Goal: Task Accomplishment & Management: Manage account settings

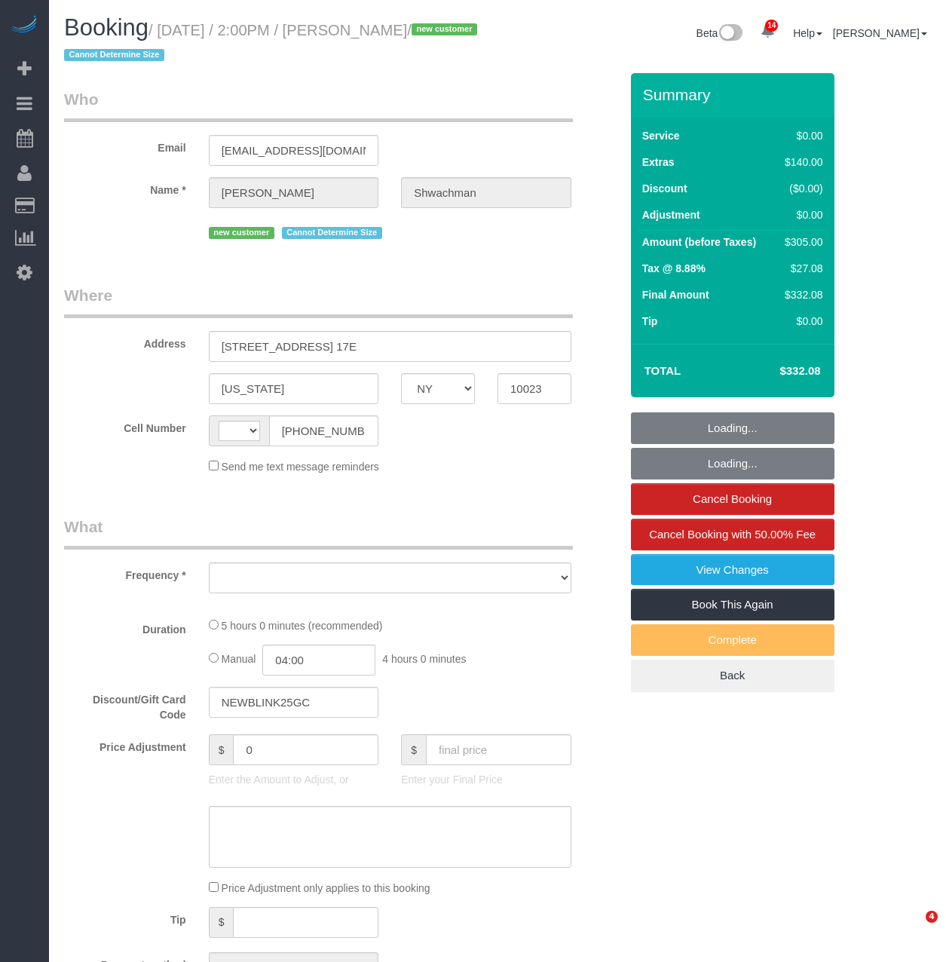
select select "NY"
select select "string:[GEOGRAPHIC_DATA]"
select select "object:4739"
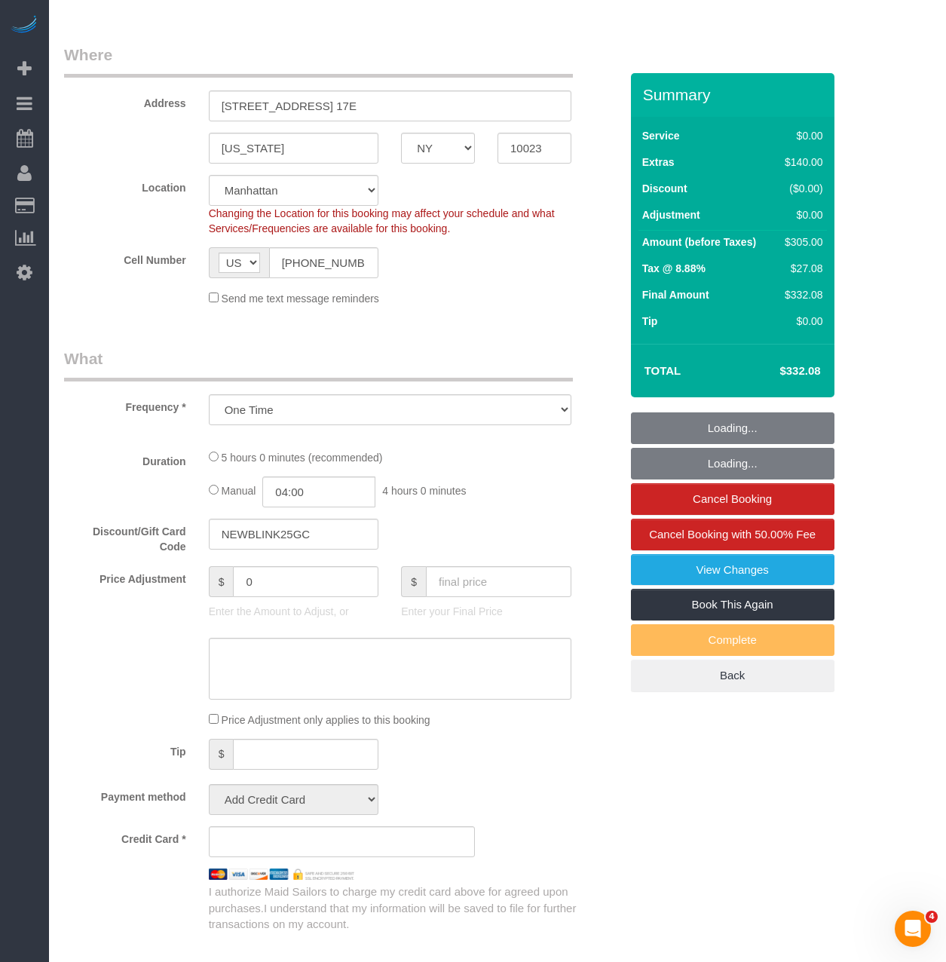
select select "1"
select select "2"
select select "spot1"
select select "number:59"
select select "number:77"
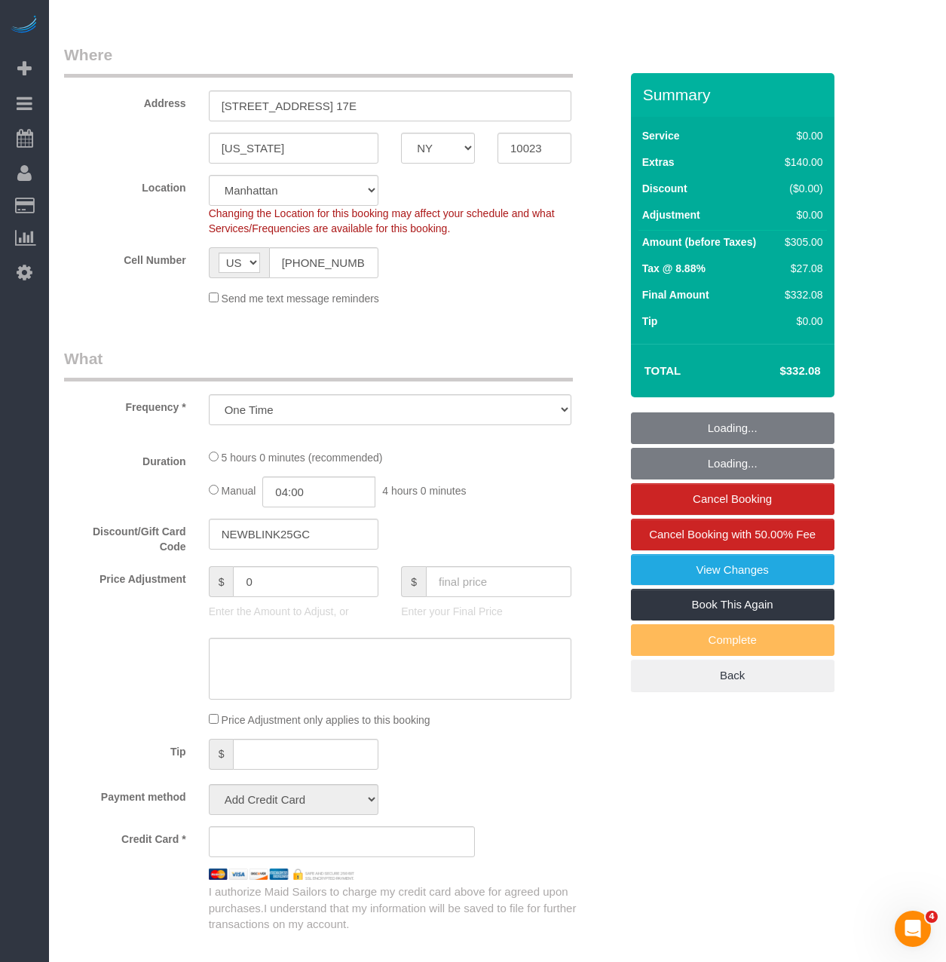
select select "number:15"
select select "number:5"
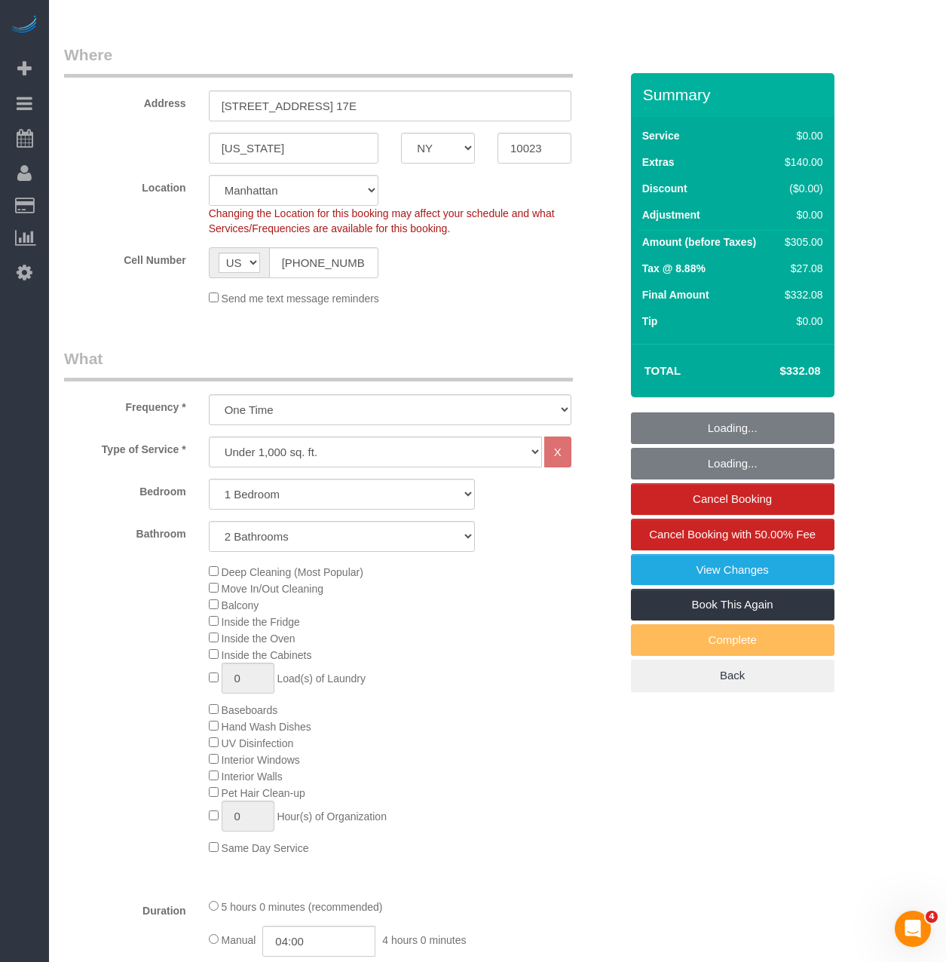
select select "object:5406"
select select "string:stripe-pm_1S4X6M4VGloSiKo7KyTF8rpw"
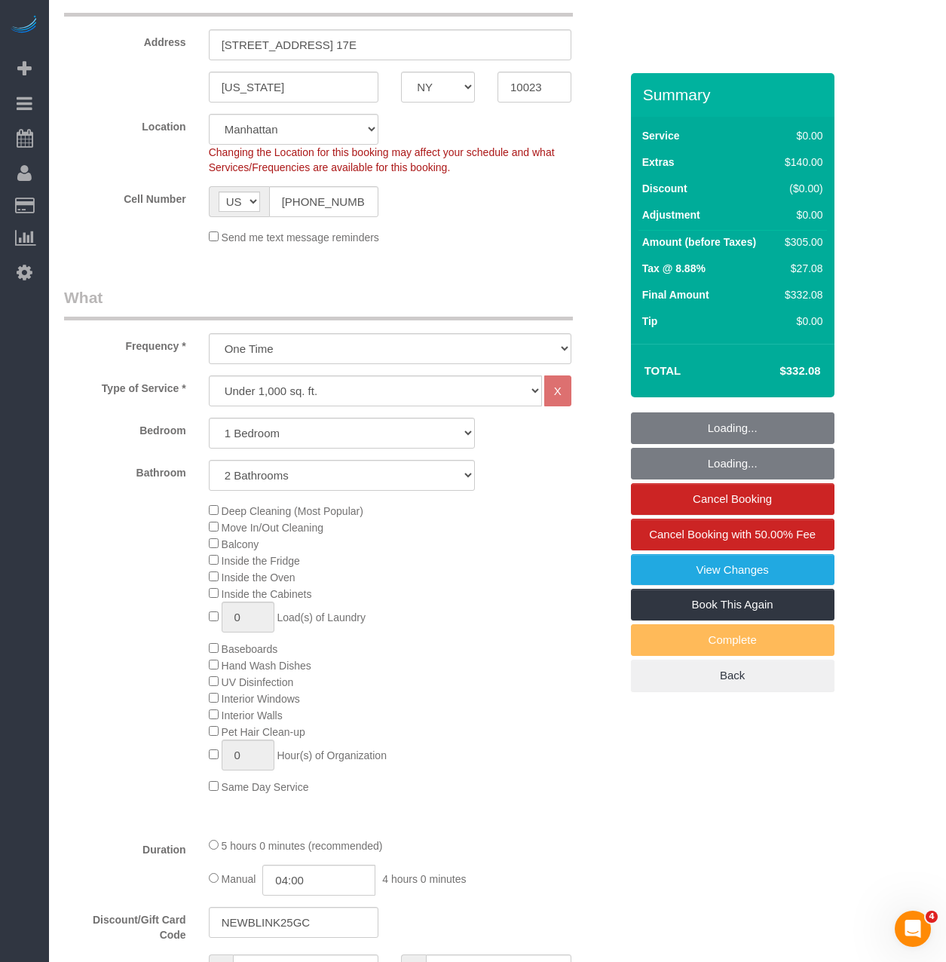
select select "1"
select select "2"
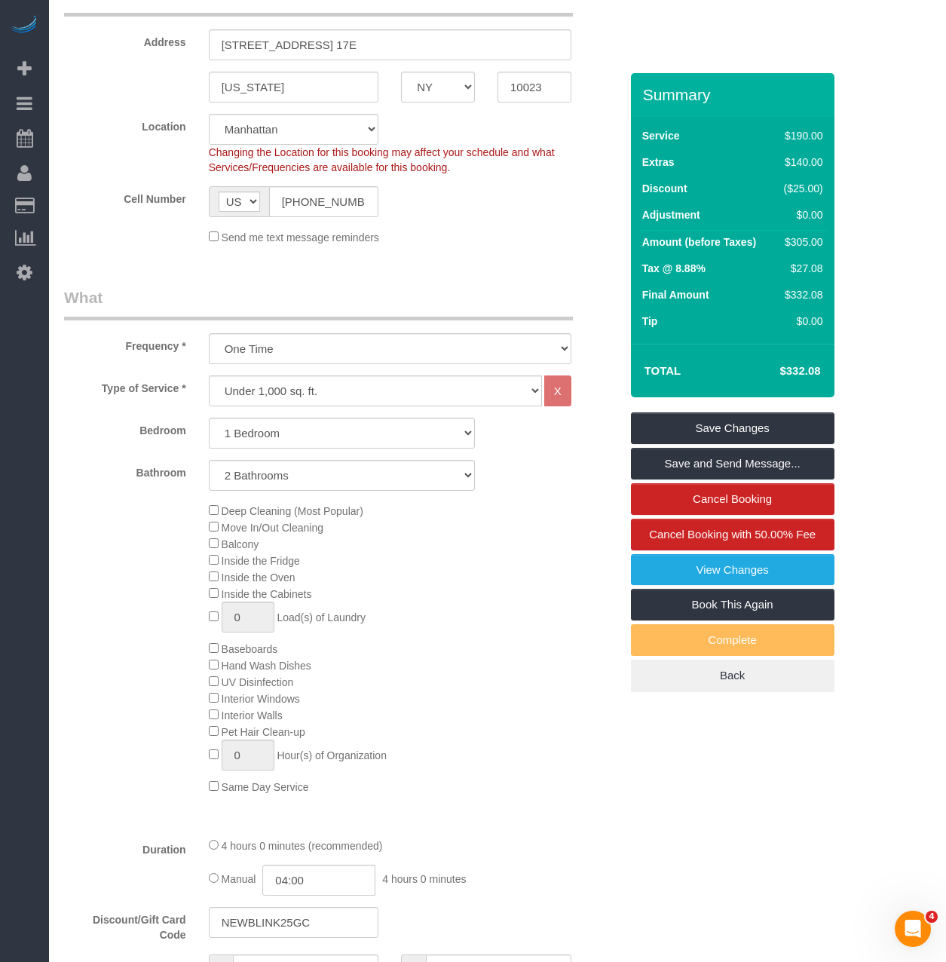
scroll to position [0, 0]
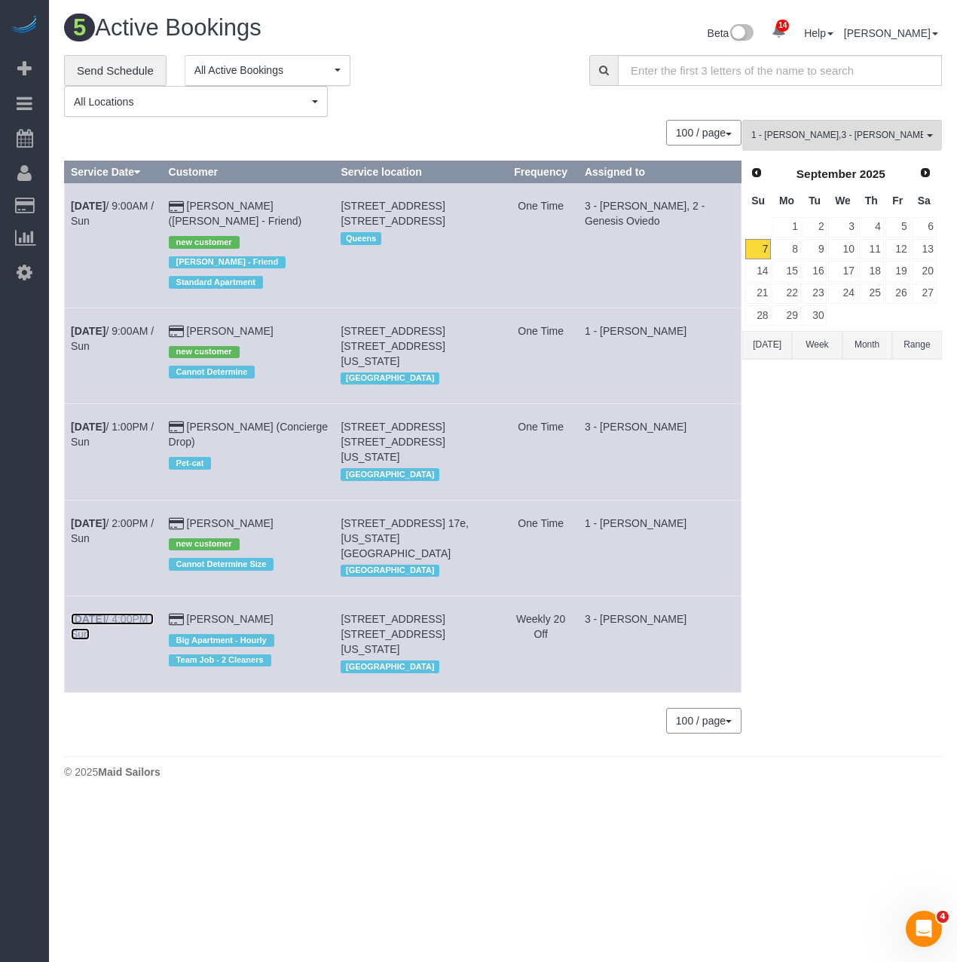
click at [142, 613] on link "Sep 7th / 4:00PM / Sun" at bounding box center [112, 626] width 83 height 27
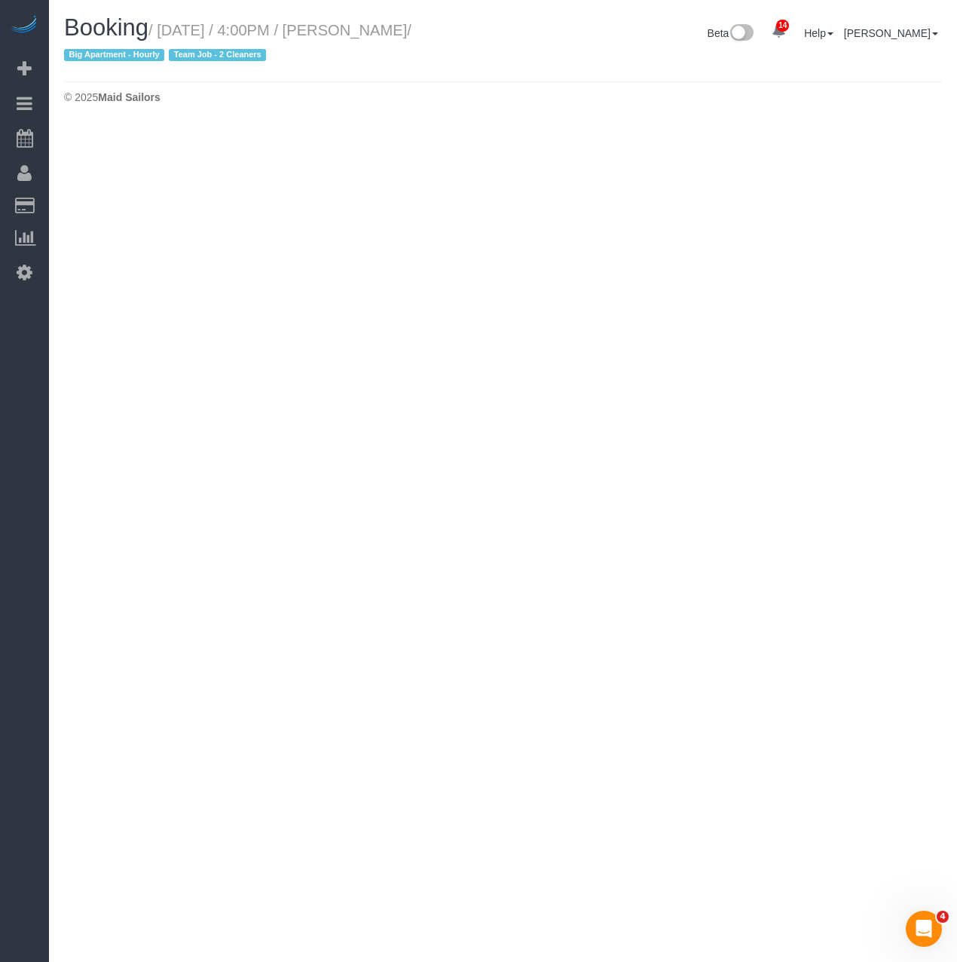
select select "NY"
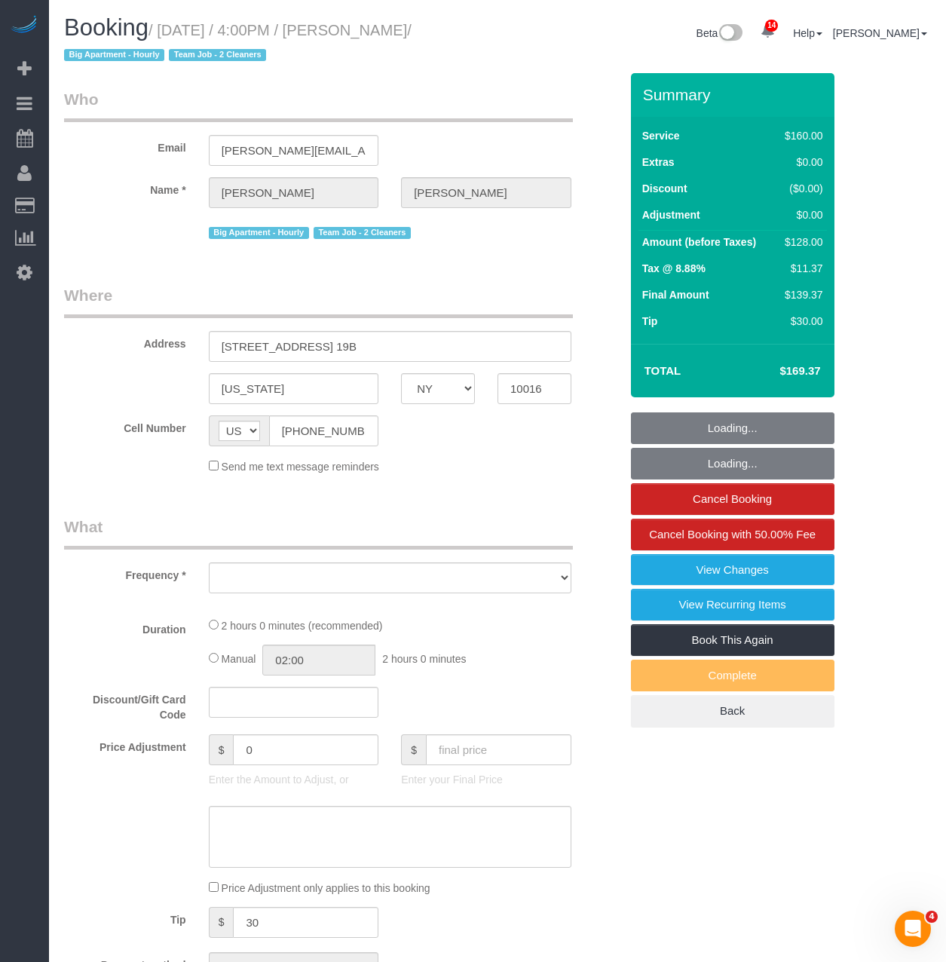
select select "number:89"
select select "number:90"
select select "number:15"
select select "number:5"
select select "object:6609"
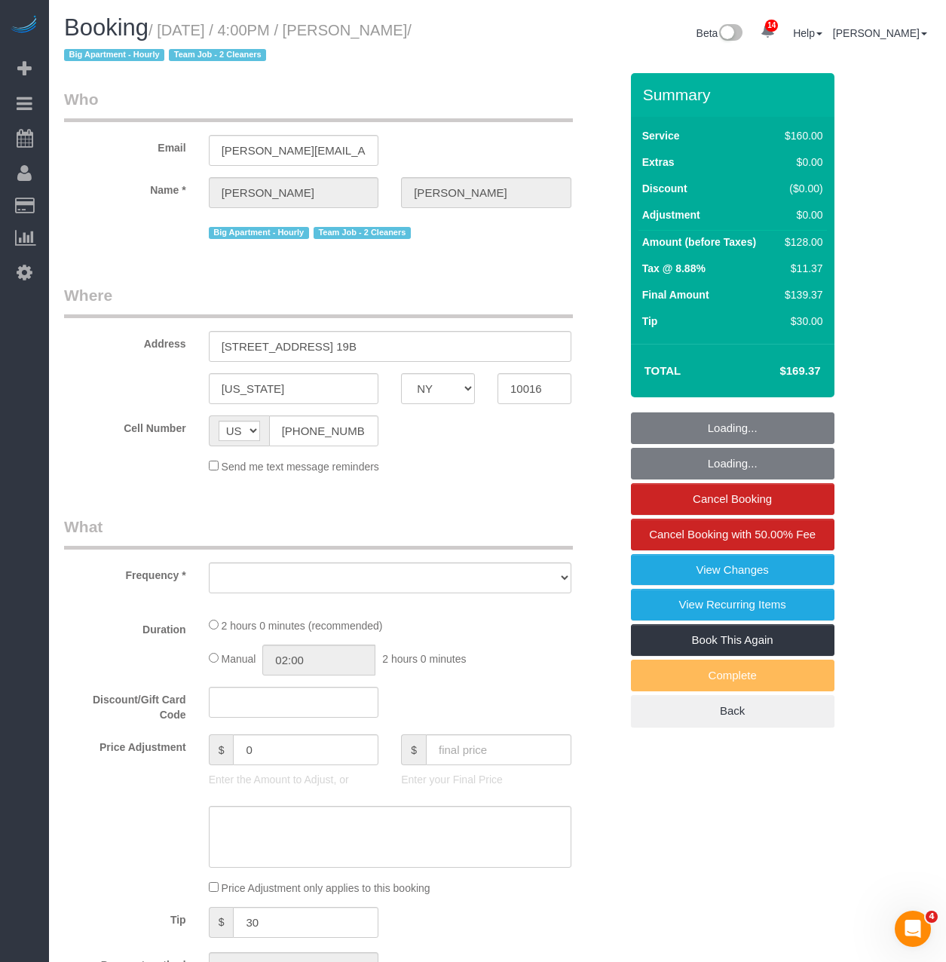
select select "spot47"
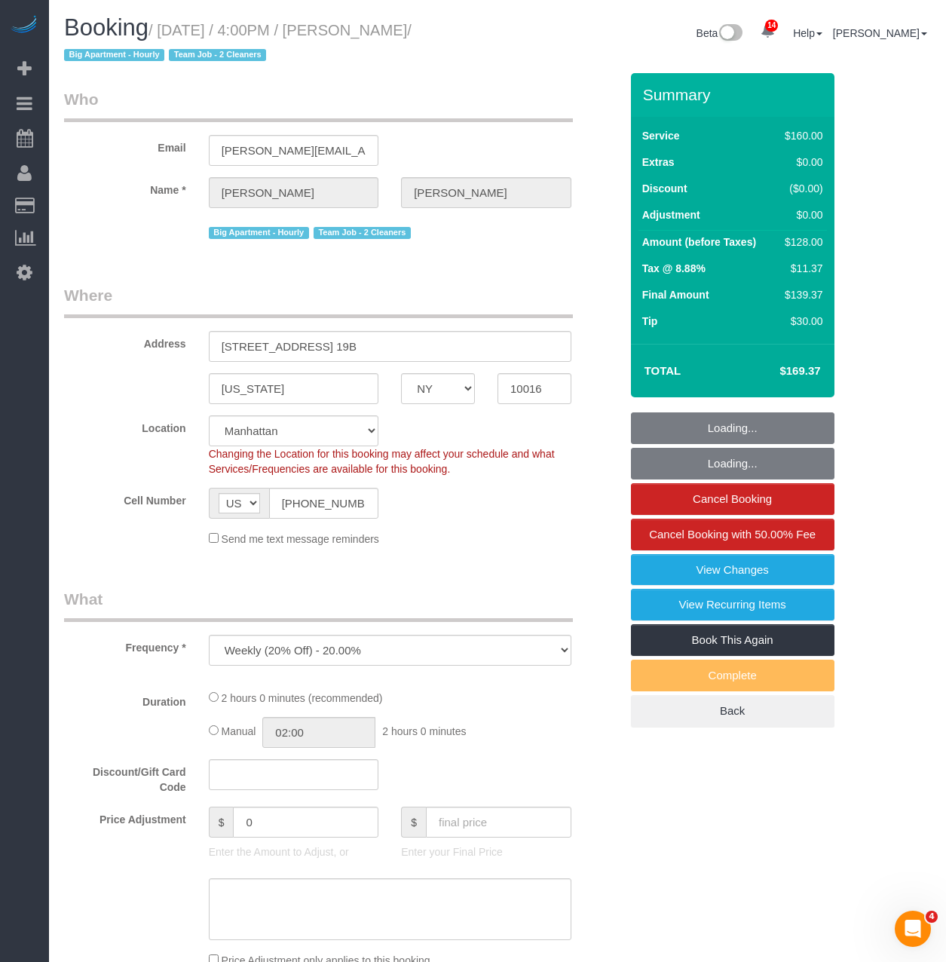
select select "object:7107"
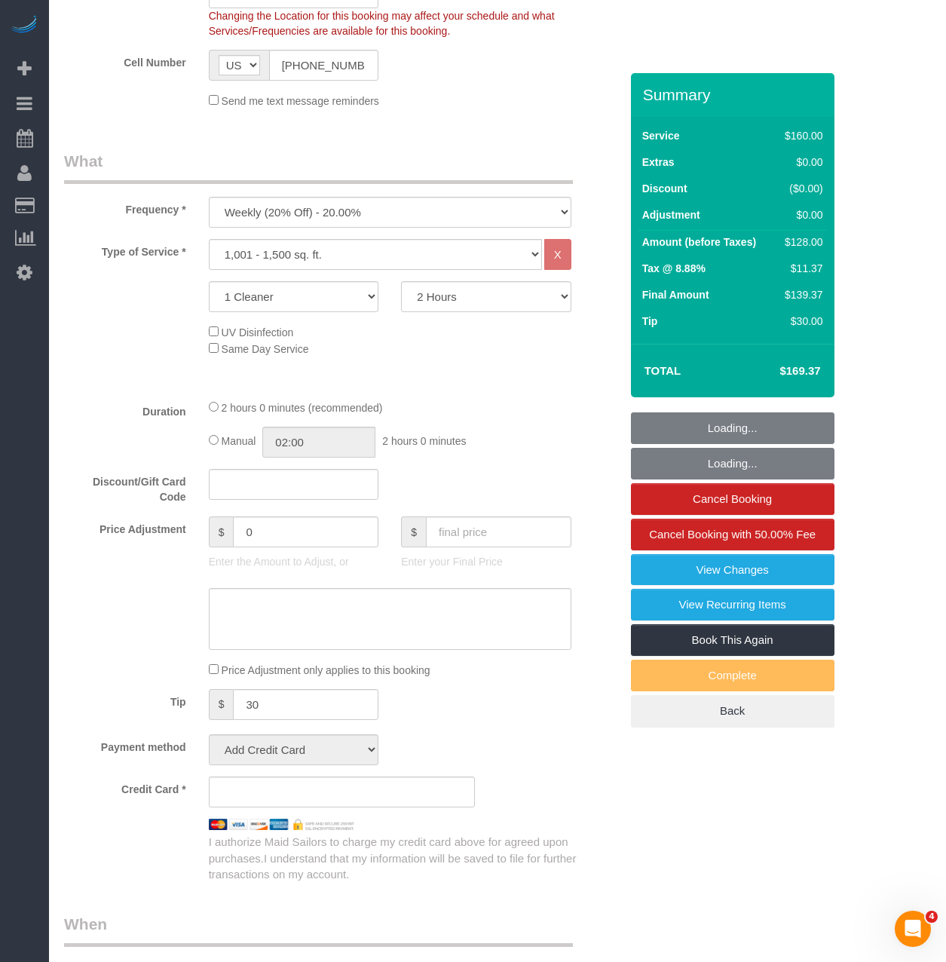
select select "string:stripe-pm_1QmmDe4VGloSiKo7qN6Zl7hg"
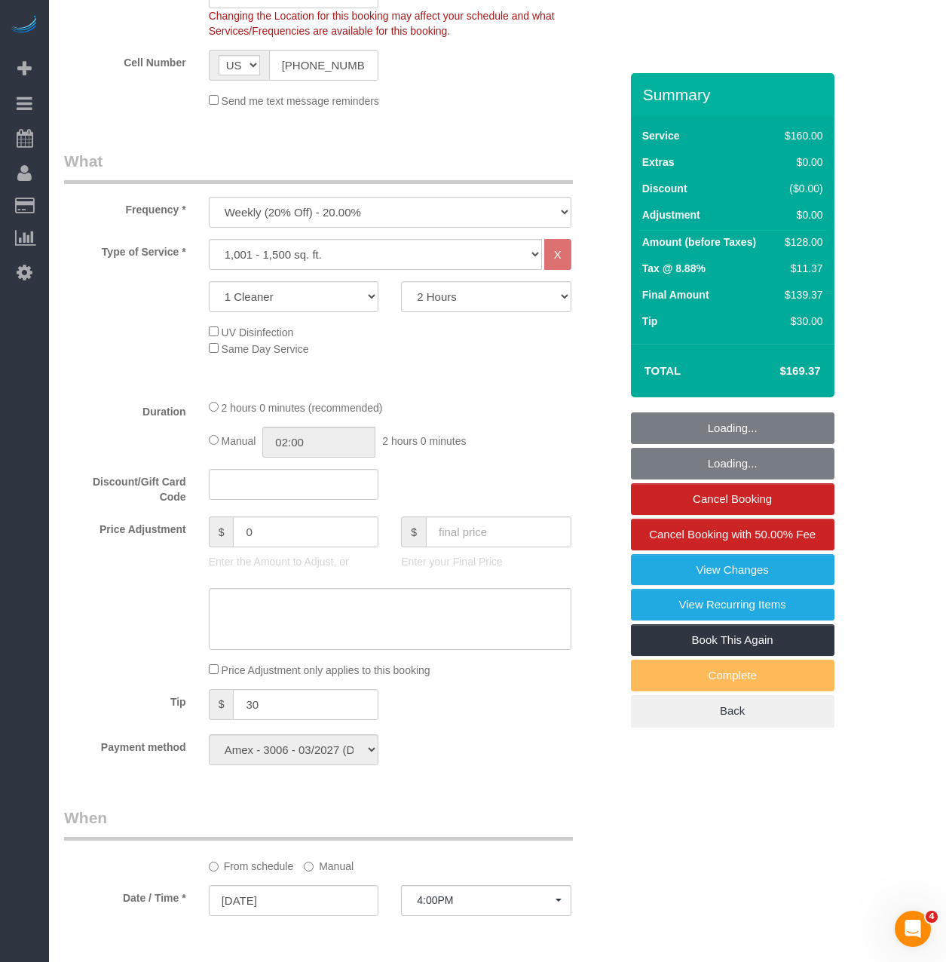
scroll to position [452, 0]
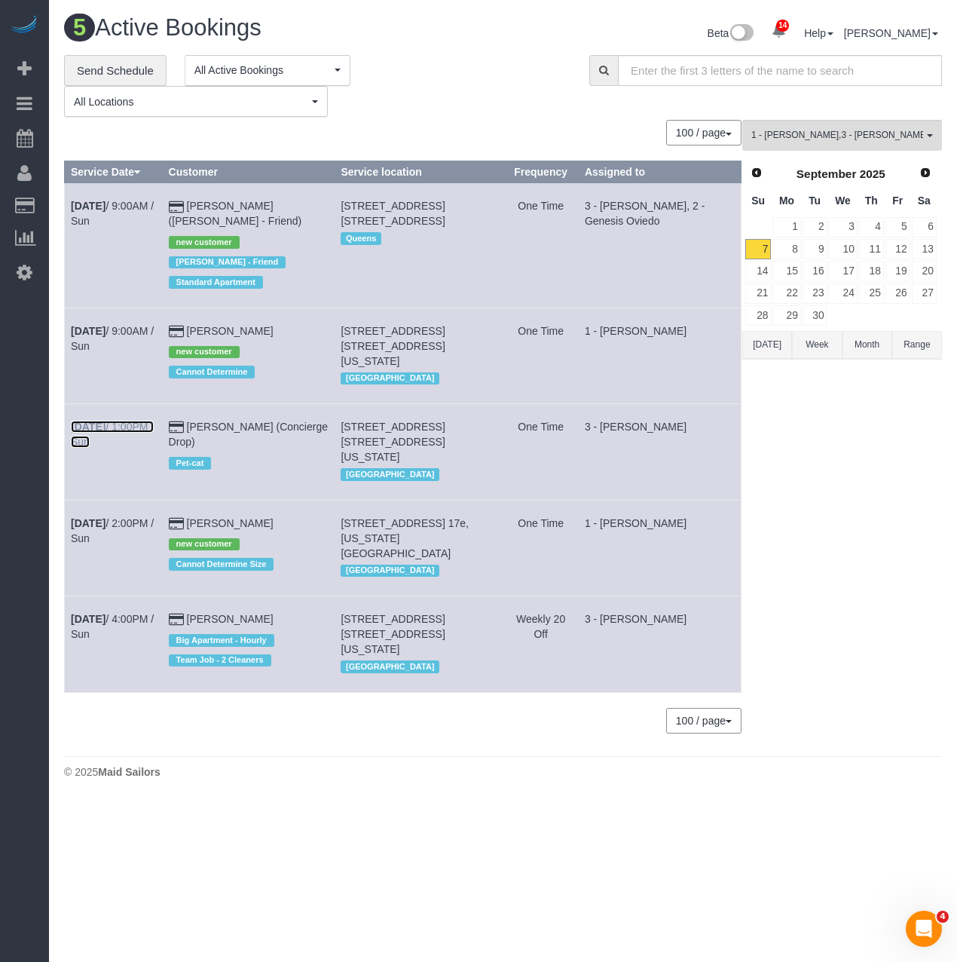
click at [154, 421] on link "Sep 7th / 1:00PM / Sun" at bounding box center [112, 434] width 83 height 27
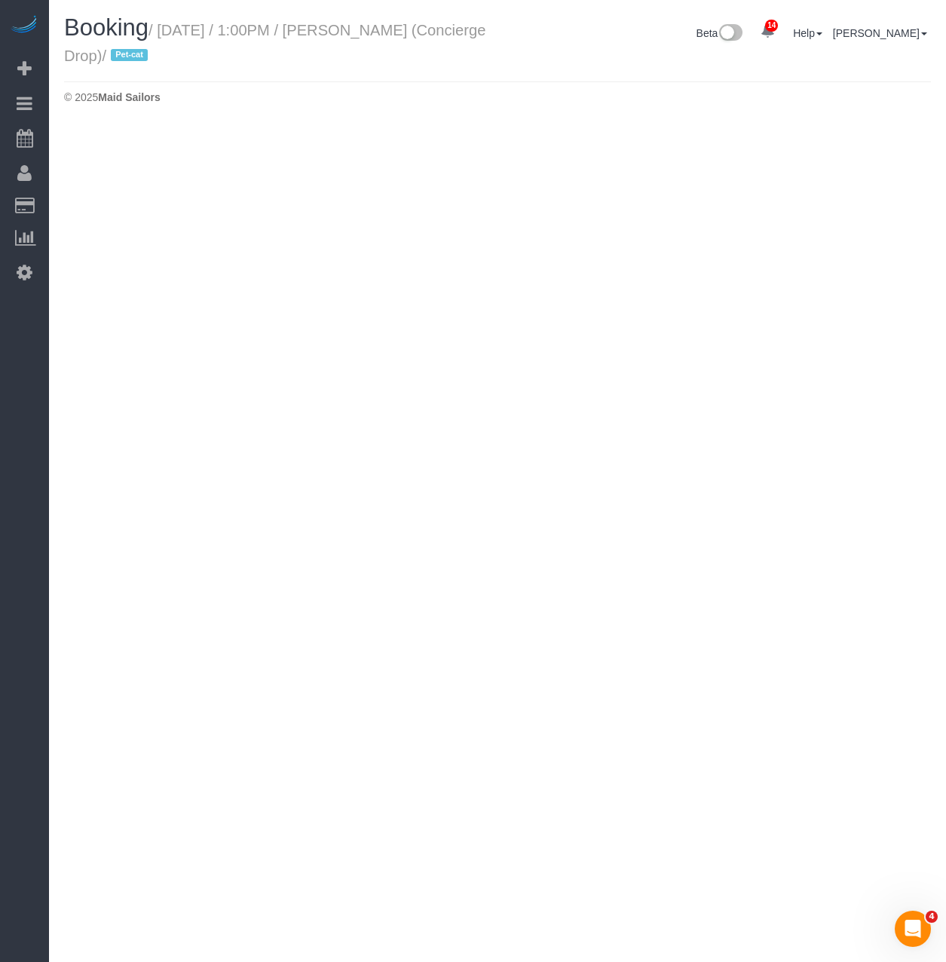
select select "NY"
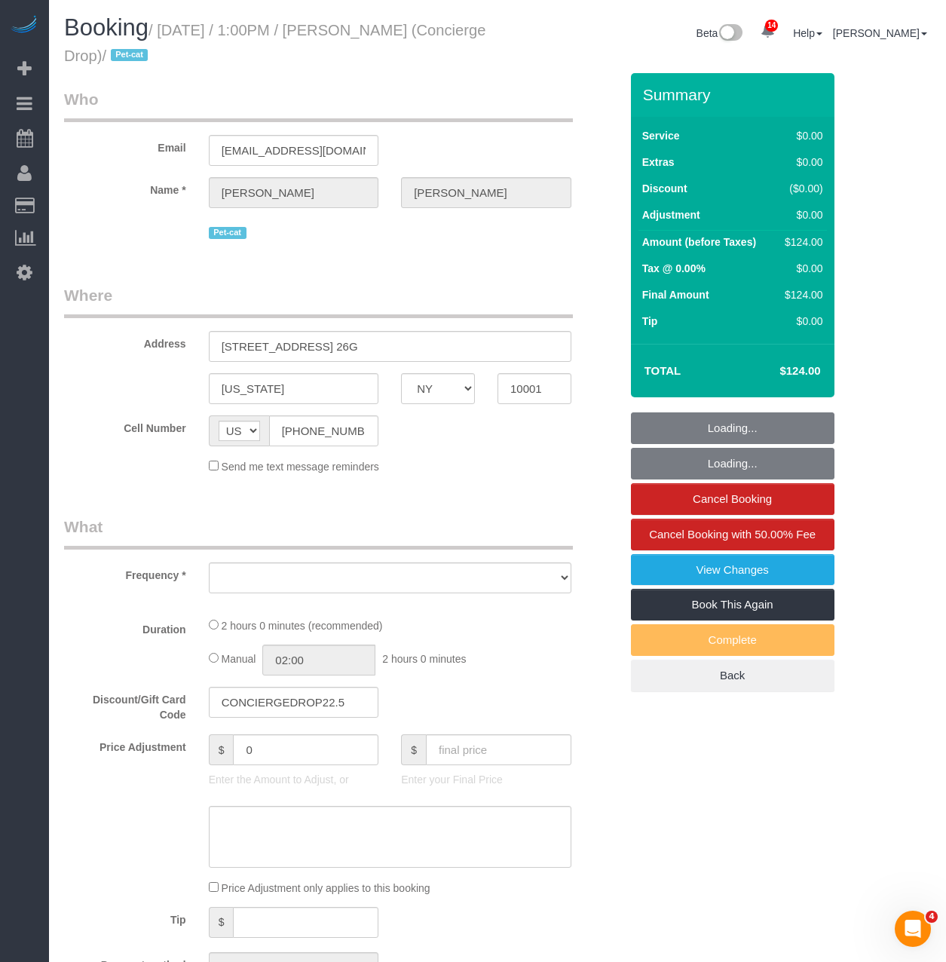
select select "1"
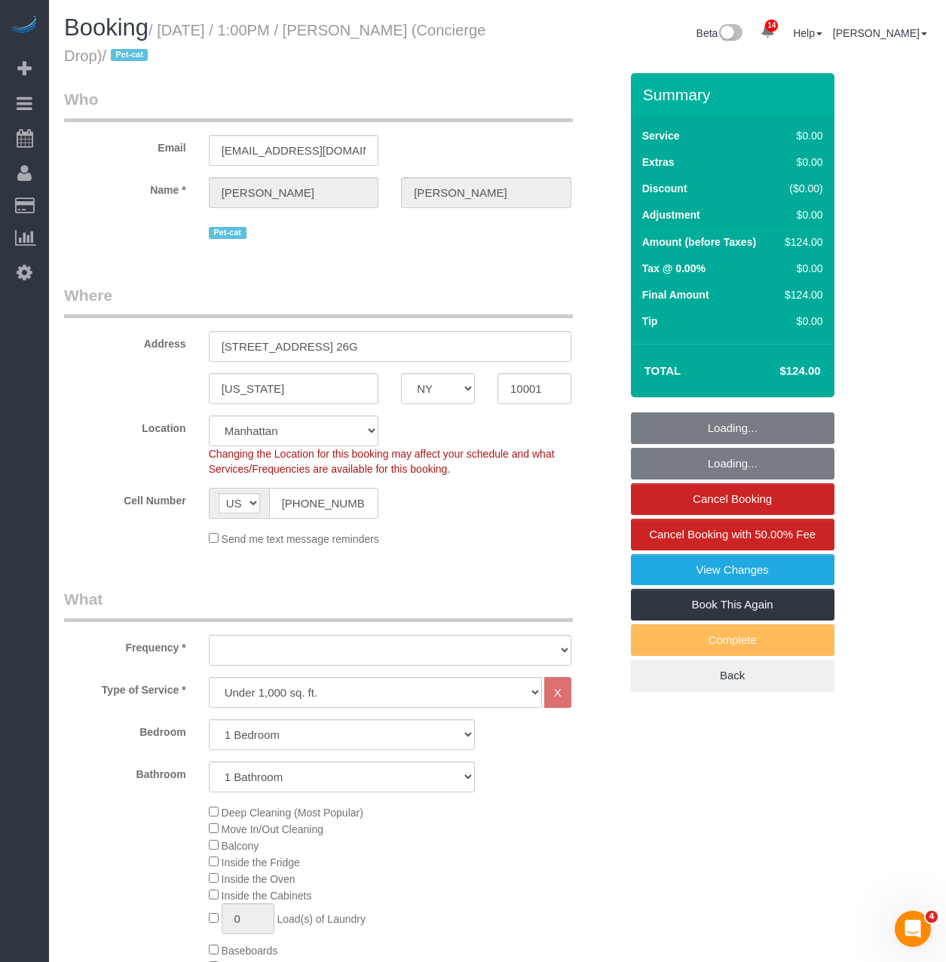
select select "object:8226"
select select "string:stripe-pm_1RaQn24VGloSiKo7zeOF73Wj"
select select "number:89"
select select "number:90"
select select "number:15"
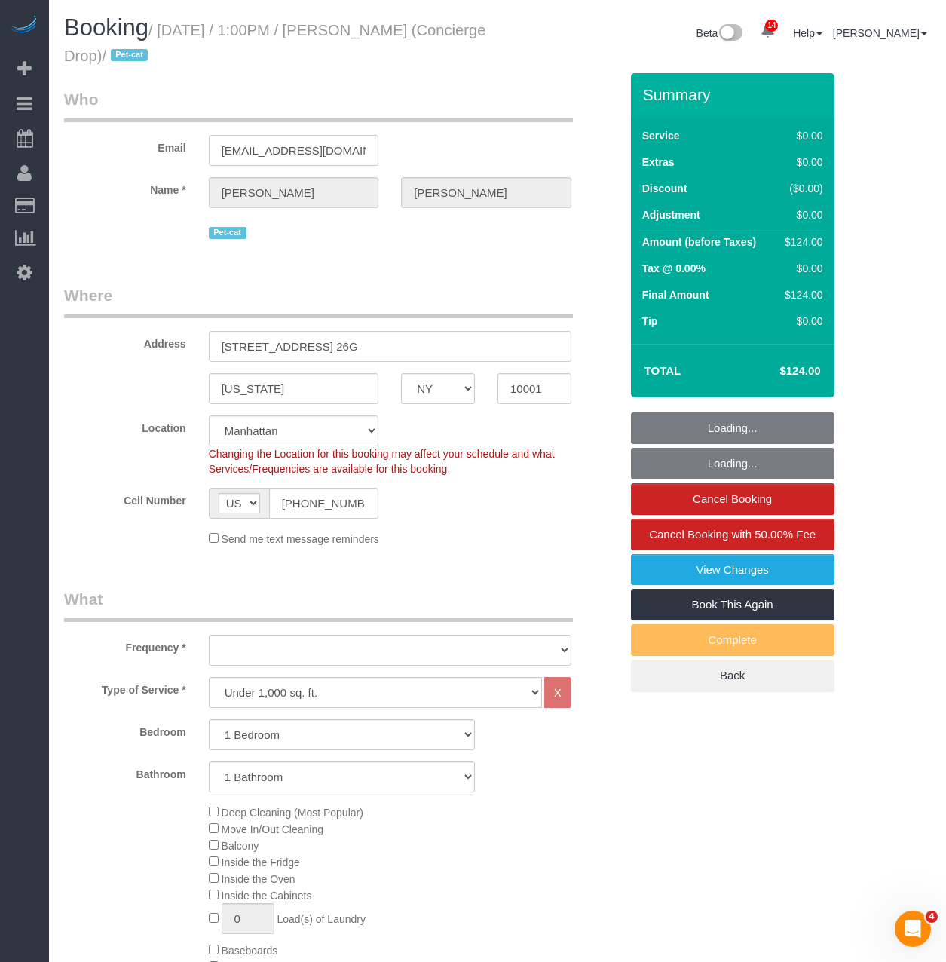
select select "number:5"
select select "spot93"
select select "object:8824"
select select "1"
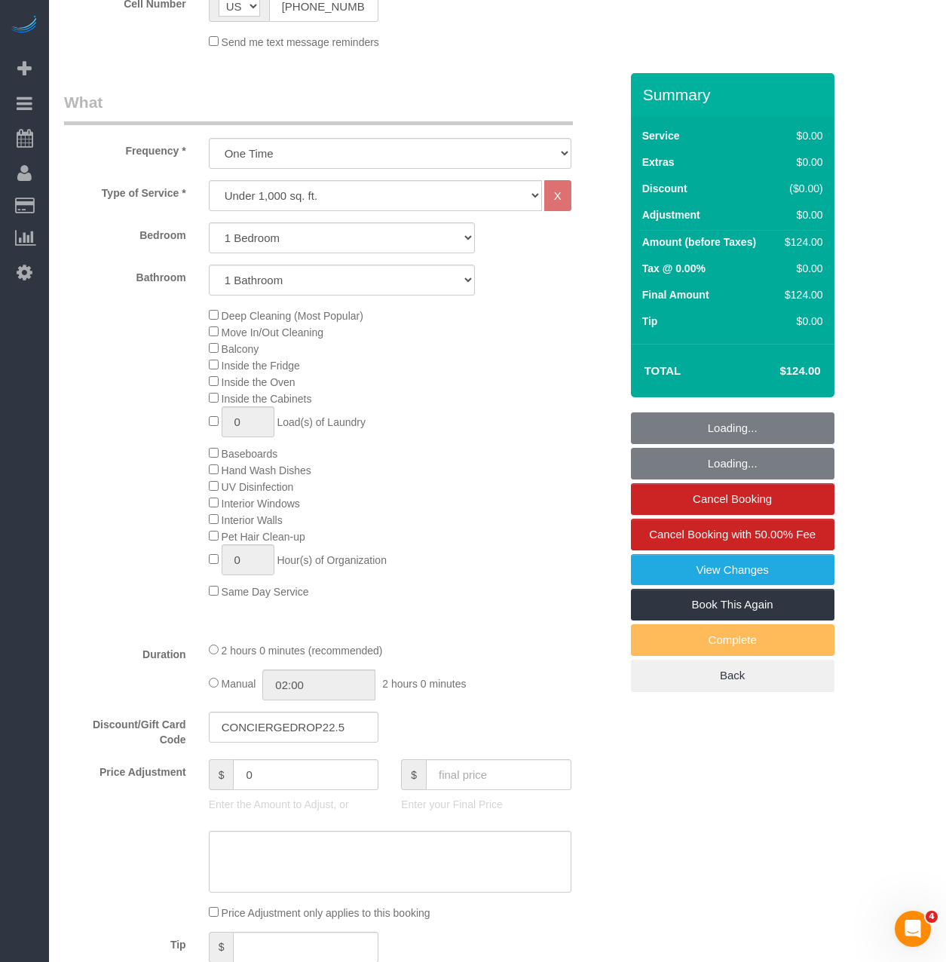
scroll to position [528, 0]
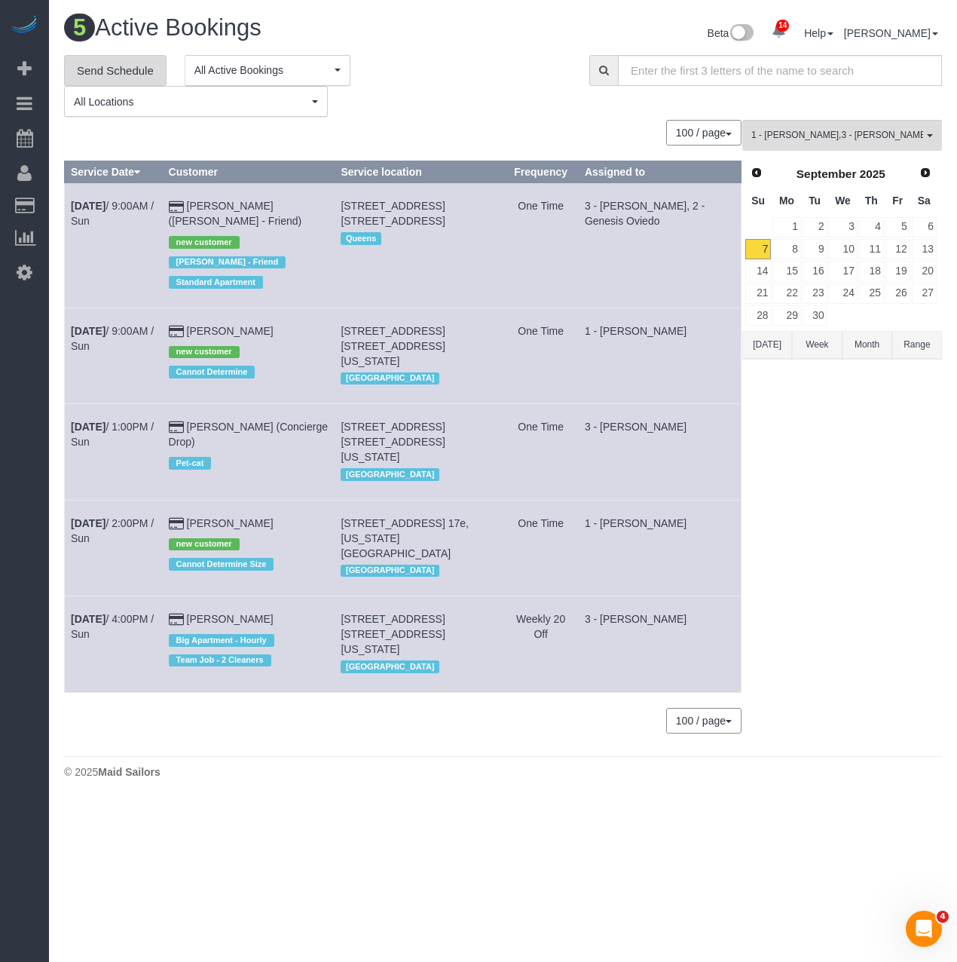
click at [106, 71] on link "Send Schedule" at bounding box center [115, 71] width 102 height 32
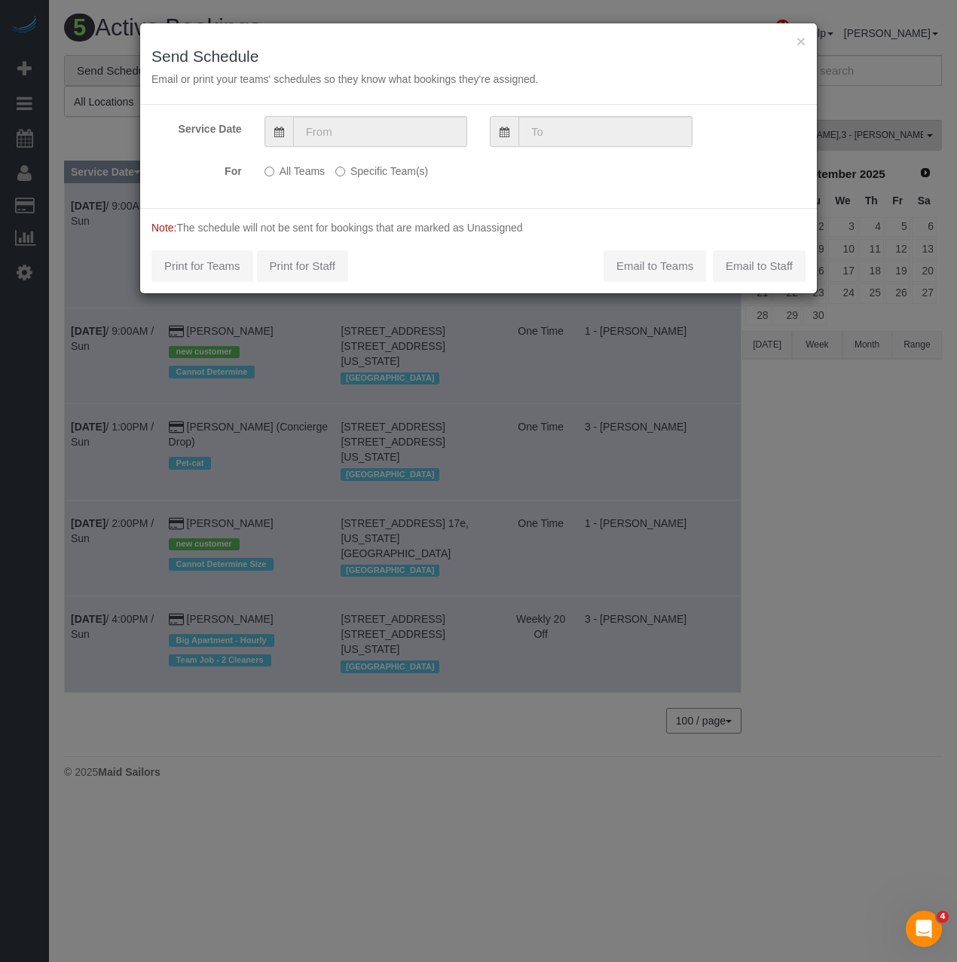
click at [340, 166] on label "Specific Team(s)" at bounding box center [381, 168] width 93 height 20
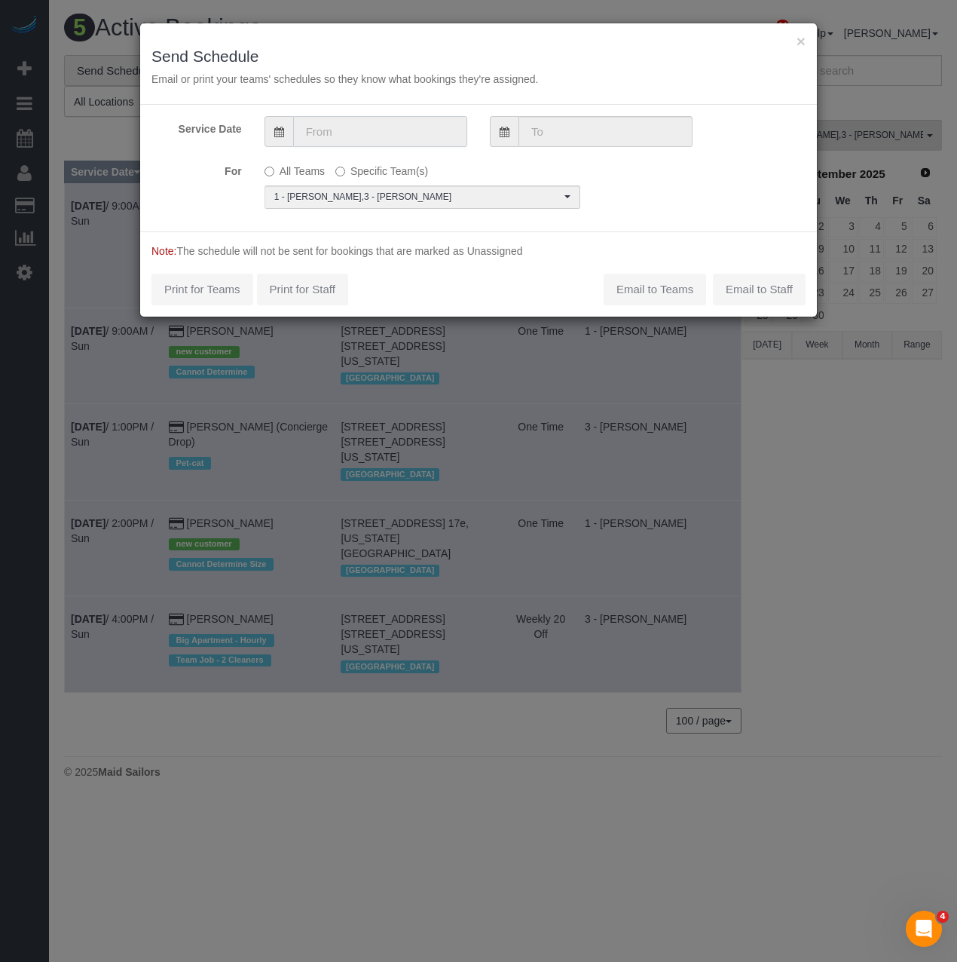
click at [349, 133] on input "text" at bounding box center [380, 131] width 174 height 31
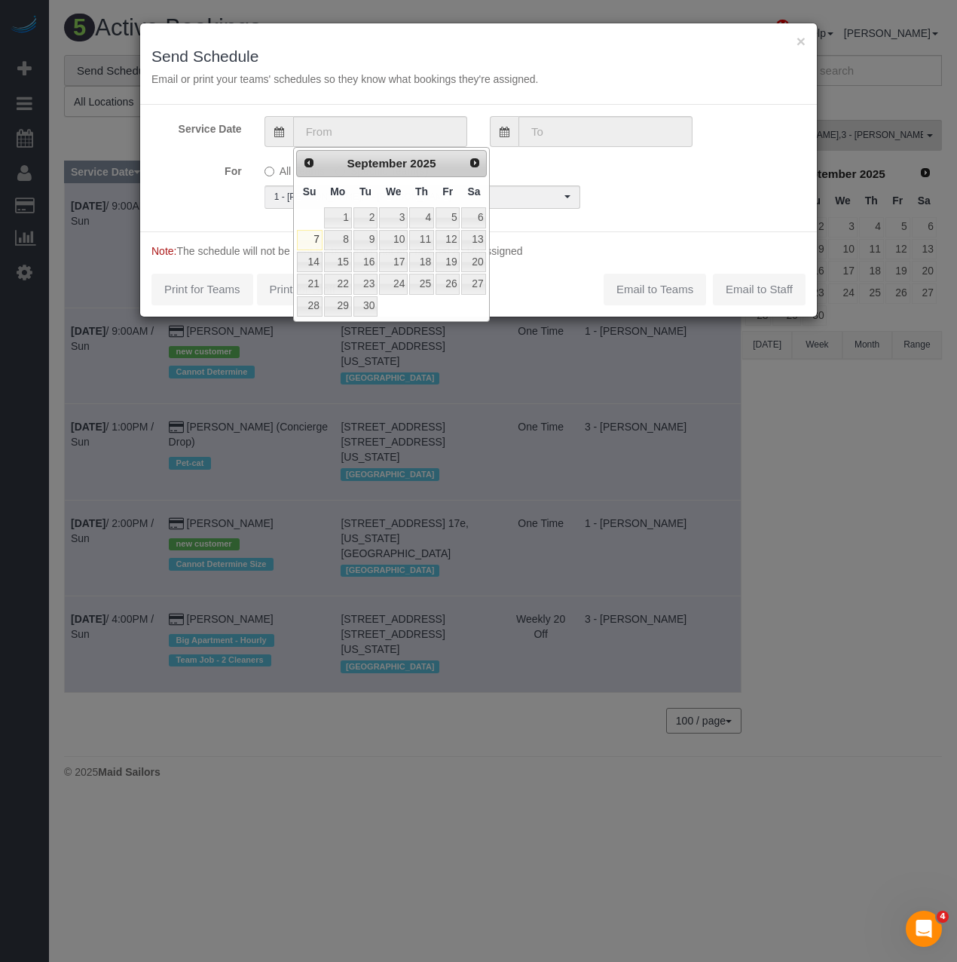
click at [527, 154] on div "Service Date For All Teams Specific Team(s) 1 - Kariluz Romero , 3 - Isabella S…" at bounding box center [478, 168] width 677 height 127
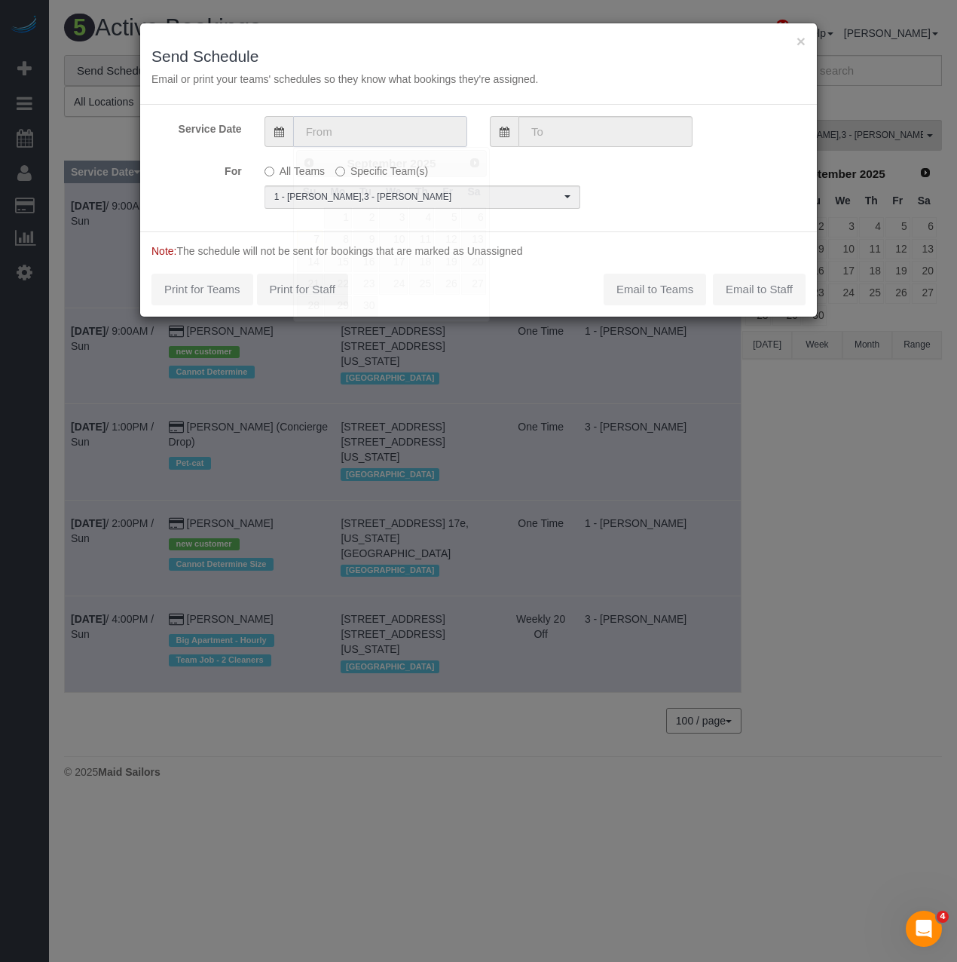
click at [405, 130] on input "text" at bounding box center [380, 131] width 174 height 31
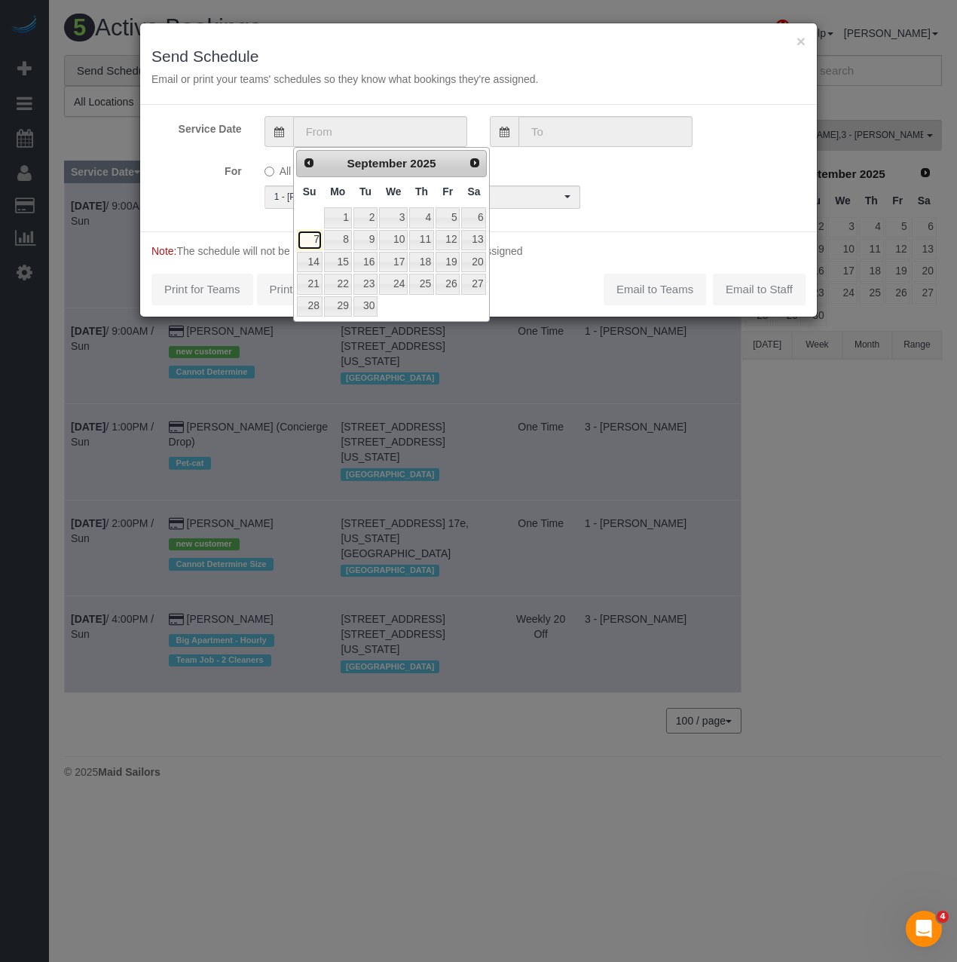
click at [317, 239] on link "7" at bounding box center [310, 240] width 26 height 20
type input "[DATE]"
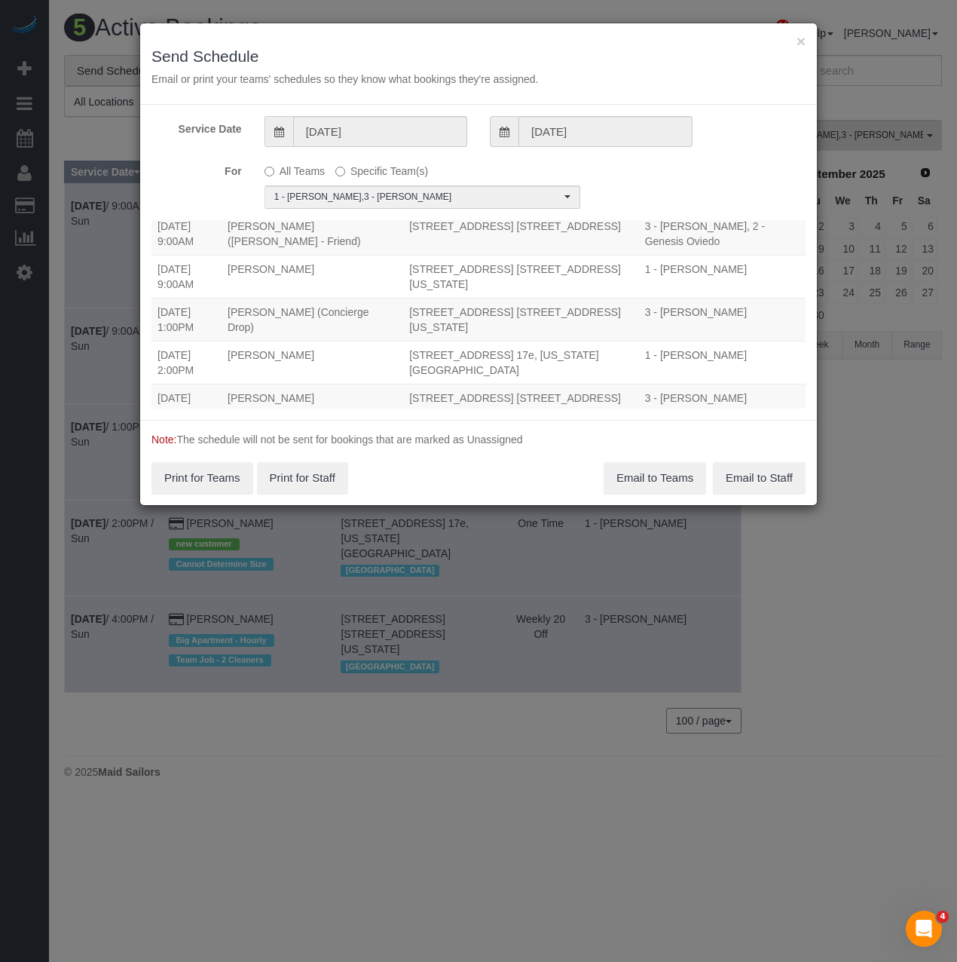
scroll to position [82, 0]
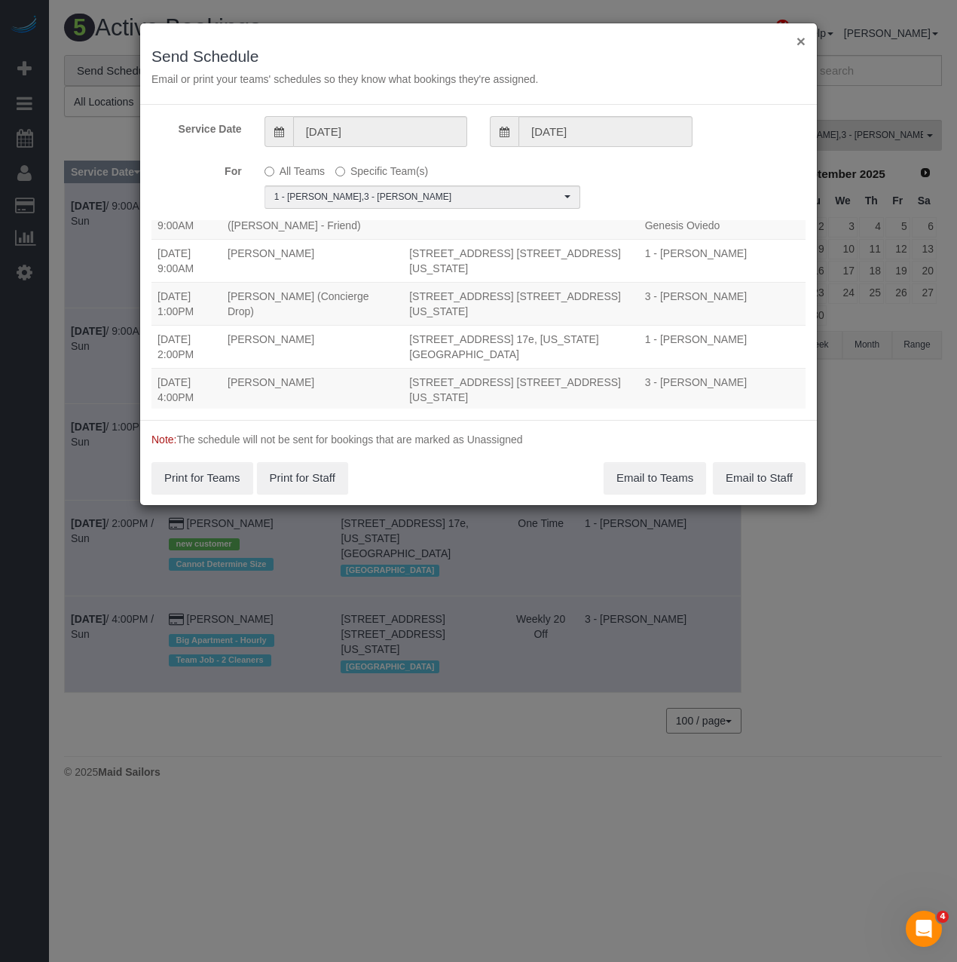
click at [799, 38] on button "×" at bounding box center [801, 41] width 9 height 16
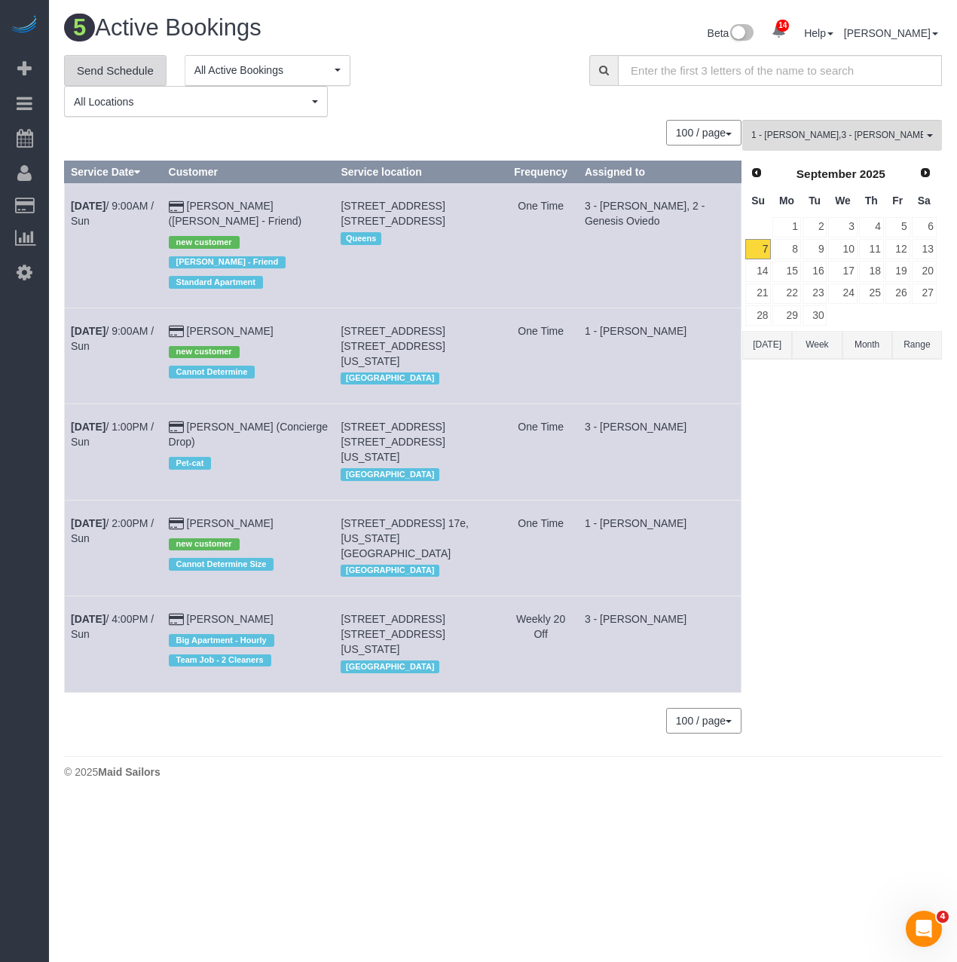
click at [115, 66] on link "Send Schedule" at bounding box center [115, 71] width 102 height 32
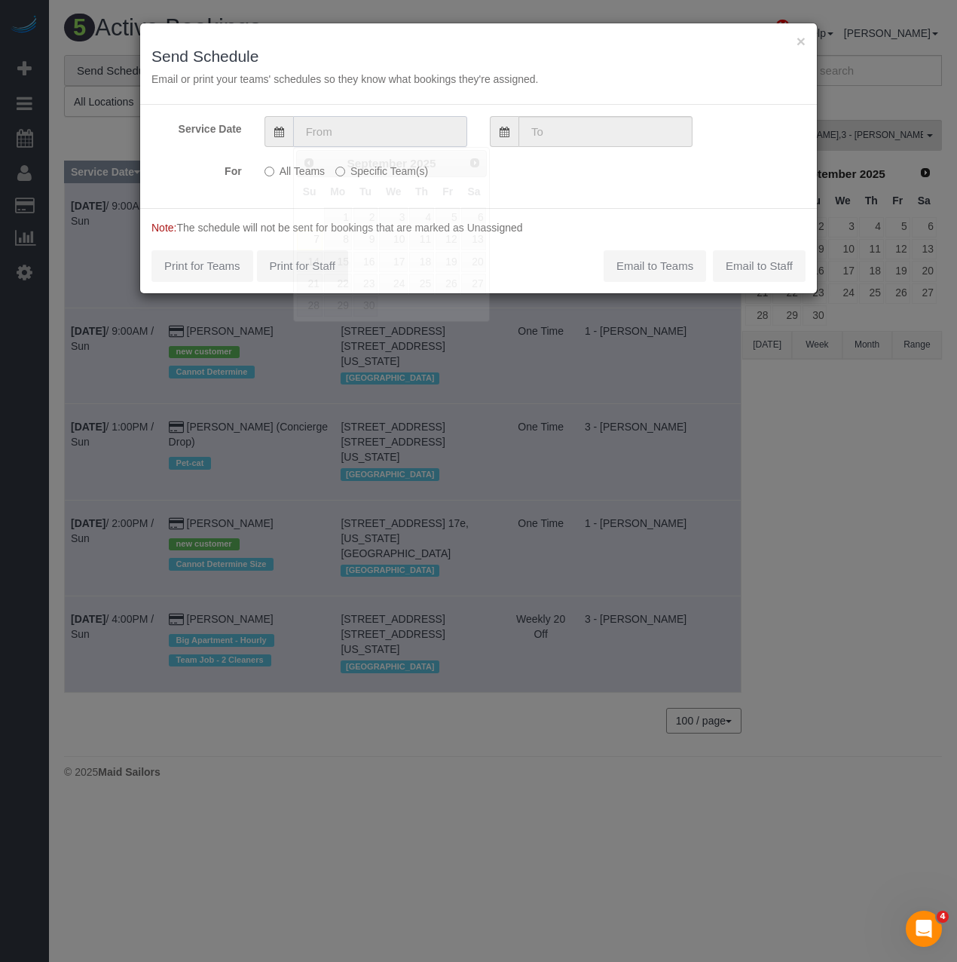
click at [320, 134] on input "text" at bounding box center [380, 131] width 174 height 31
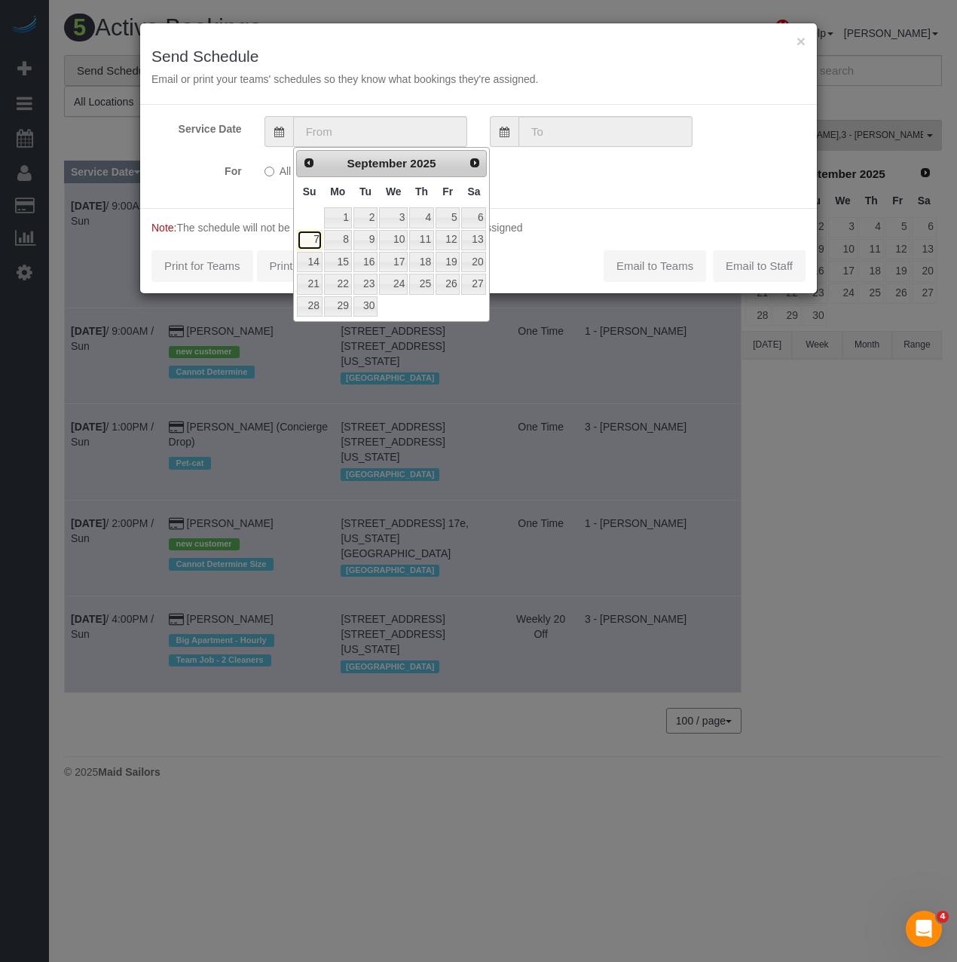
click at [313, 238] on link "7" at bounding box center [310, 240] width 26 height 20
type input "[DATE]"
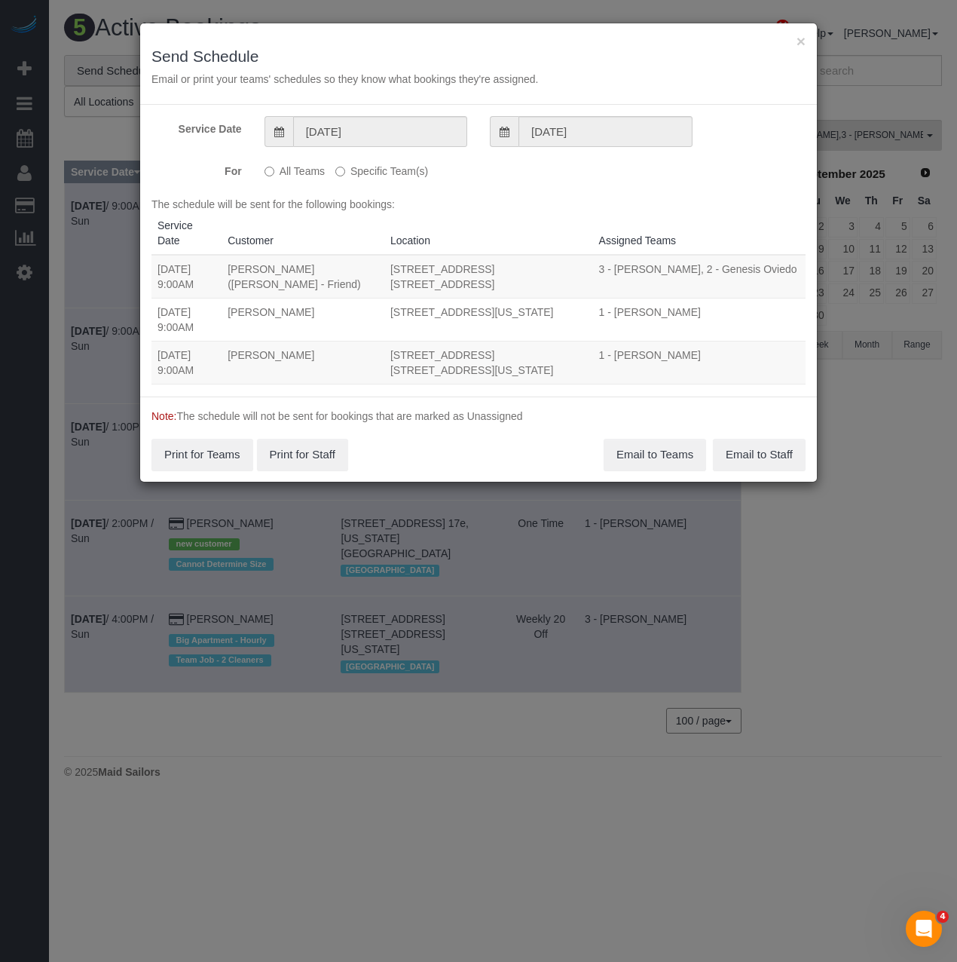
click at [338, 166] on label "Specific Team(s)" at bounding box center [381, 168] width 93 height 20
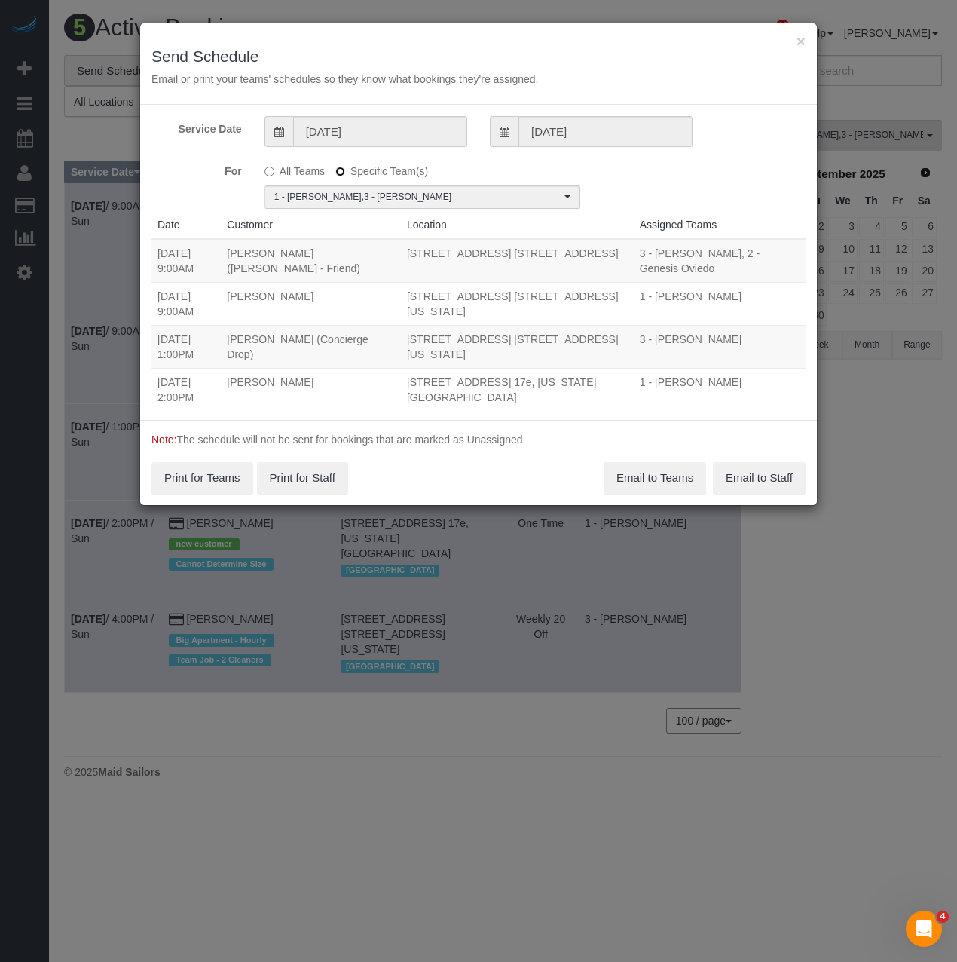
scroll to position [125, 0]
drag, startPoint x: 451, startPoint y: 384, endPoint x: 381, endPoint y: 381, distance: 70.9
click at [381, 381] on tr "09/07/2025 7:00PM Matthew Solomont 284 Mott Street, Apt 4d, New York, NY 10012 …" at bounding box center [478, 389] width 654 height 43
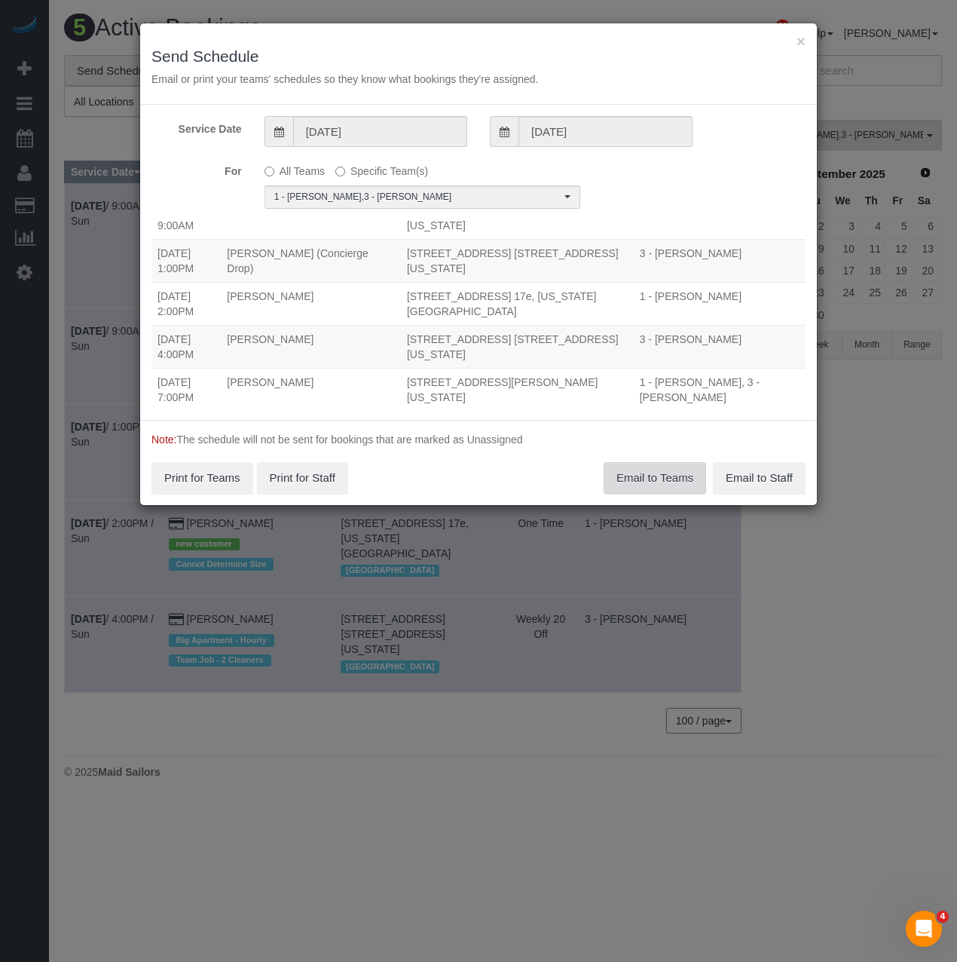
click at [638, 469] on button "Email to Teams" at bounding box center [655, 478] width 102 height 32
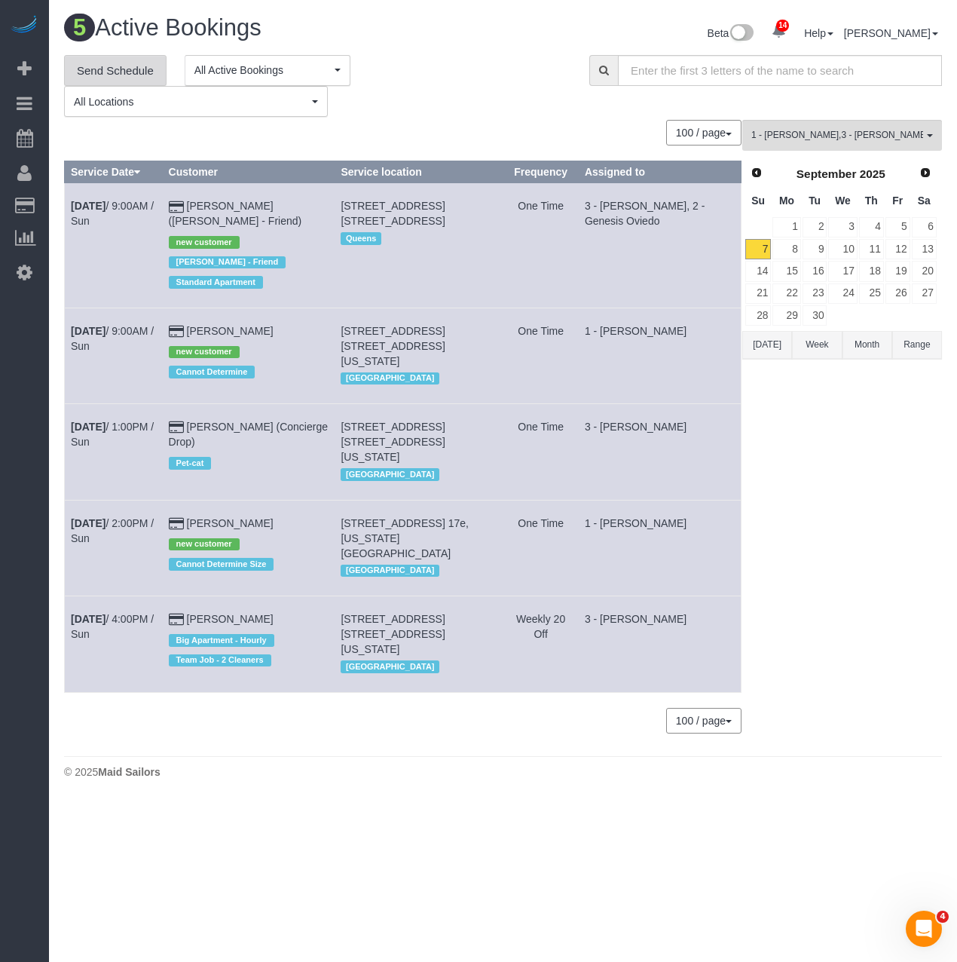
click at [135, 70] on link "Send Schedule" at bounding box center [115, 71] width 102 height 32
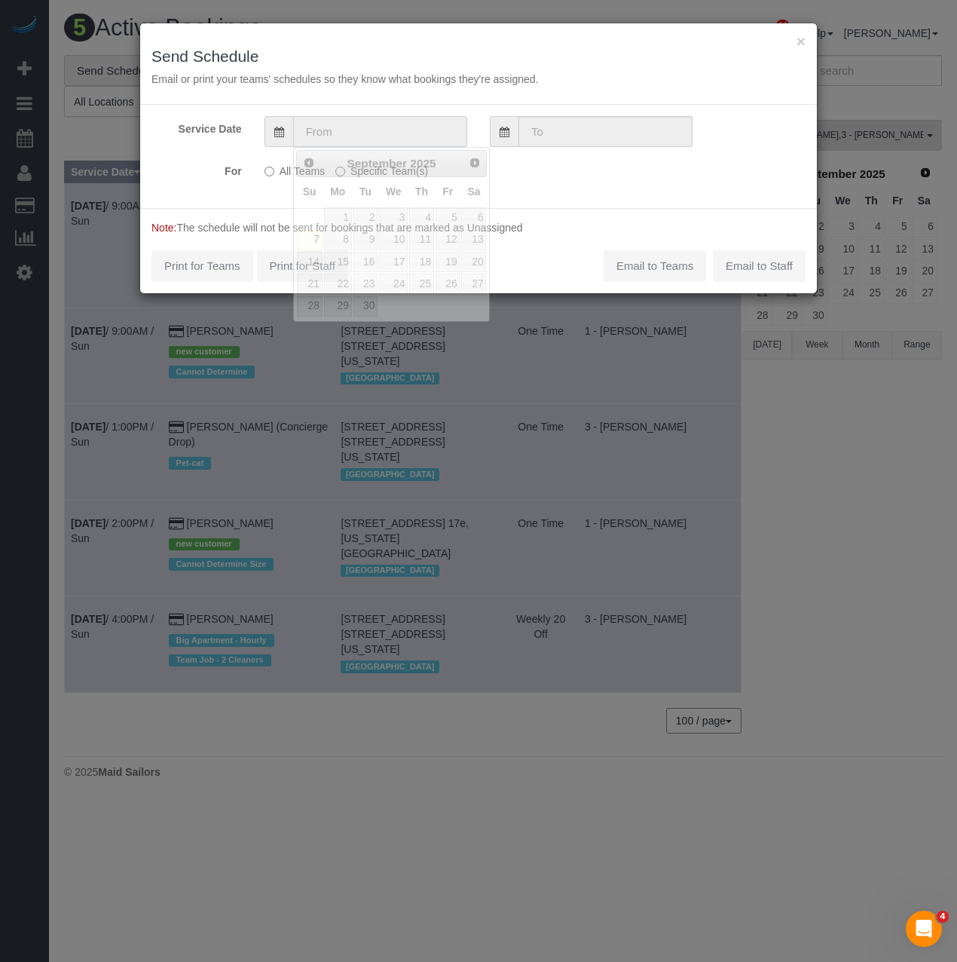
click at [354, 134] on input "text" at bounding box center [380, 131] width 174 height 31
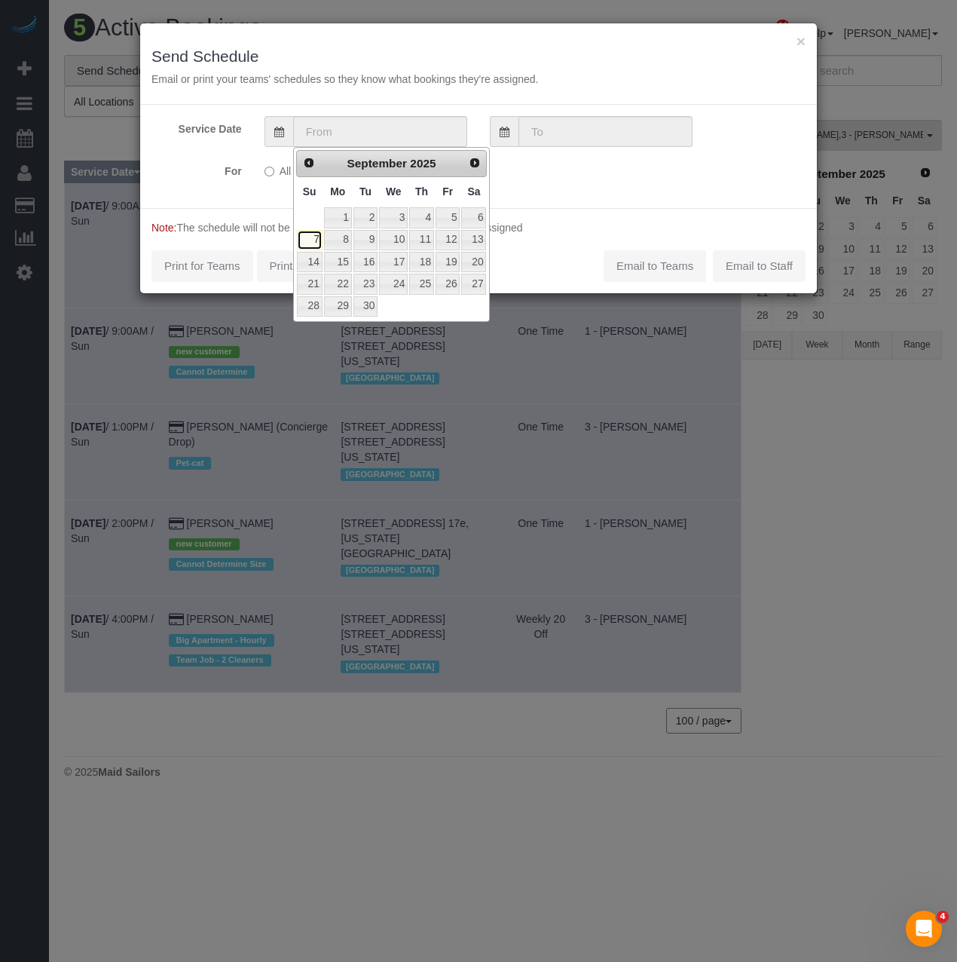
click at [310, 239] on link "7" at bounding box center [310, 240] width 26 height 20
type input "[DATE]"
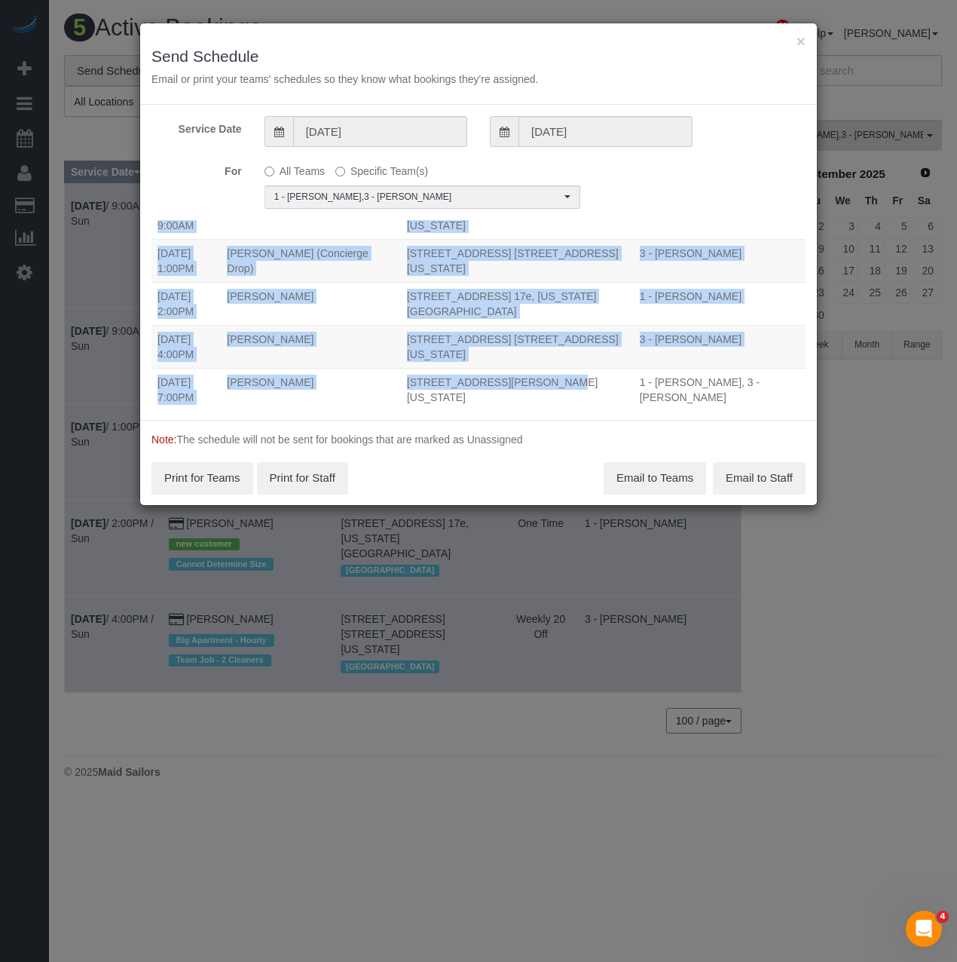
drag, startPoint x: 149, startPoint y: 363, endPoint x: 473, endPoint y: 372, distance: 324.2
click at [473, 372] on div "Service Date 09/07/2025 09/07/2025 For All Teams Specific Team(s) 1 - Kariluz R…" at bounding box center [478, 262] width 677 height 315
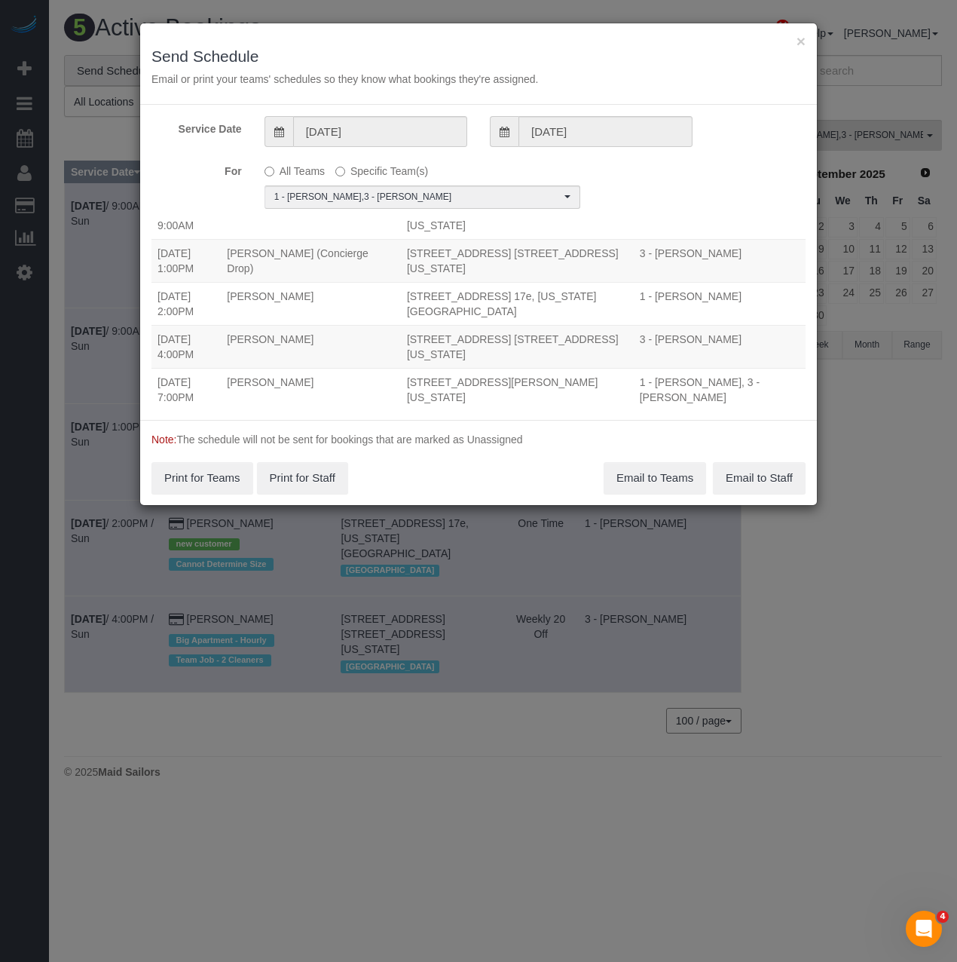
click at [471, 383] on td "284 Mott Street, Apt 4d, New York, NY 10012" at bounding box center [517, 389] width 233 height 43
drag, startPoint x: 457, startPoint y: 390, endPoint x: 152, endPoint y: 362, distance: 306.4
click at [152, 368] on tr "09/07/2025 7:00PM Matthew Solomont 284 Mott Street, Apt 4d, New York, NY 10012 …" at bounding box center [478, 389] width 654 height 43
copy tr "09/07/2025 7:00PM Matthew Solomont 284 Mott Street, Apt 4d, New York, NY 10012"
drag, startPoint x: 152, startPoint y: 237, endPoint x: 489, endPoint y: 248, distance: 337.0
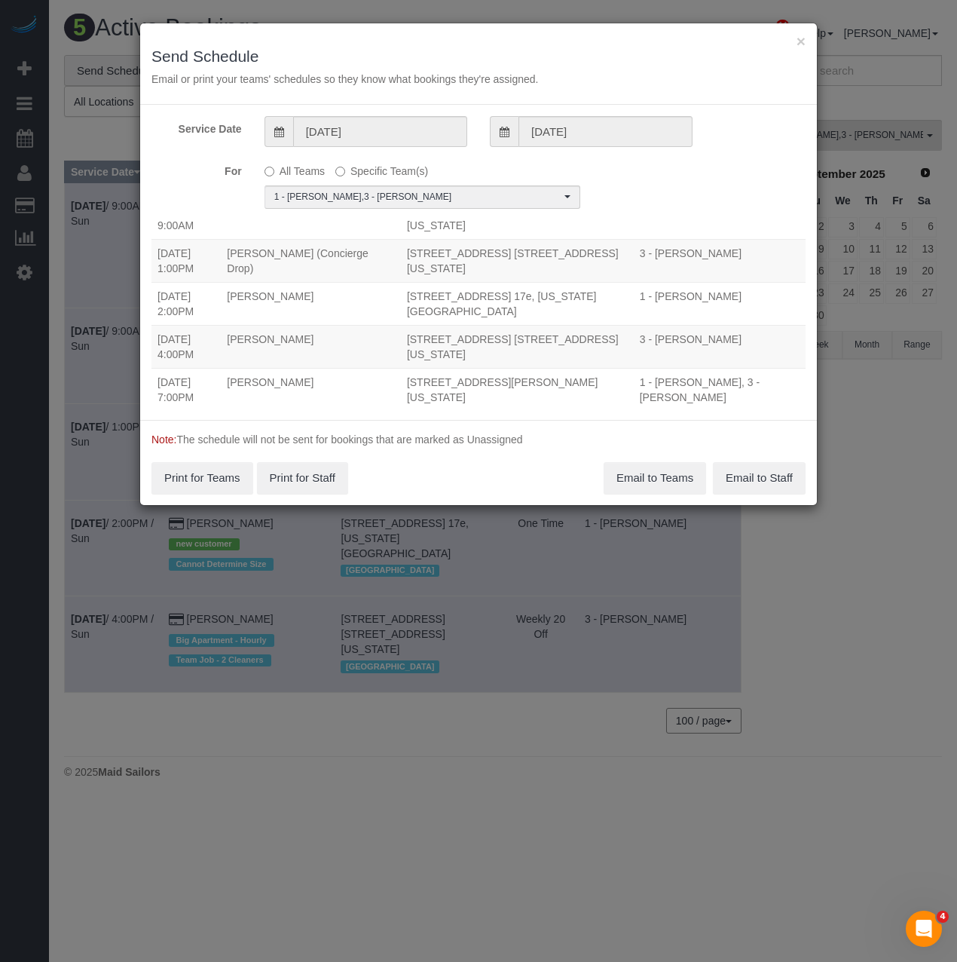
click at [489, 248] on tr "09/07/2025 1:00PM Benjamin Rudnitsky (Concierge Drop) 315 West 33rd Street, Apt…" at bounding box center [478, 260] width 654 height 43
copy tr "09/07/2025 1:00PM Benjamin Rudnitsky (Concierge Drop) 315 West 33rd Street, Apt…"
click at [800, 33] on button "×" at bounding box center [801, 41] width 9 height 16
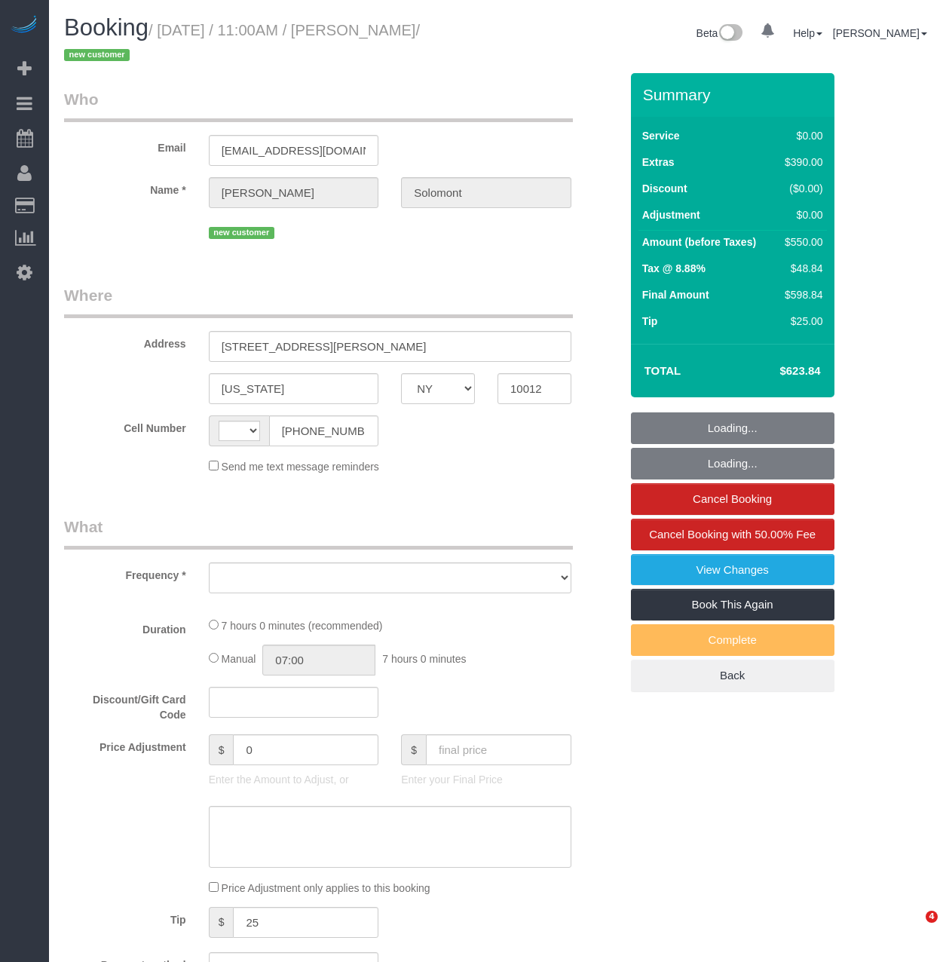
select select "NY"
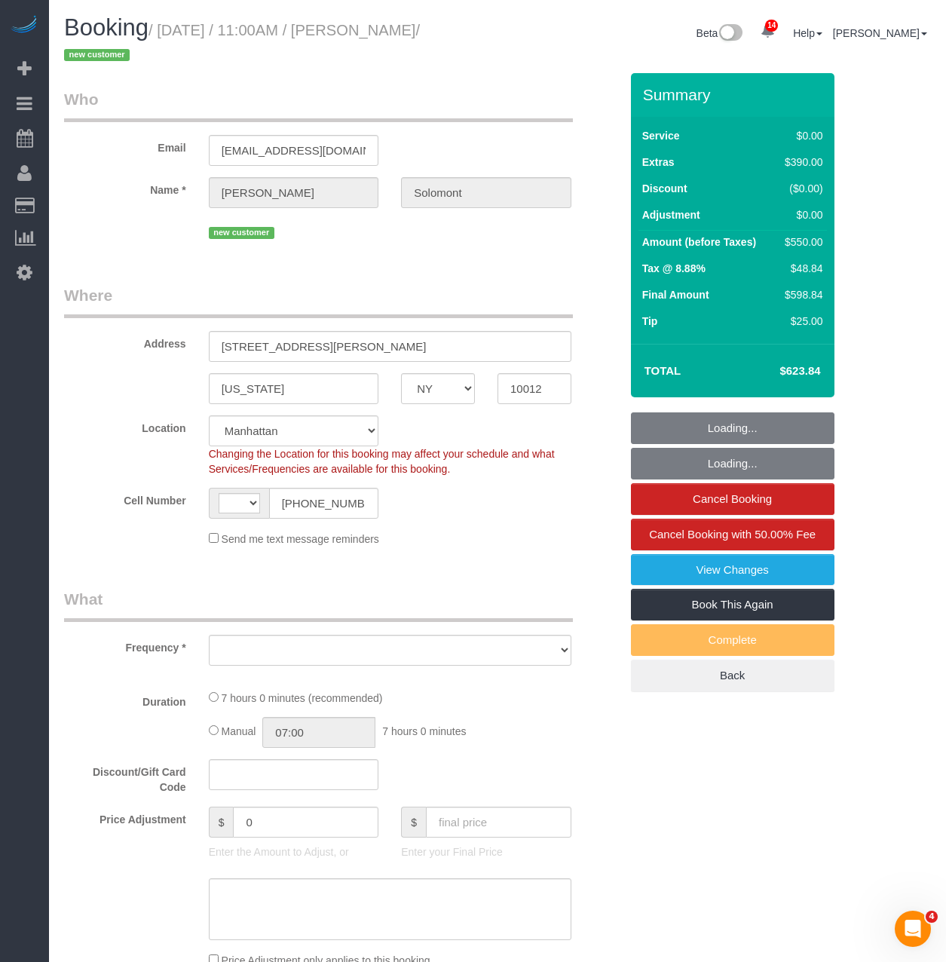
select select "string:[GEOGRAPHIC_DATA]"
select select "object:849"
select select "string:stripe-pm_1S4eHK4VGloSiKo768nkC31s"
select select "1"
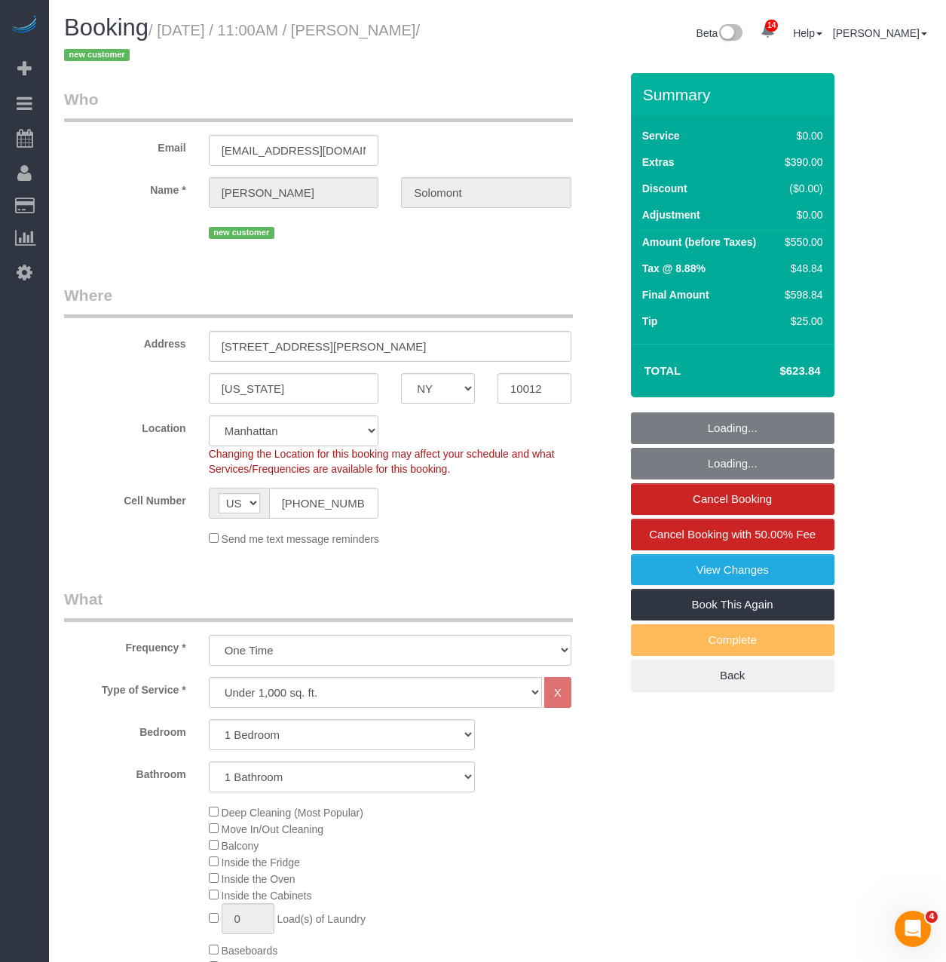
select select "spot1"
select select "number:56"
select select "number:90"
select select "number:15"
select select "number:7"
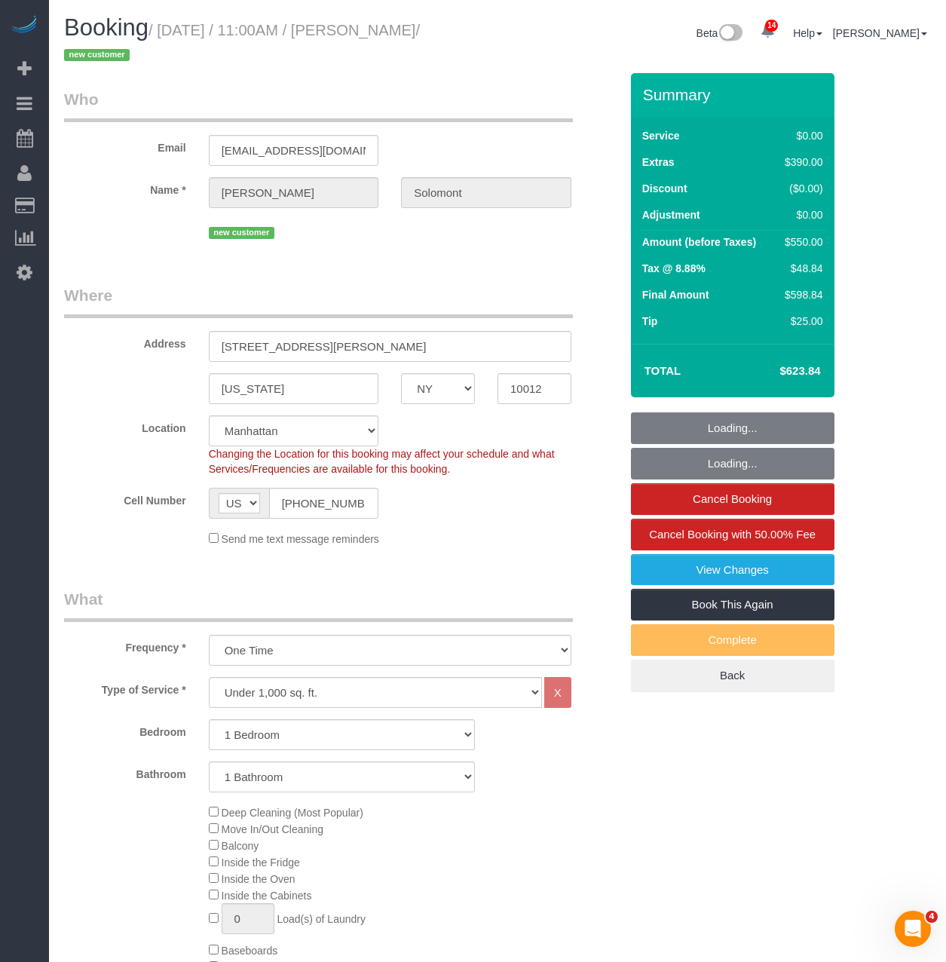
select select "1"
select select "object:1445"
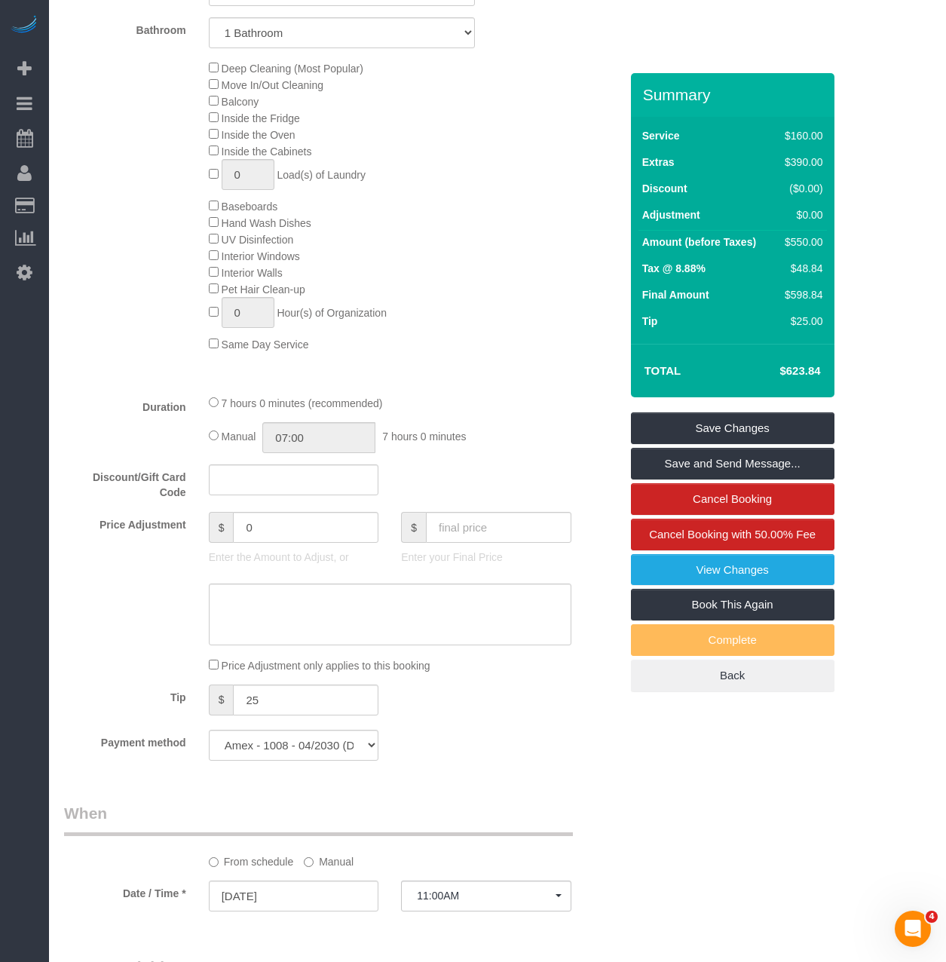
scroll to position [754, 0]
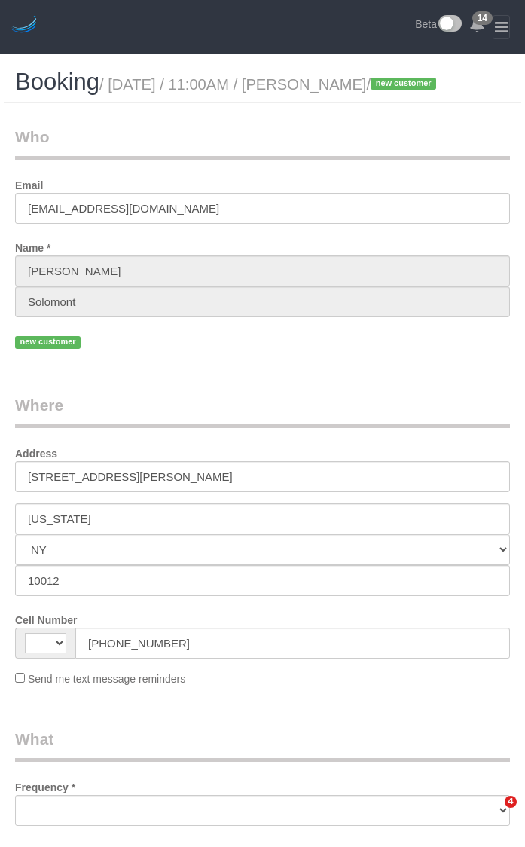
select select "NY"
select select "string:stripe-pm_1S4eHK4VGloSiKo768nkC31s"
select select "string:[GEOGRAPHIC_DATA]"
select select "object:744"
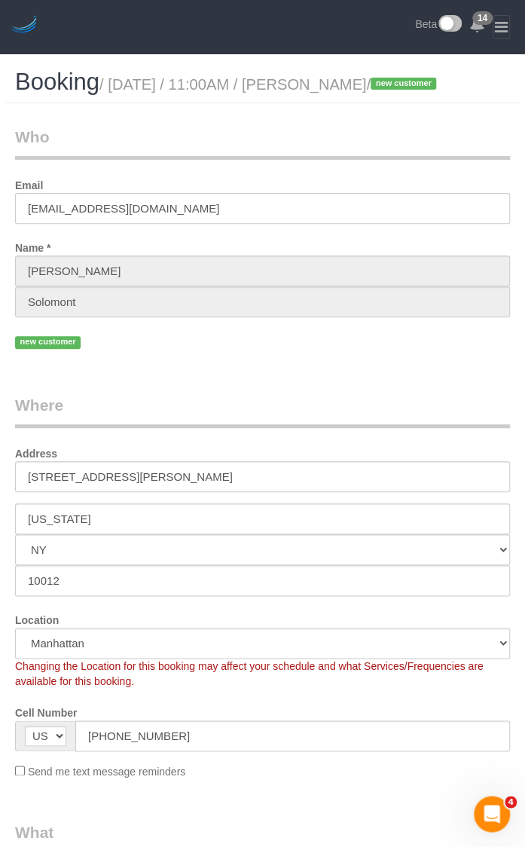
select select "spot1"
select select "number:56"
select select "number:90"
select select "number:15"
select select "number:7"
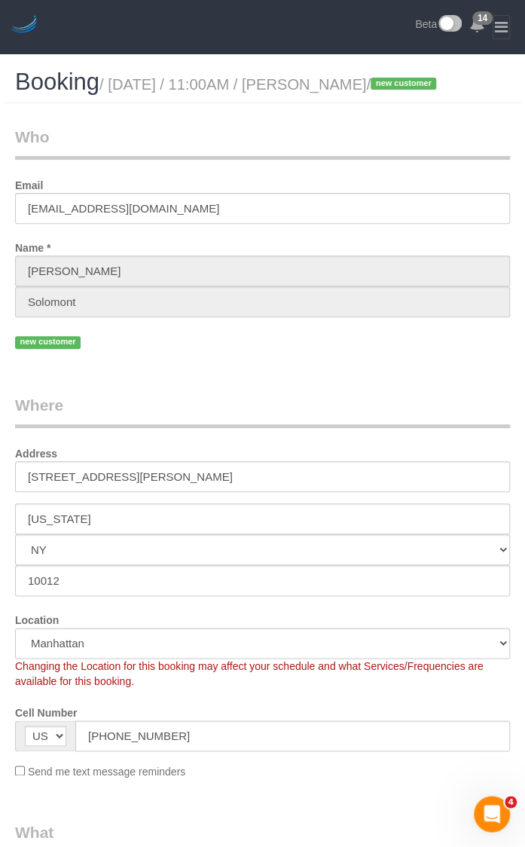
select select "object:1306"
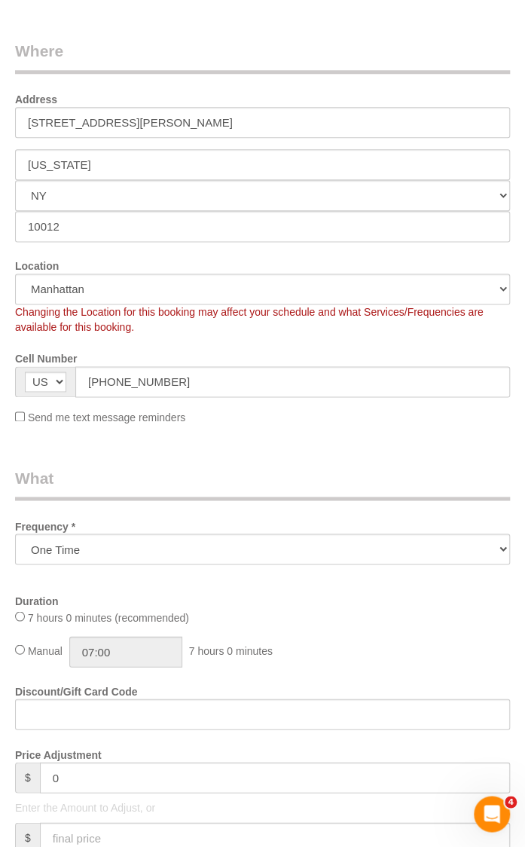
select select "1"
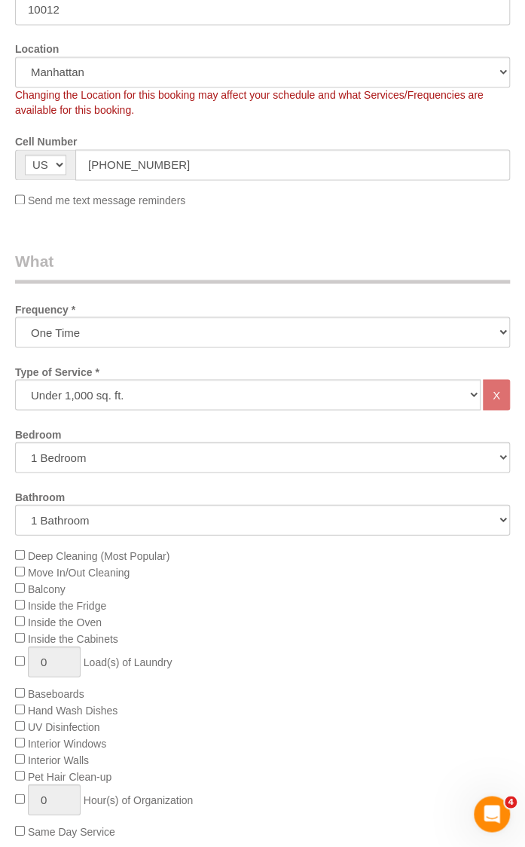
select select "1"
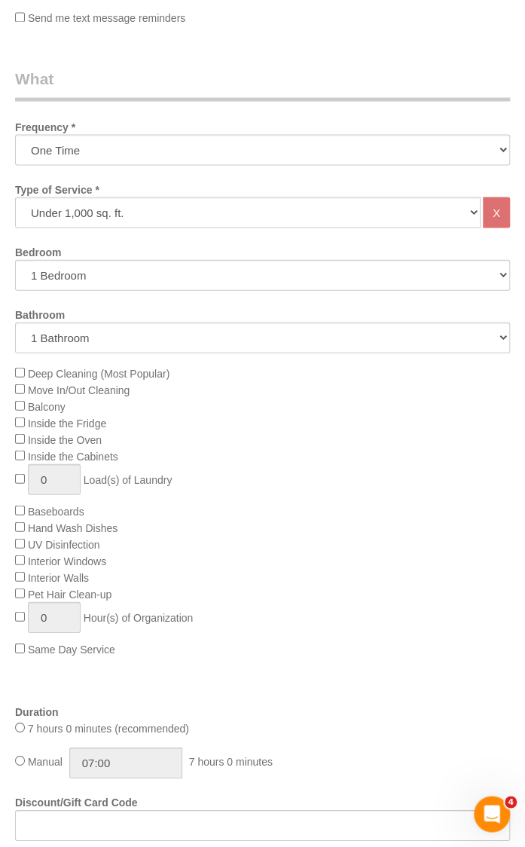
scroll to position [1130, 0]
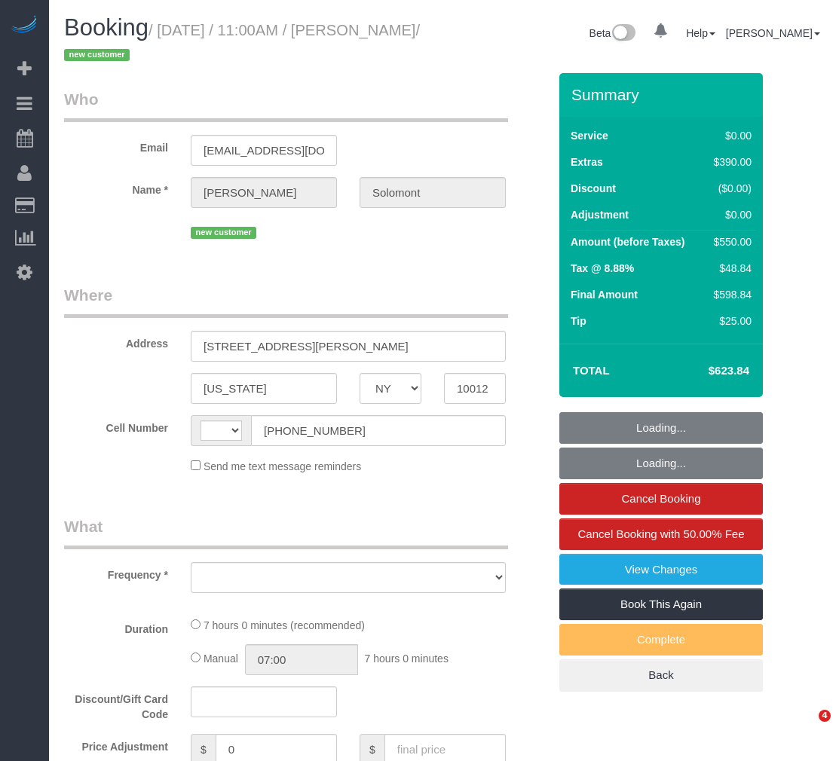
select select "NY"
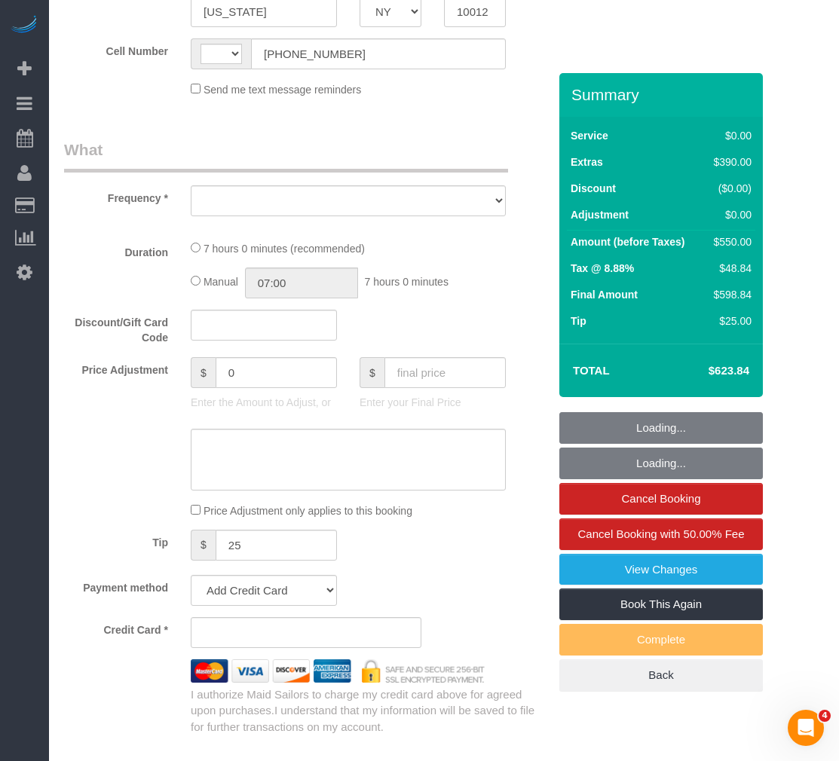
select select "string:[GEOGRAPHIC_DATA]"
select select "object:746"
select select "number:56"
select select "number:90"
select select "number:15"
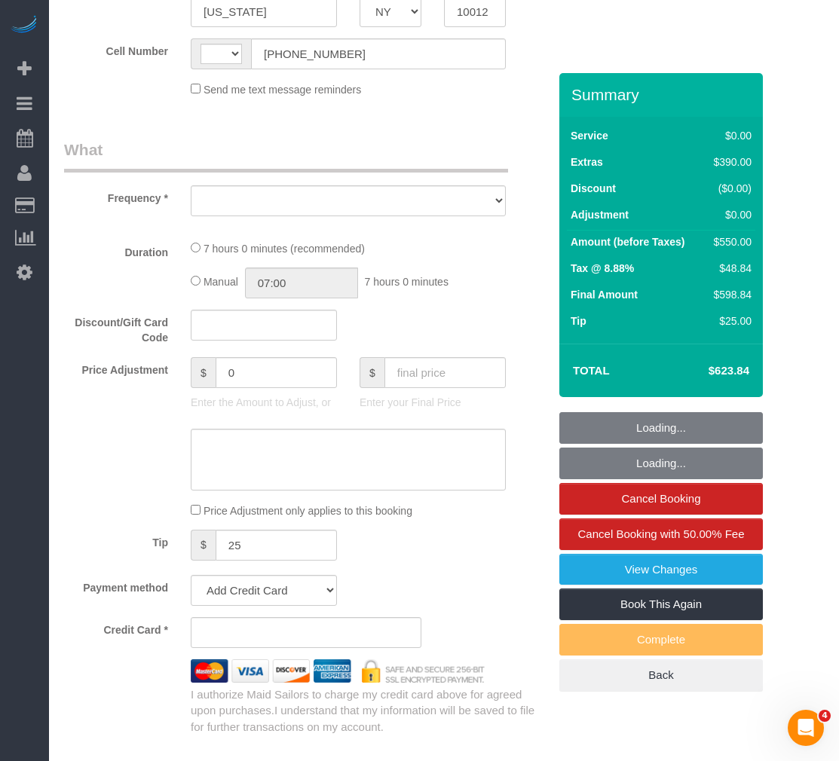
select select "number:7"
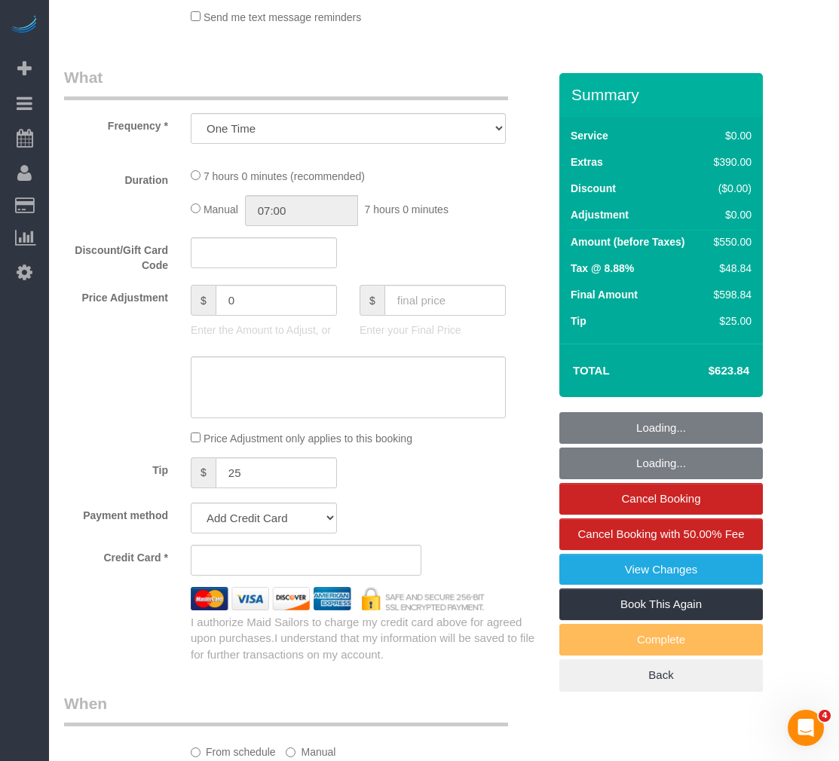
select select "string:stripe-pm_1S4eHK4VGloSiKo768nkC31s"
select select "1"
select select "spot1"
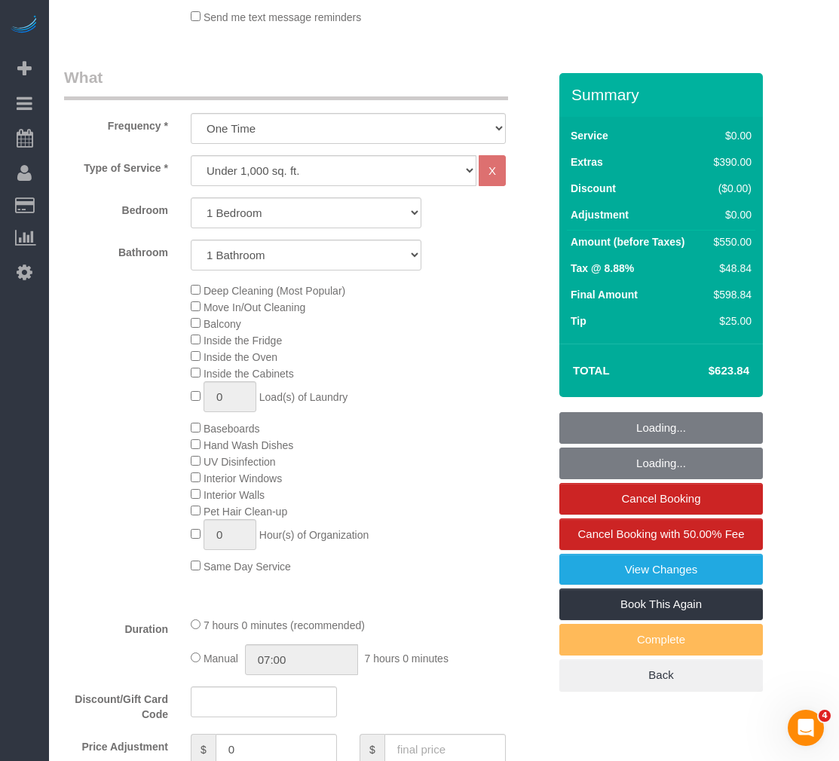
scroll to position [678, 0]
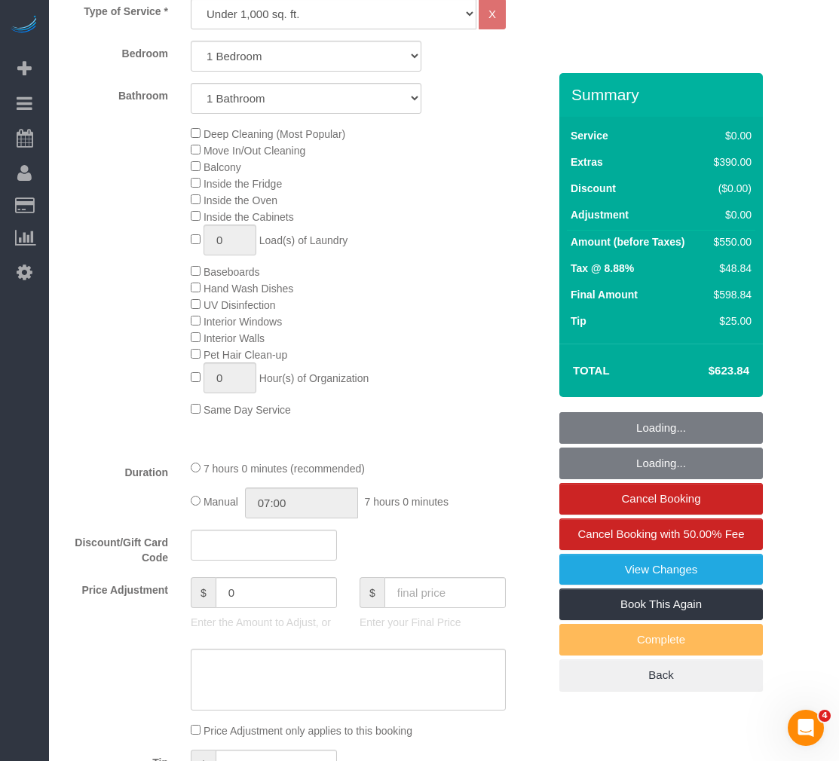
select select "object:1003"
select select "1"
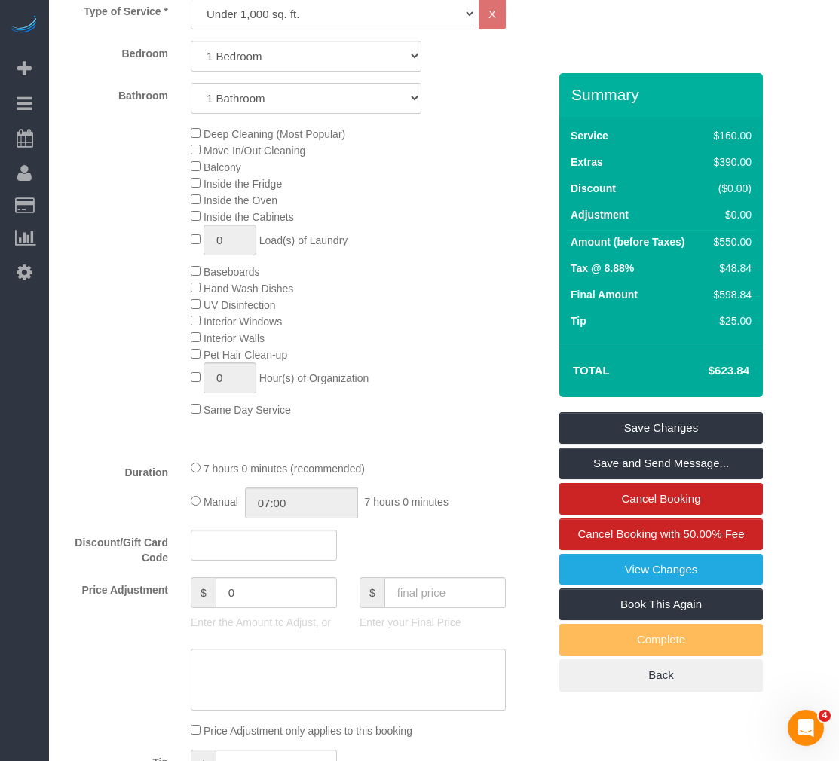
click at [446, 200] on div "Deep Cleaning (Most Popular) Move In/Out Cleaning Balcony Inside the Fridge Ins…" at bounding box center [369, 271] width 380 height 292
click at [343, 505] on input "07:00" at bounding box center [301, 503] width 113 height 31
type input "03:30"
click at [283, 586] on li "03:30" at bounding box center [284, 591] width 67 height 20
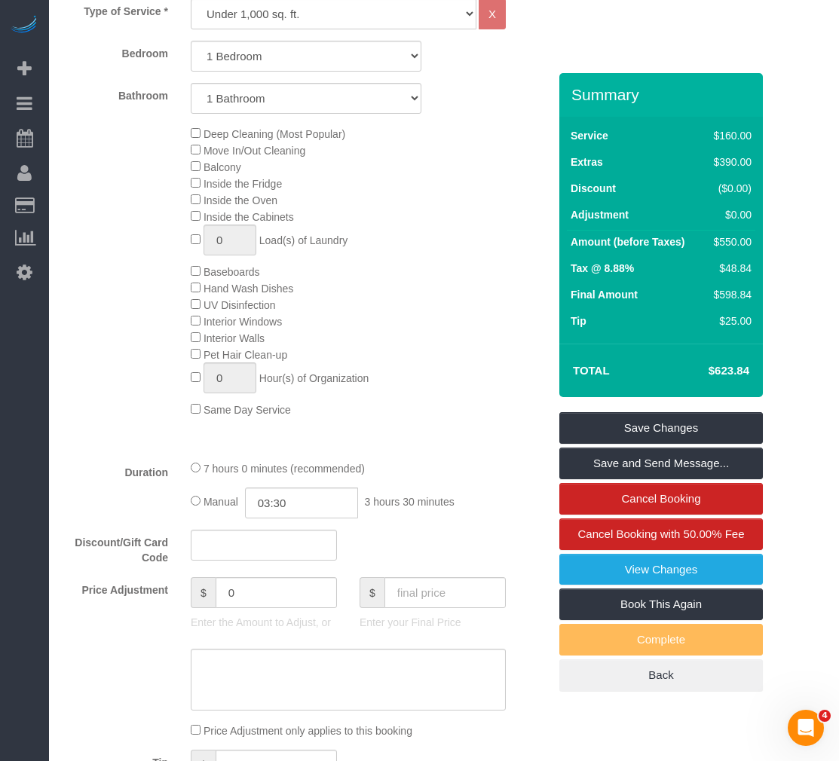
click at [387, 350] on div "Deep Cleaning (Most Popular) Move In/Out Cleaning Balcony Inside the Fridge Ins…" at bounding box center [369, 271] width 380 height 292
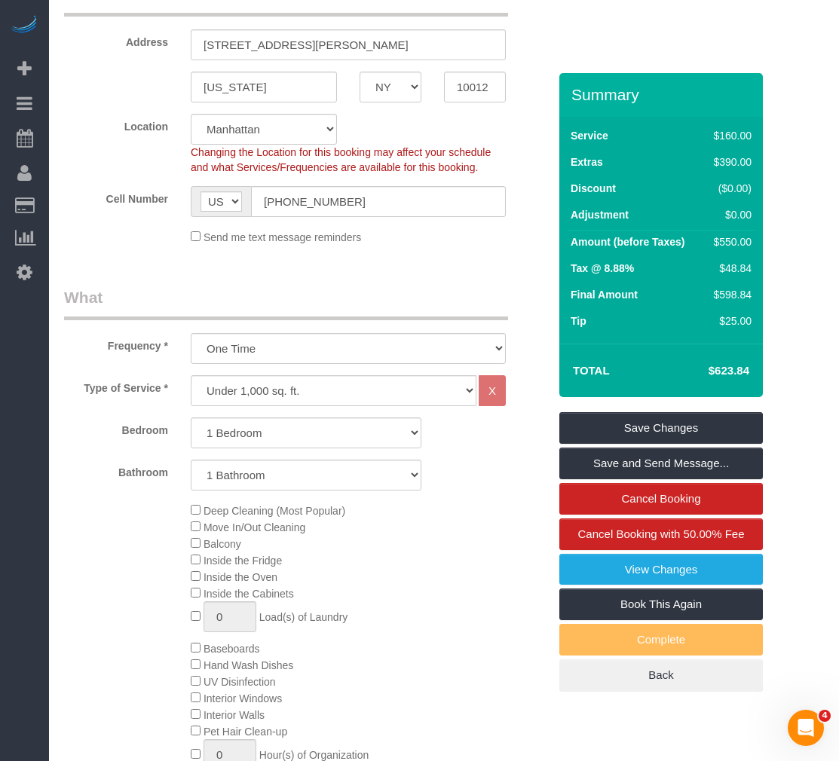
select select "spot46"
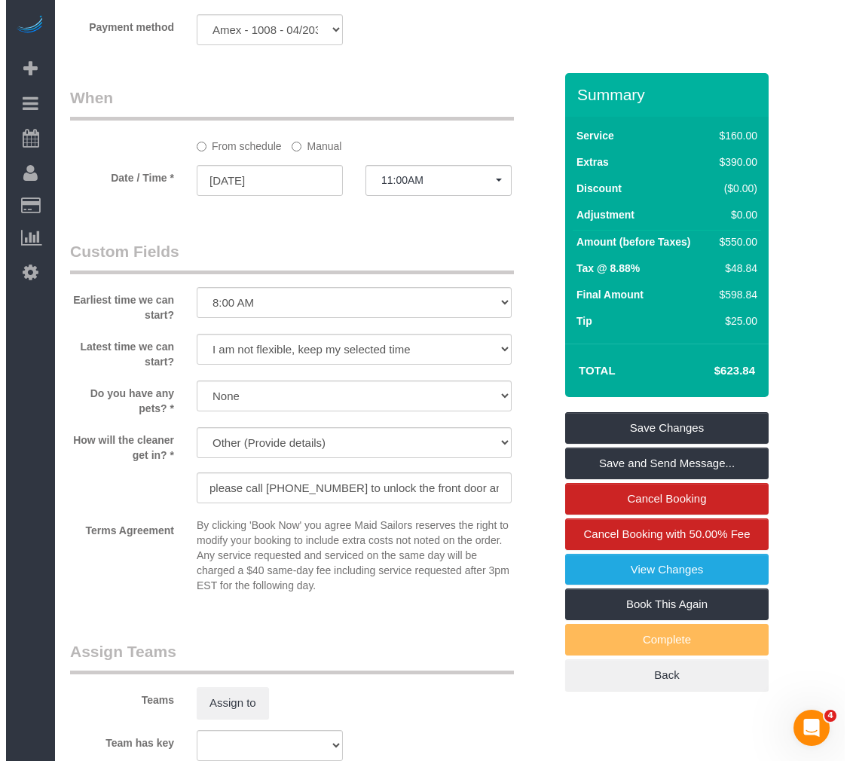
scroll to position [1507, 0]
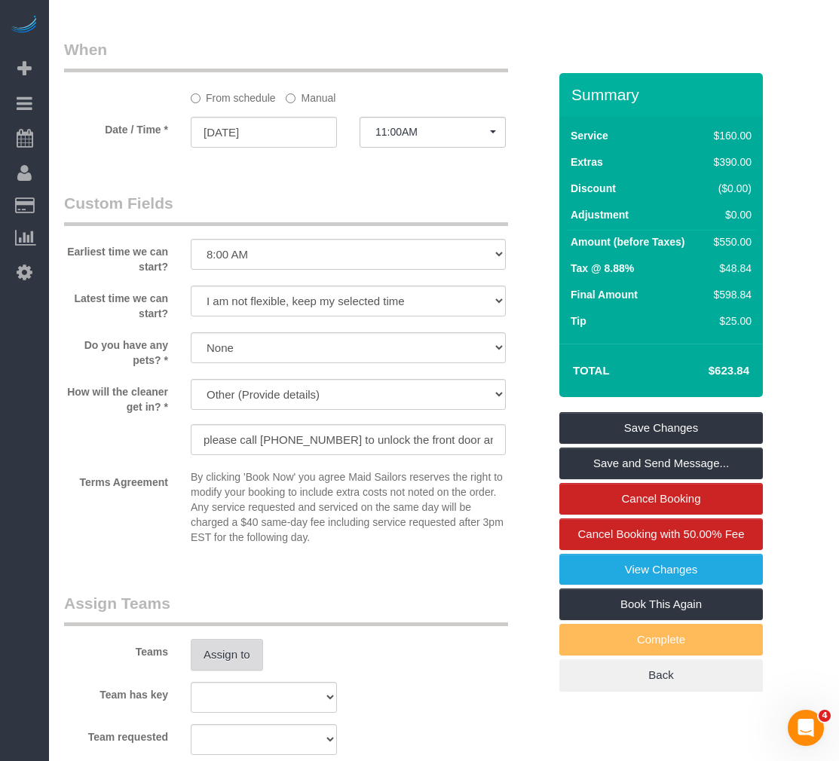
click at [237, 654] on button "Assign to" at bounding box center [227, 655] width 72 height 32
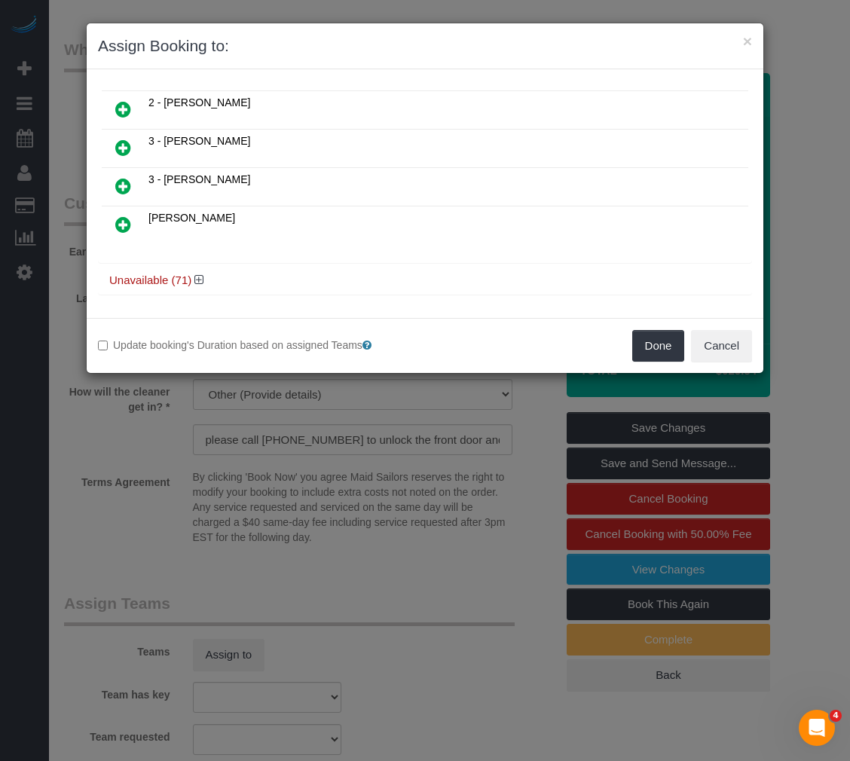
scroll to position [269, 0]
click at [198, 272] on icon at bounding box center [198, 276] width 9 height 11
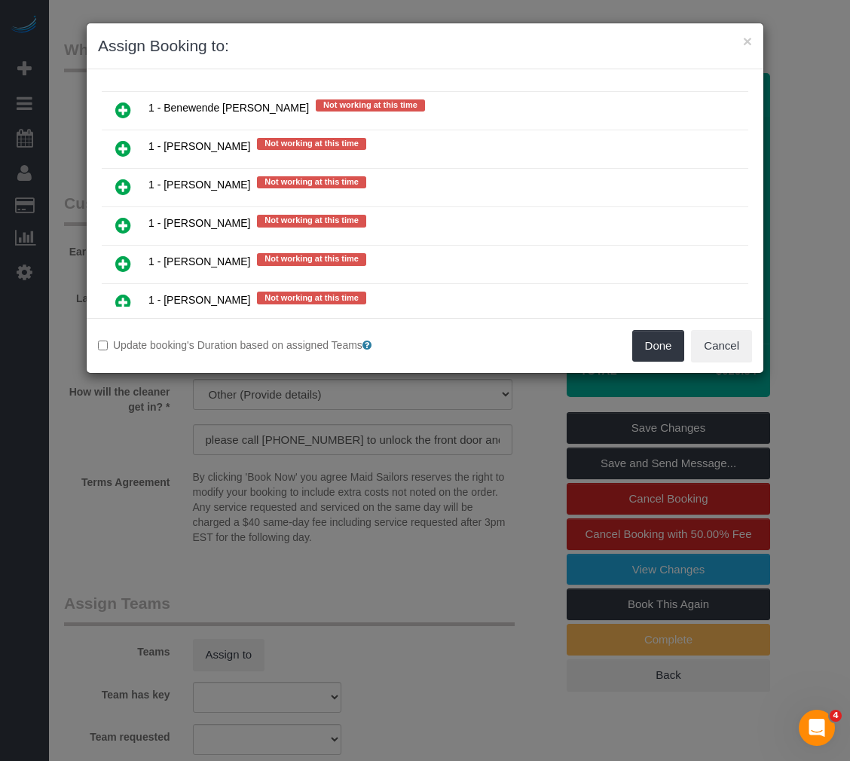
scroll to position [2893, 0]
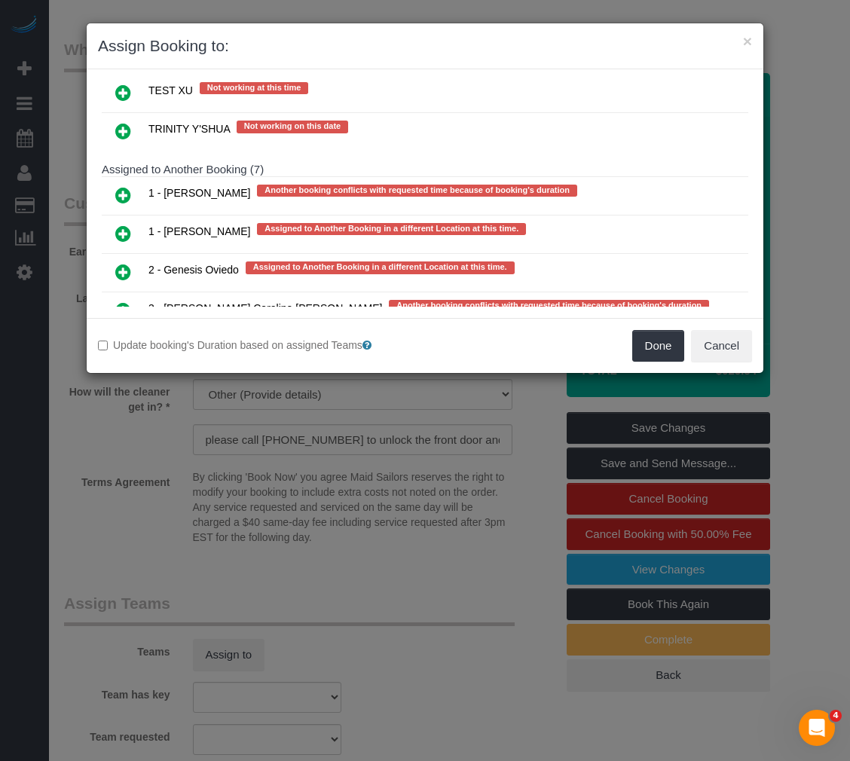
click at [118, 185] on link at bounding box center [123, 196] width 35 height 30
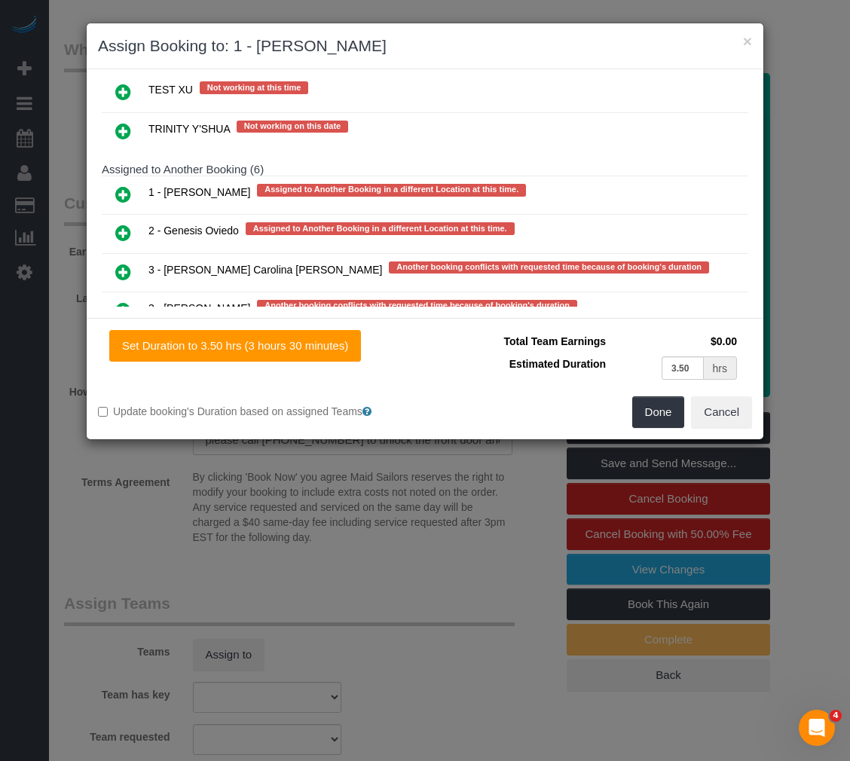
scroll to position [3066, 0]
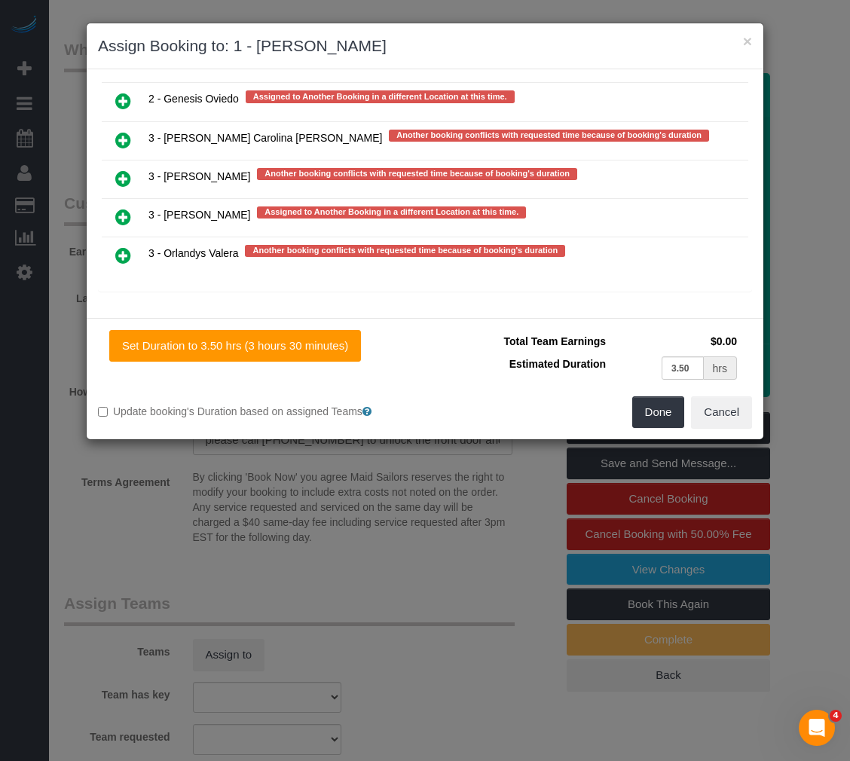
click at [126, 213] on icon at bounding box center [123, 217] width 16 height 18
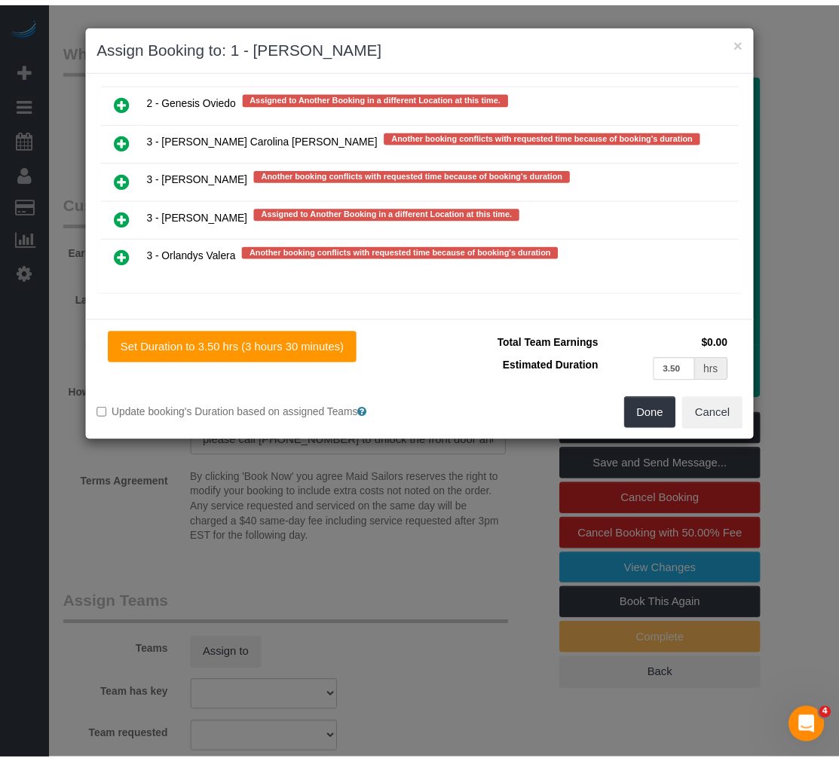
scroll to position [3071, 0]
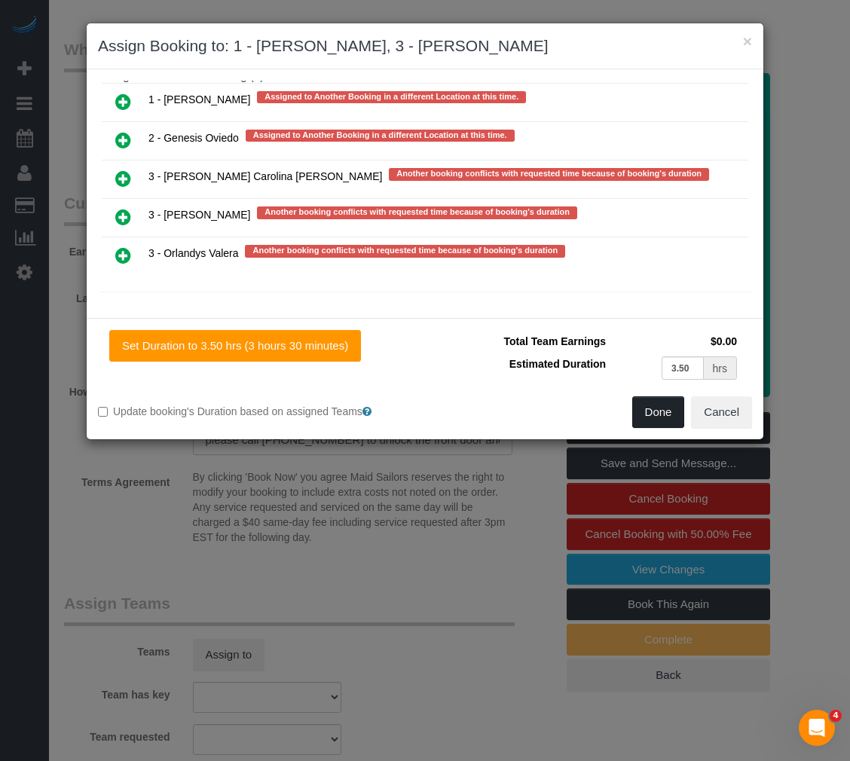
click at [639, 412] on button "Done" at bounding box center [658, 412] width 53 height 32
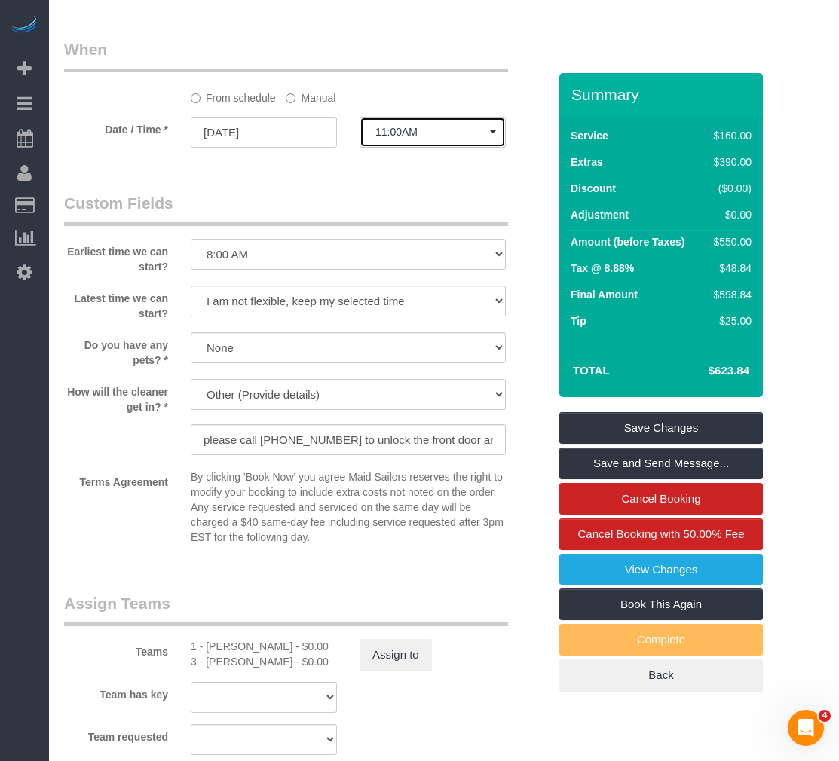
click at [431, 137] on span "11:00AM" at bounding box center [432, 132] width 115 height 12
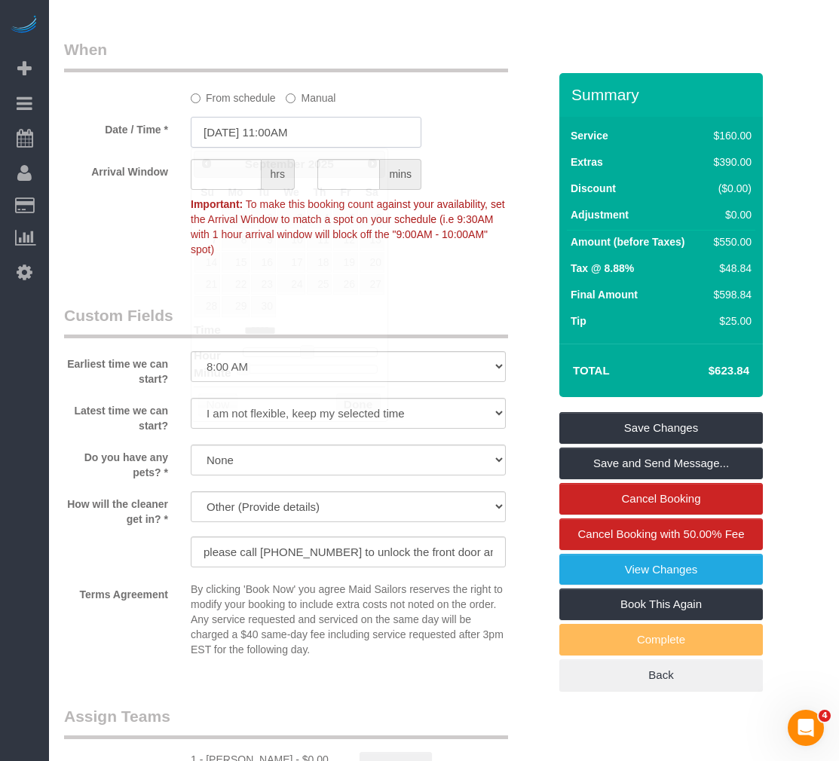
click at [344, 135] on input "09/07/2025 11:00AM" at bounding box center [306, 132] width 231 height 31
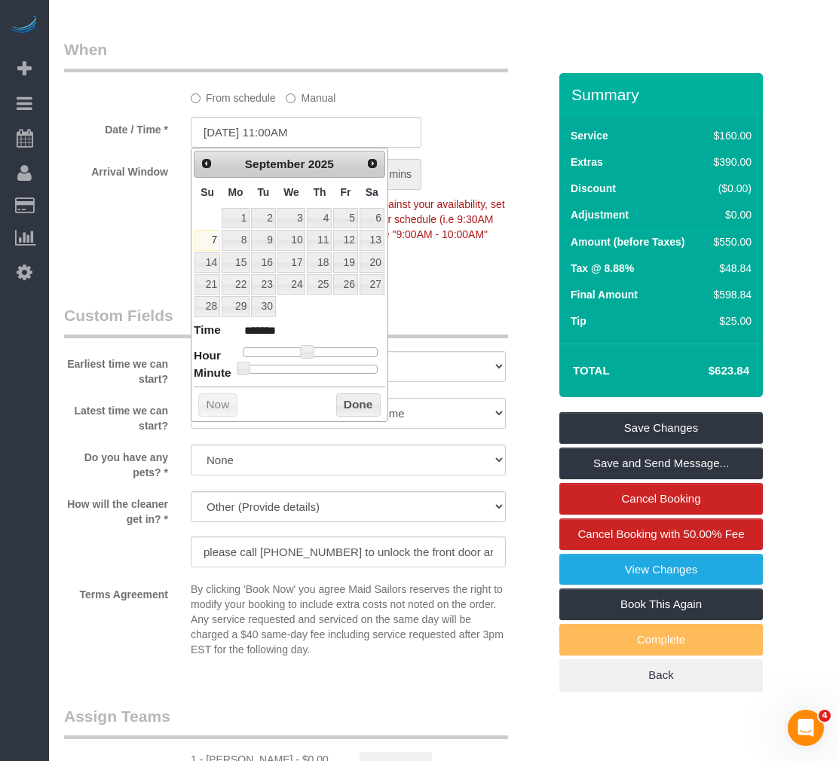
type input "09/07/2025 6:00PM"
type input "******"
type input "09/07/2025 7:00PM"
type input "******"
drag, startPoint x: 347, startPoint y: 350, endPoint x: 354, endPoint y: 353, distance: 7.9
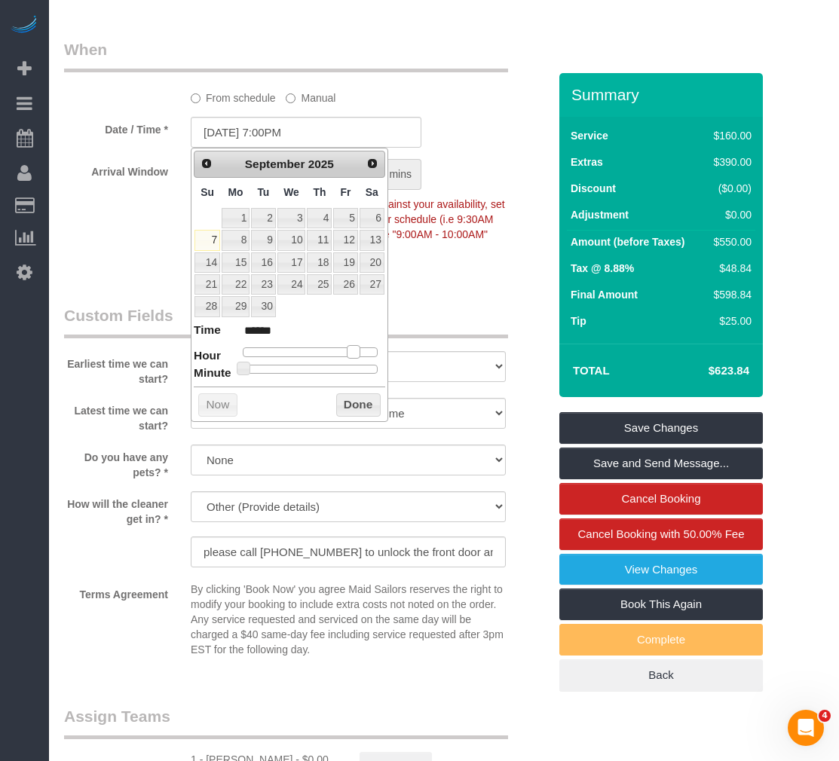
click at [354, 353] on div at bounding box center [310, 351] width 135 height 9
click at [363, 397] on button "Done" at bounding box center [358, 405] width 44 height 24
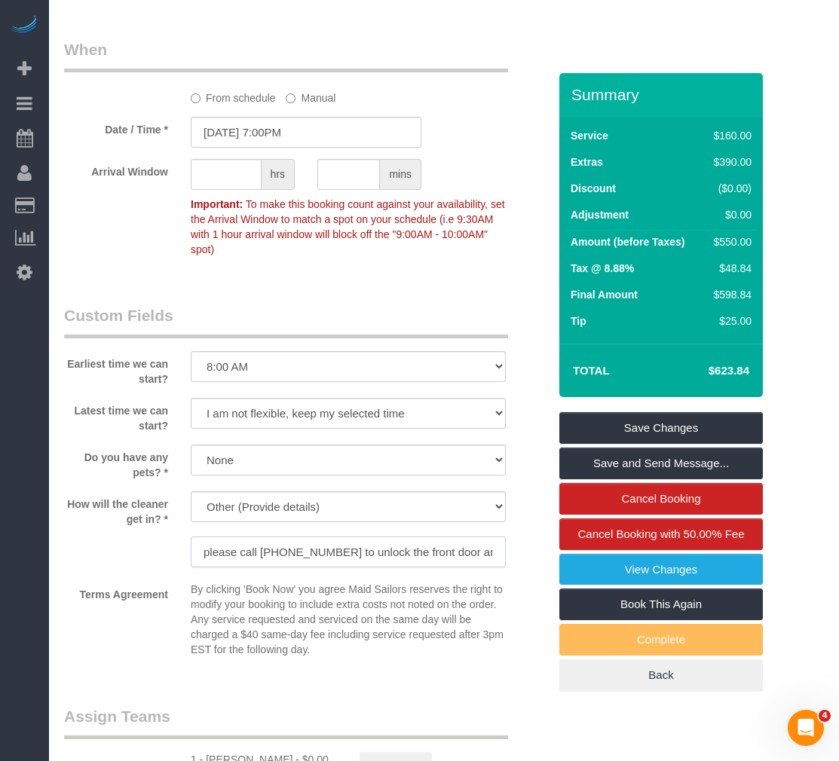
drag, startPoint x: 388, startPoint y: 540, endPoint x: 399, endPoint y: 540, distance: 11.3
click at [399, 540] on input "please call [PHONE_NUMBER] to unlock the front door and elevator. the door to t…" at bounding box center [348, 552] width 315 height 31
drag, startPoint x: 417, startPoint y: 540, endPoint x: 619, endPoint y: 569, distance: 204.7
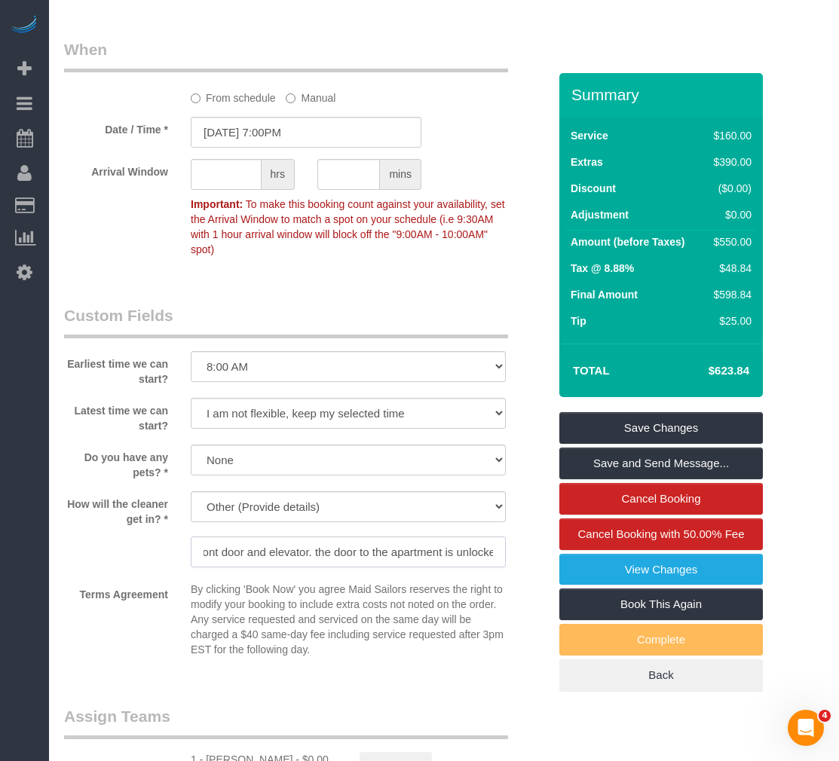
click at [401, 552] on input "please call [PHONE_NUMBER] to unlock the front door and elevator. the door to t…" at bounding box center [348, 552] width 315 height 31
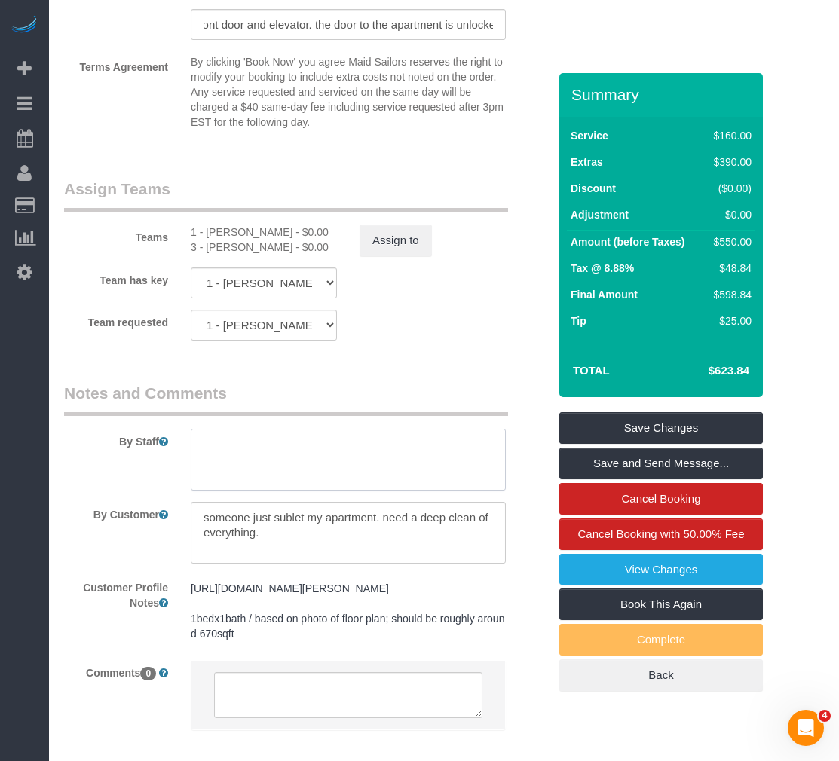
scroll to position [0, 0]
click at [366, 463] on textarea at bounding box center [348, 460] width 315 height 62
paste textarea "please call [PHONE_NUMBER] to unlock the front door and elevator. the door to t…"
type textarea "please call [PHONE_NUMBER] to unlock the front door and elevator. the door to t…"
click at [380, 448] on textarea at bounding box center [348, 460] width 315 height 62
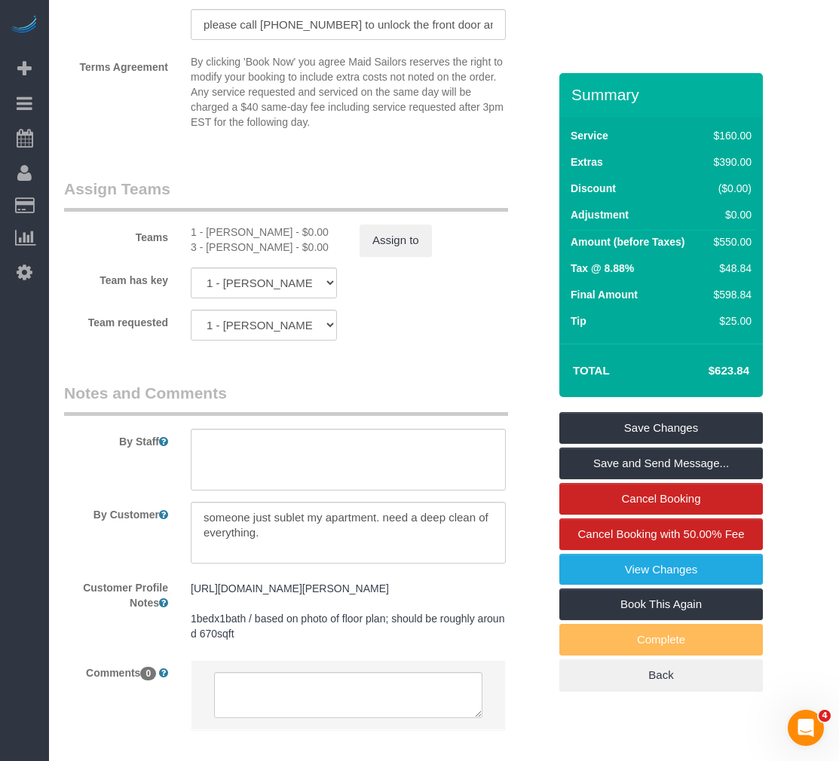
click at [302, 640] on pre "[URL][DOMAIN_NAME][PERSON_NAME] 1bedx1bath / based on photo of floor plan; shou…" at bounding box center [348, 611] width 315 height 60
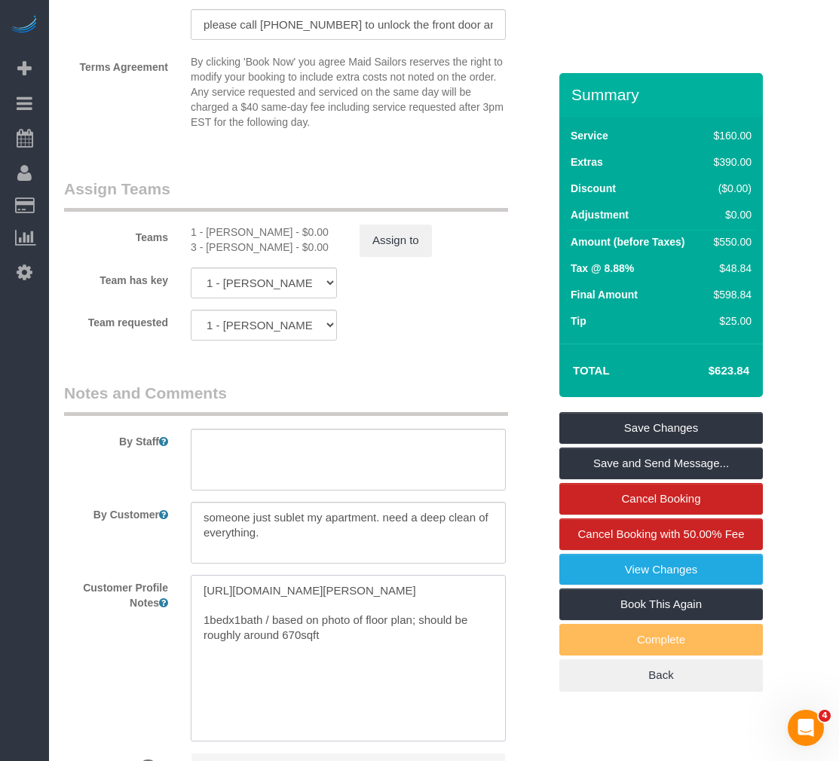
click at [348, 655] on textarea "[URL][DOMAIN_NAME][PERSON_NAME] 1bedx1bath / based on photo of floor plan; shou…" at bounding box center [348, 658] width 315 height 167
click at [313, 515] on textarea at bounding box center [348, 533] width 315 height 62
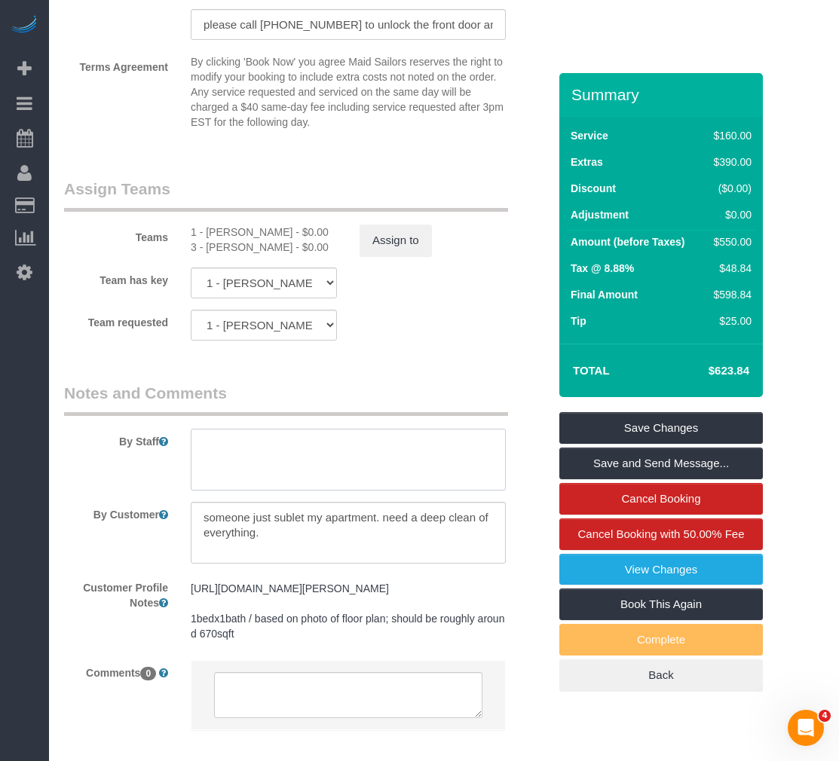
click at [327, 471] on textarea at bounding box center [348, 460] width 315 height 62
click at [256, 474] on textarea at bounding box center [348, 460] width 315 height 62
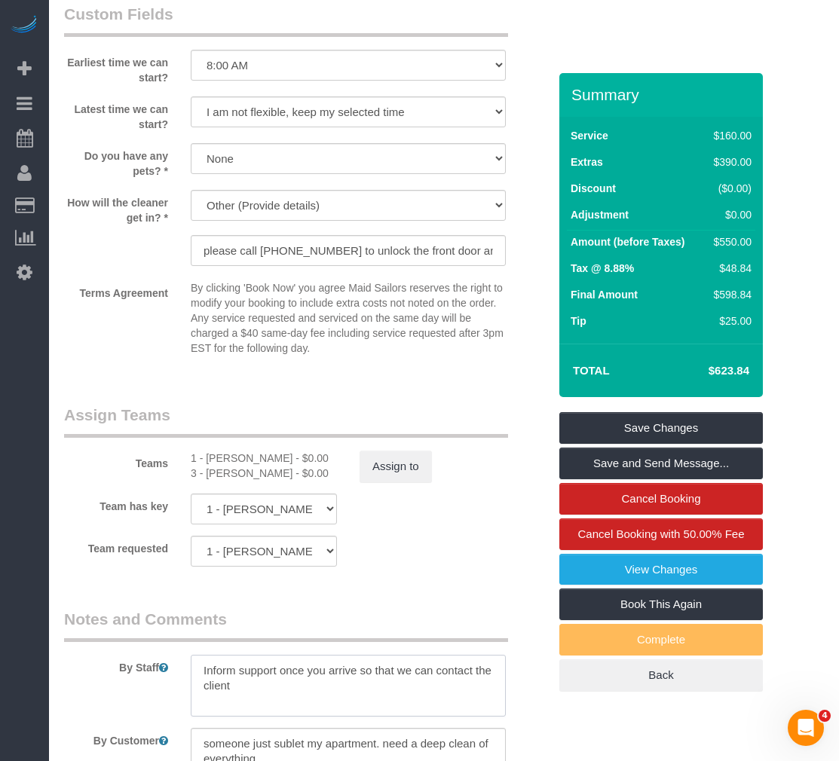
scroll to position [1432, 0]
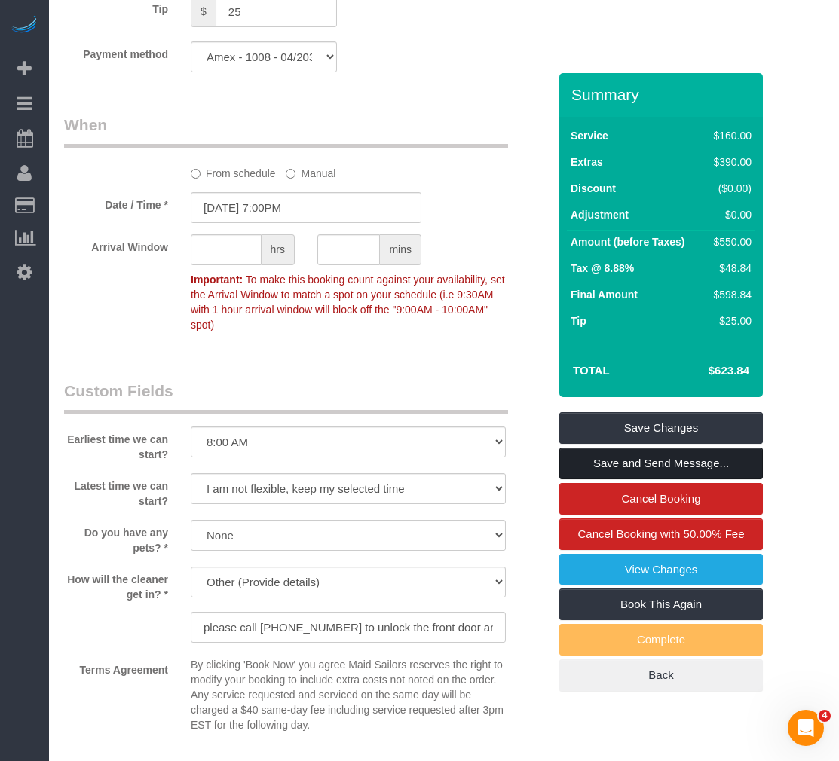
type textarea "Inform support once you arrive so that we can contact the client"
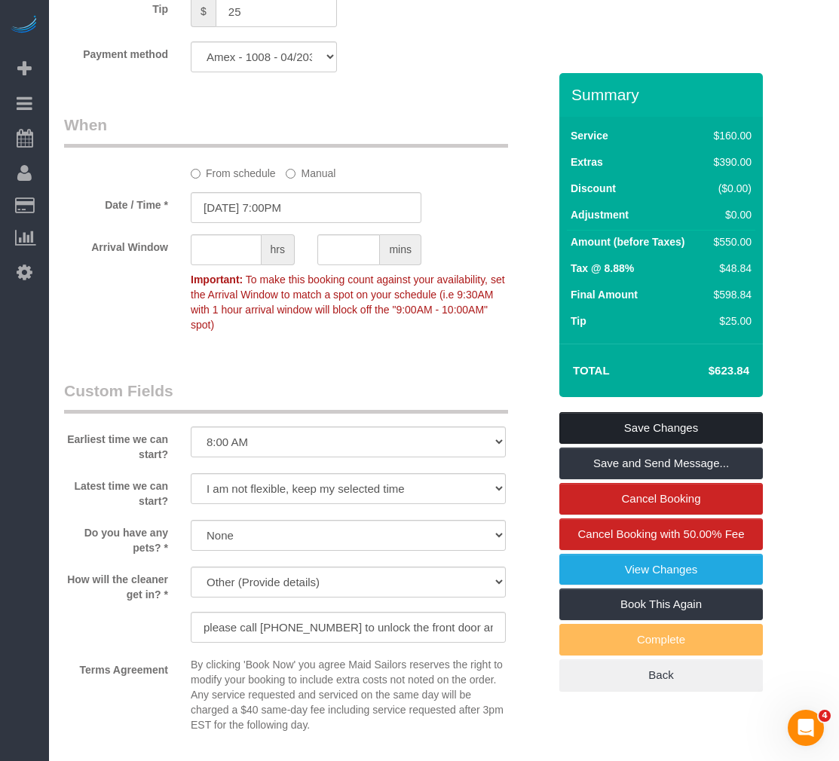
click at [598, 424] on link "Save Changes" at bounding box center [660, 428] width 203 height 32
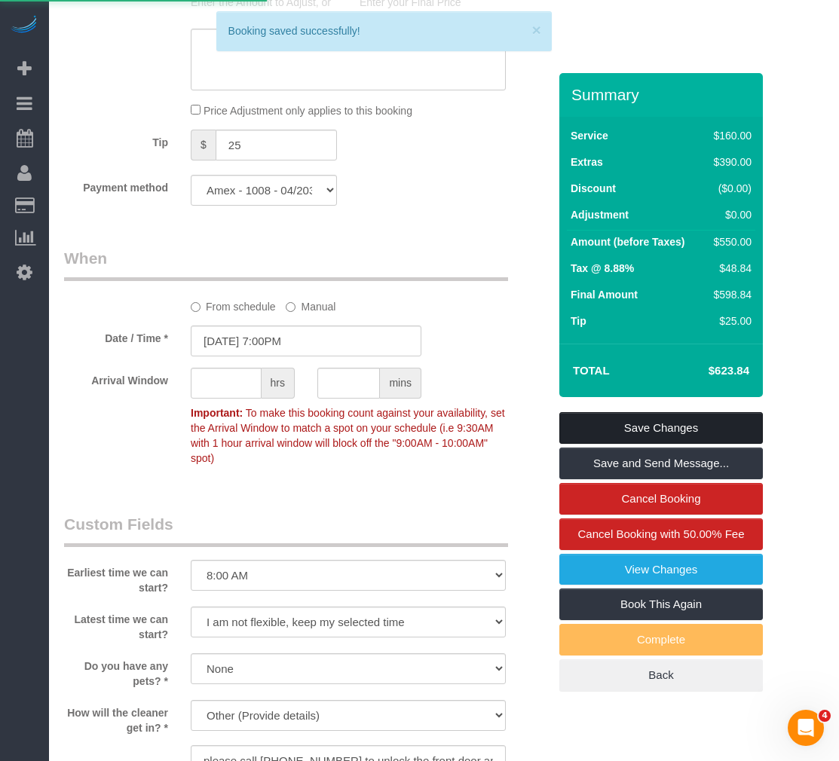
scroll to position [980, 0]
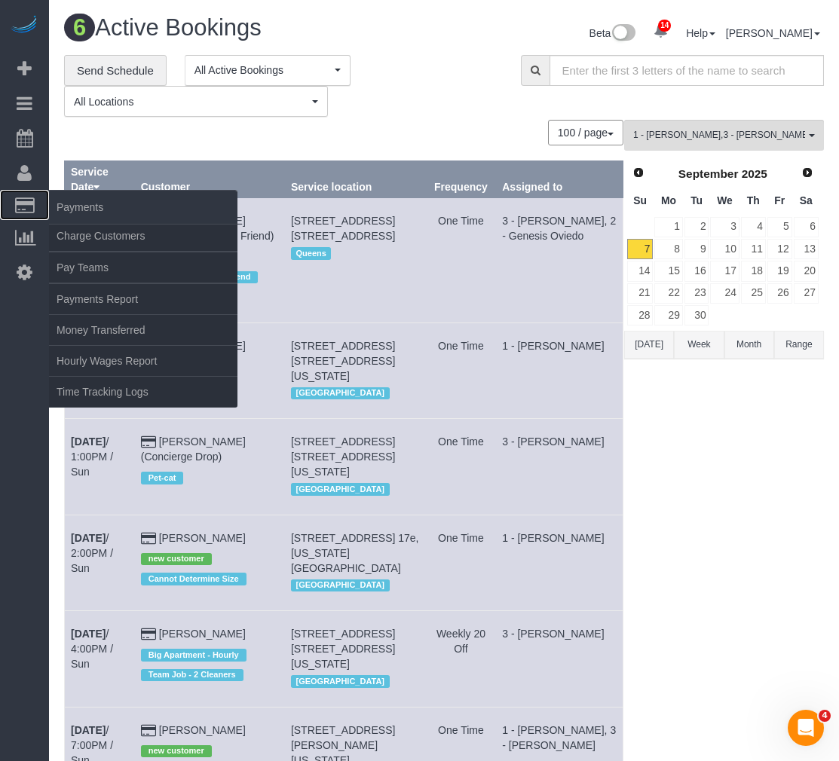
click at [20, 201] on icon at bounding box center [25, 205] width 20 height 14
click at [93, 243] on link "Charge Customers" at bounding box center [143, 236] width 188 height 30
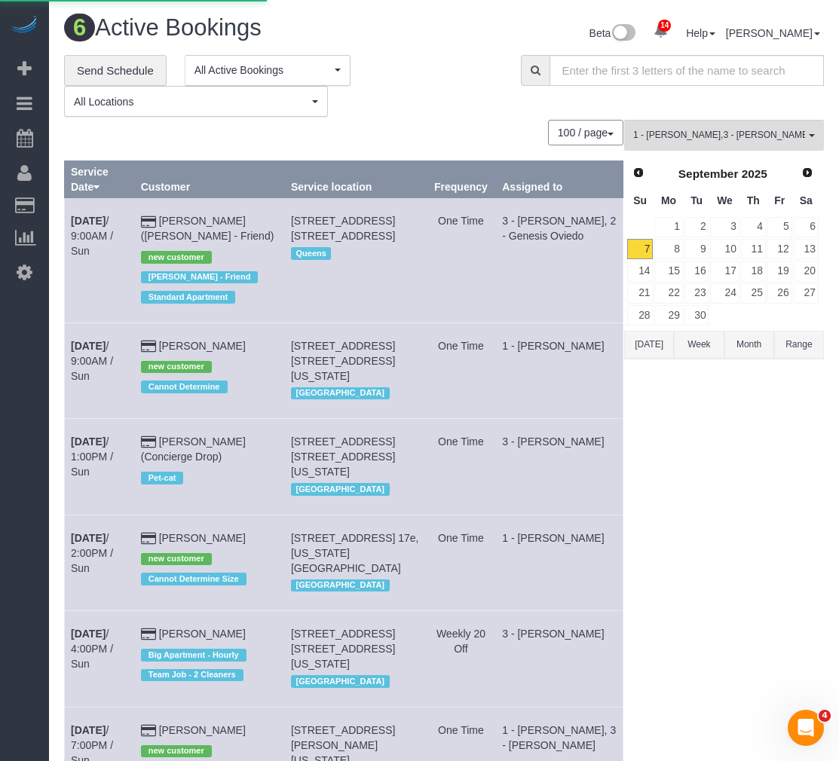
select select
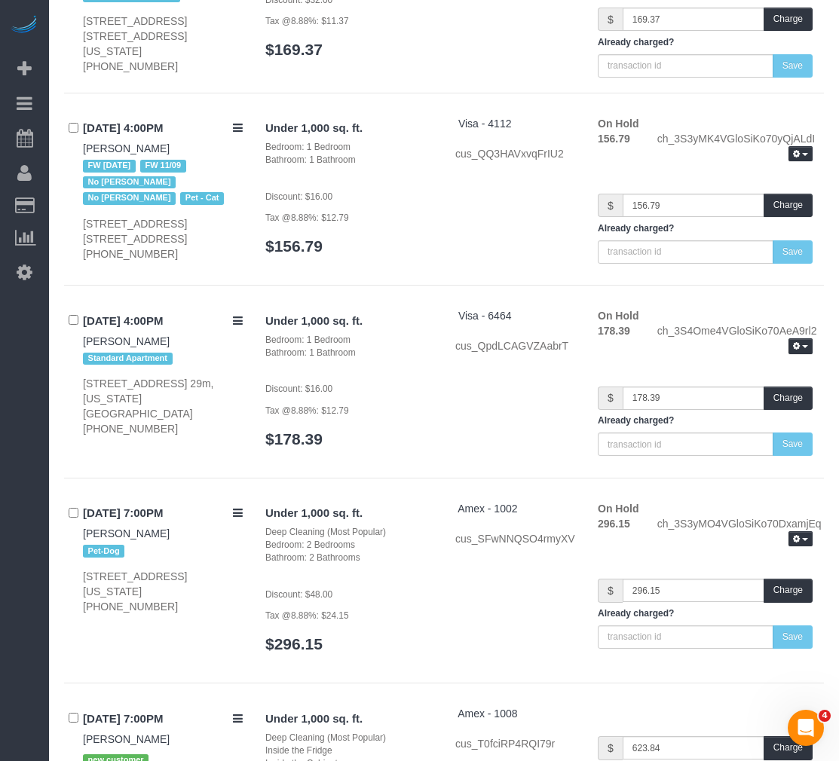
scroll to position [3510, 0]
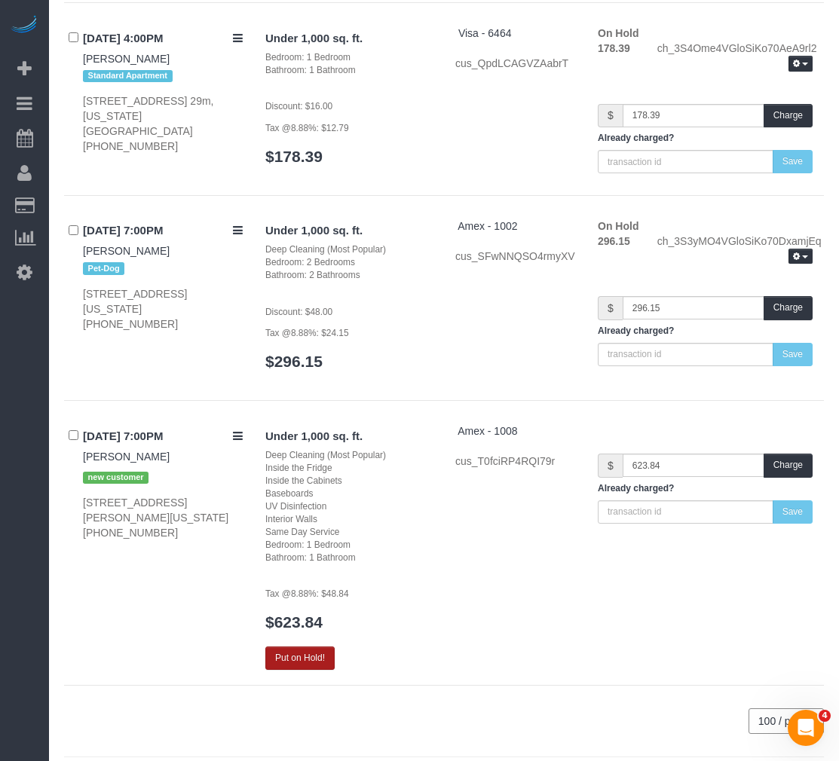
click at [284, 647] on button "Put on Hold!" at bounding box center [299, 658] width 69 height 23
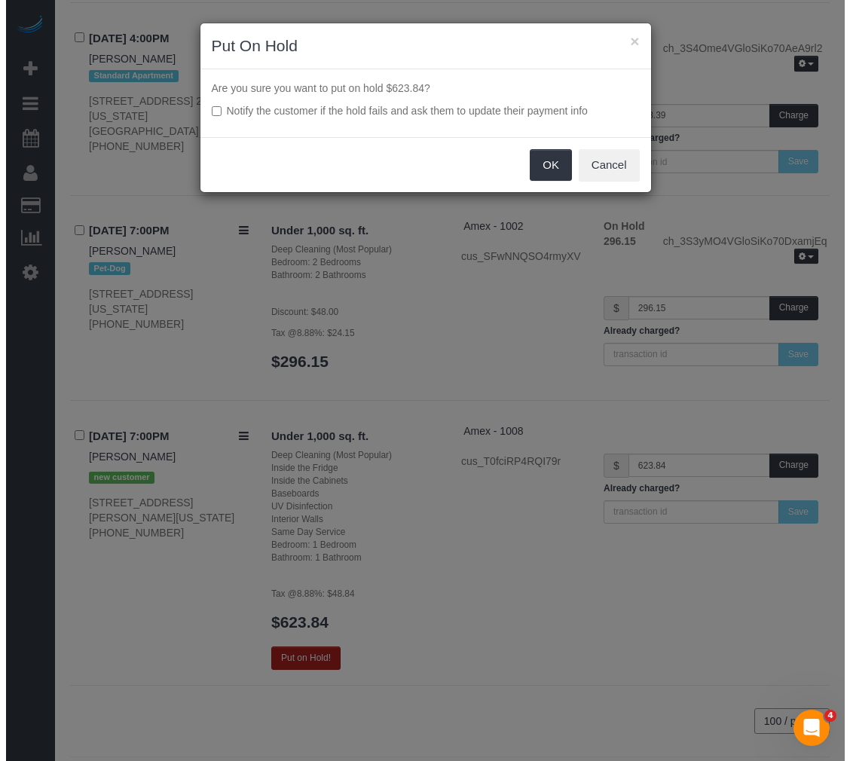
scroll to position [3504, 0]
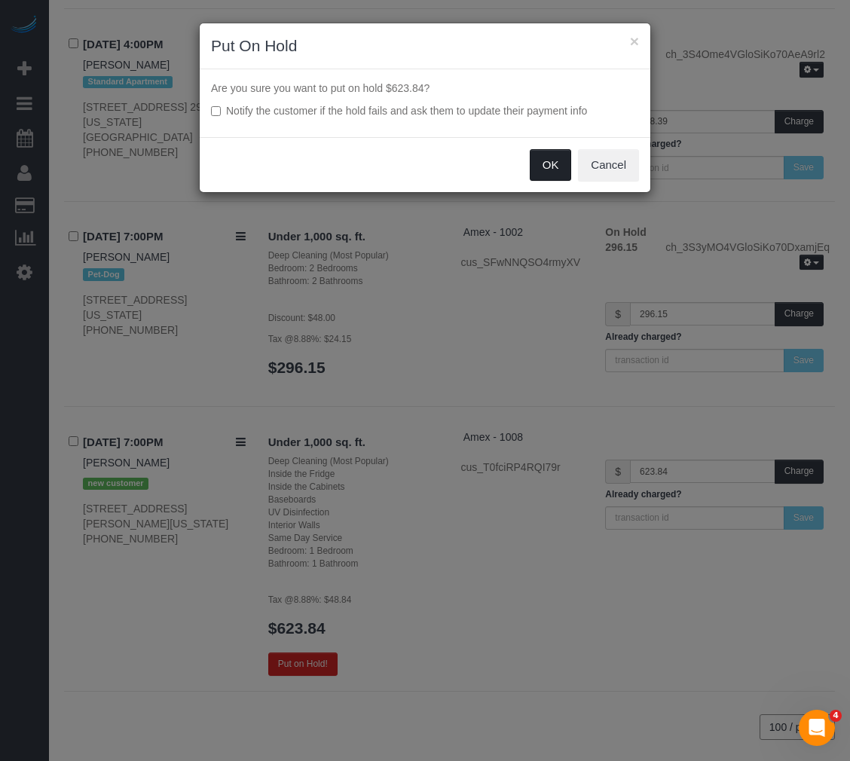
click at [554, 167] on button "OK" at bounding box center [551, 165] width 42 height 32
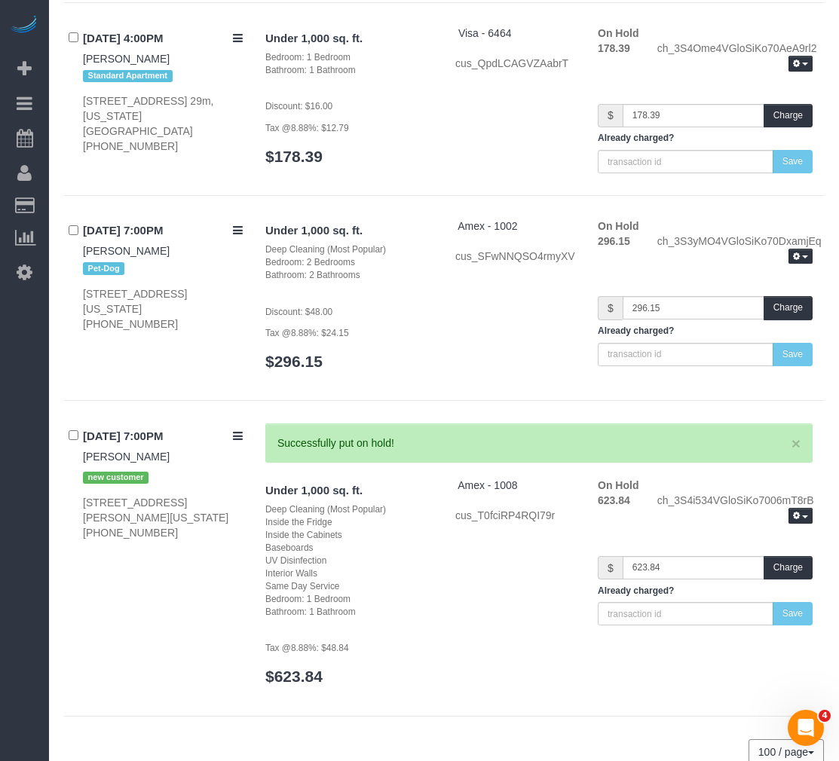
scroll to position [3486, 0]
